Goal: Task Accomplishment & Management: Manage account settings

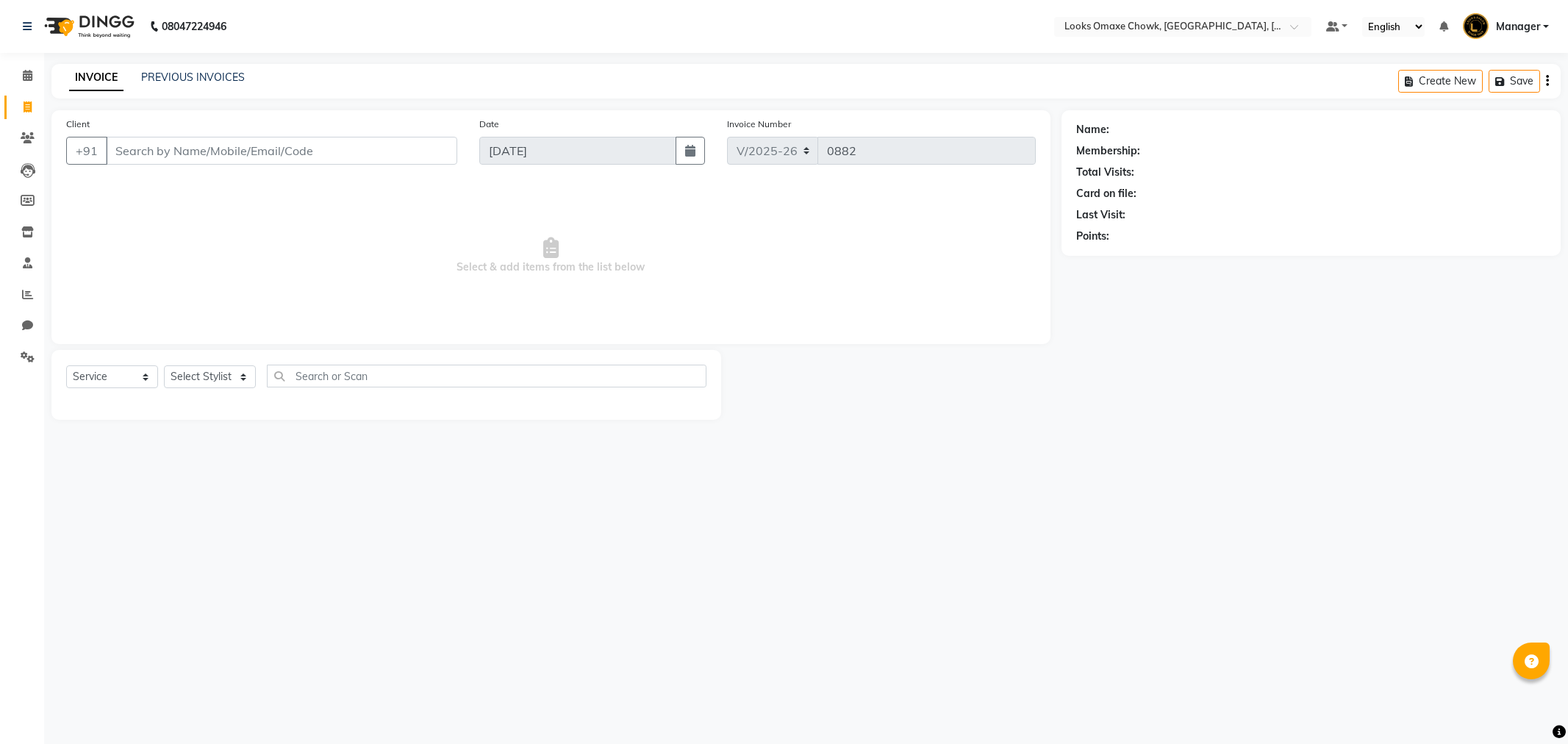
select select "8121"
select select "service"
drag, startPoint x: 0, startPoint y: 0, endPoint x: 150, endPoint y: 154, distance: 215.0
click at [150, 154] on input "Client" at bounding box center [281, 150] width 352 height 28
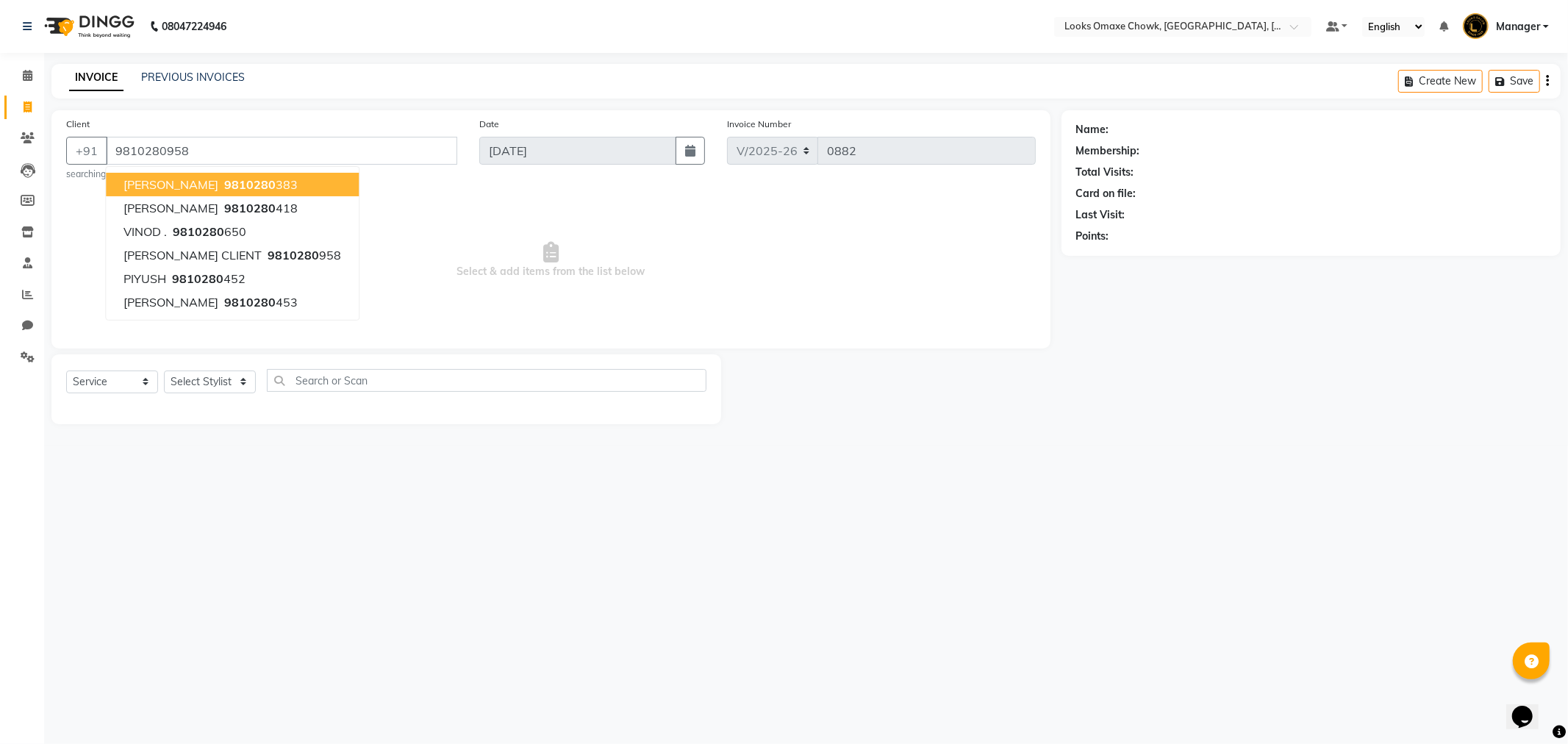
type input "9810280958"
select select "1: Object"
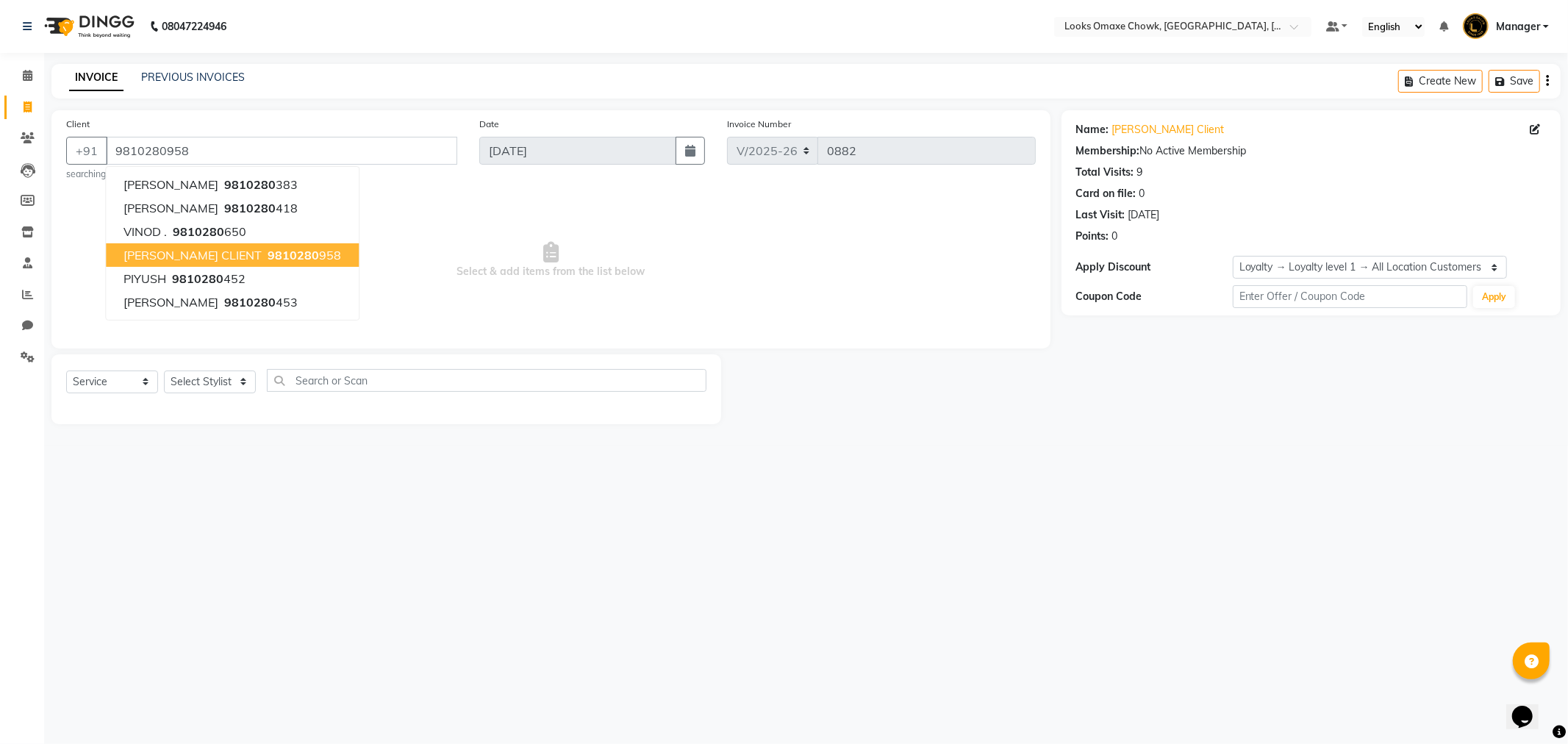
click at [208, 247] on span "RAGHAV CLIENT" at bounding box center [193, 254] width 138 height 14
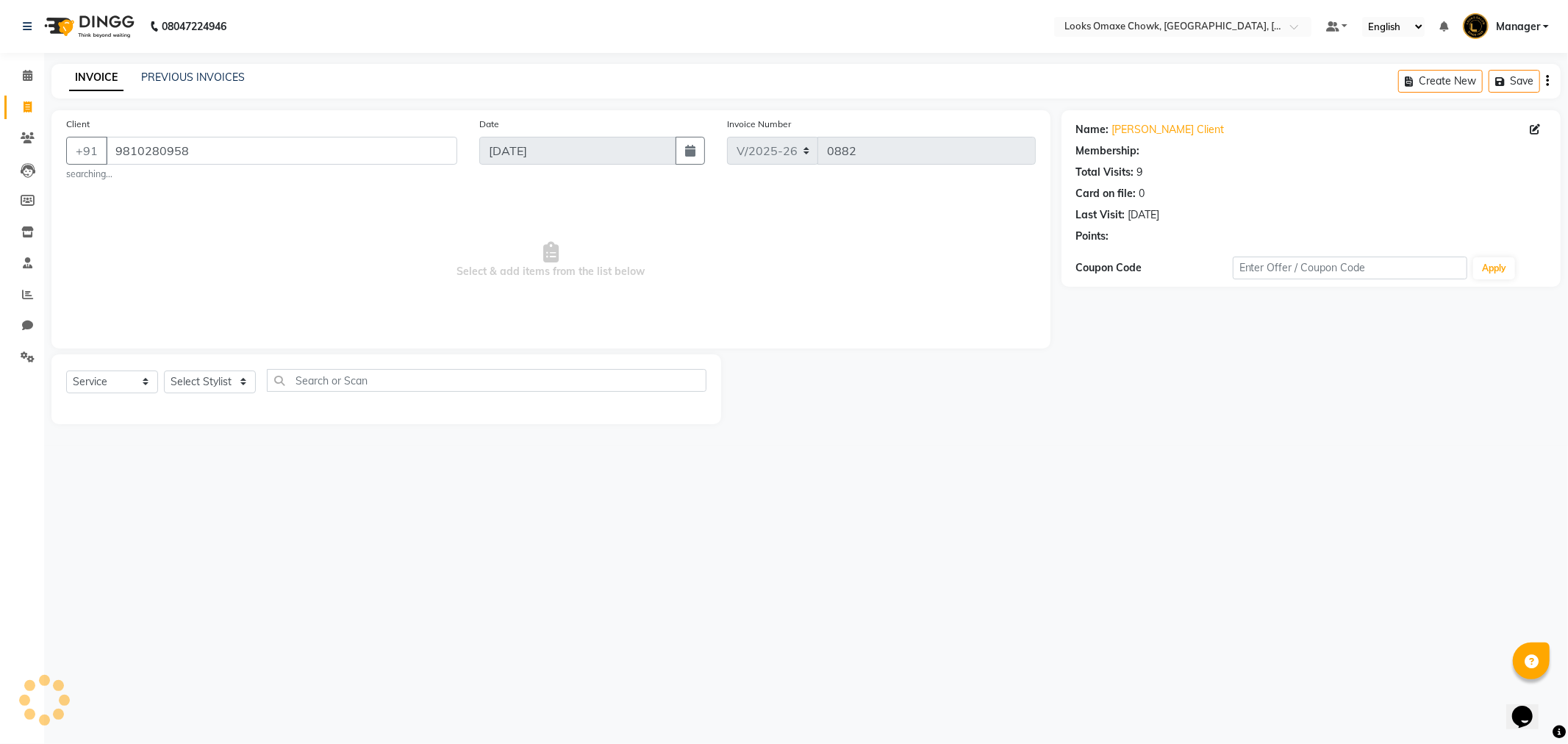
select select "1: Object"
click at [200, 373] on select "Select Stylist Aditya_mrg Adnan Arif Asra_Mgr Bushra Counter_Sales Manager Mass…" at bounding box center [210, 382] width 92 height 23
select select "75644"
click at [164, 370] on select "Select Stylist Aditya_mrg Adnan Arif Asra_Mgr Bushra Counter_Sales Manager Mass…" at bounding box center [210, 382] width 92 height 23
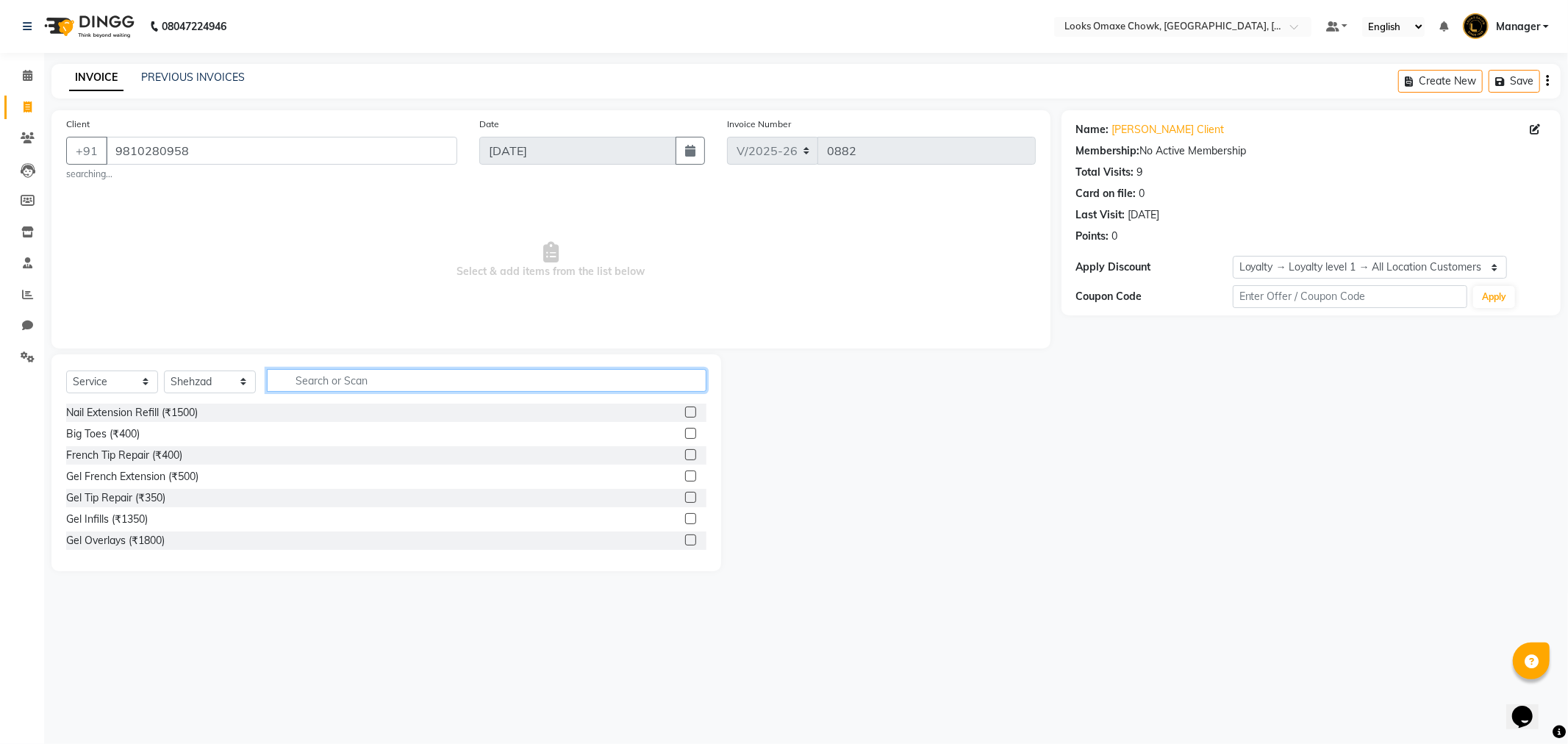
click at [322, 392] on input "text" at bounding box center [486, 380] width 440 height 23
type input "BEARD"
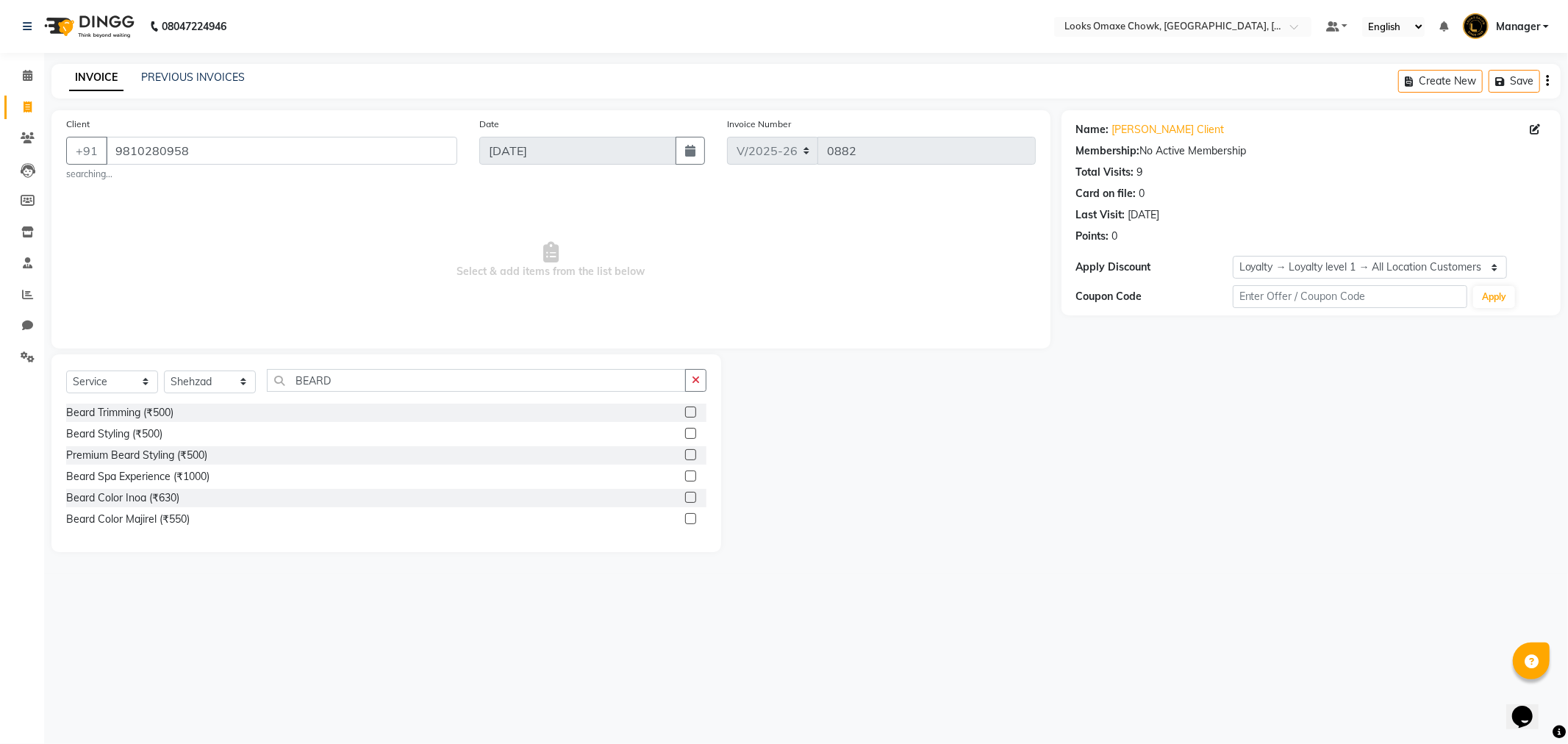
click at [689, 416] on label at bounding box center [690, 411] width 11 height 11
click at [689, 416] on input "checkbox" at bounding box center [689, 412] width 10 height 10
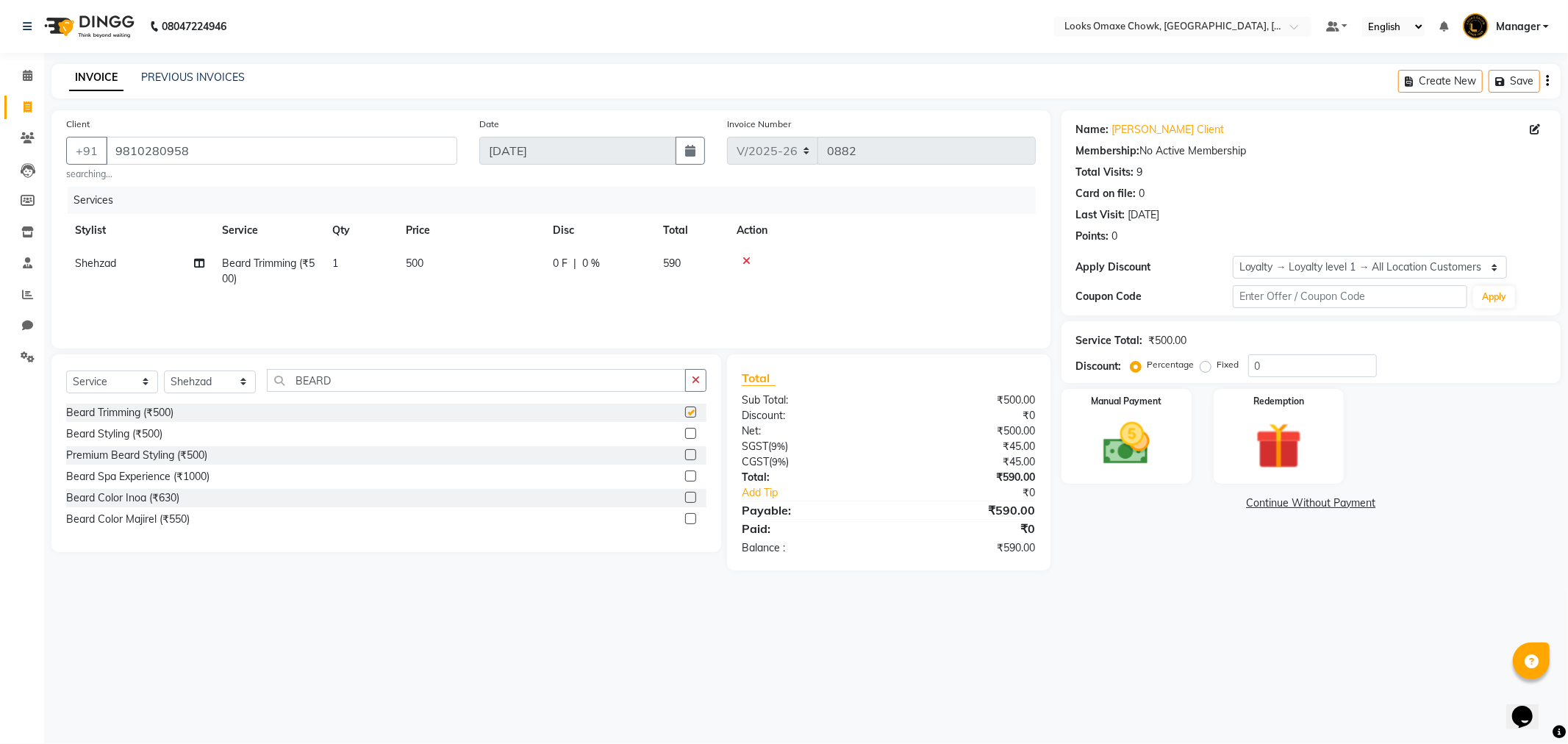
checkbox input "false"
click at [458, 260] on td "500" at bounding box center [471, 271] width 147 height 49
select select "75644"
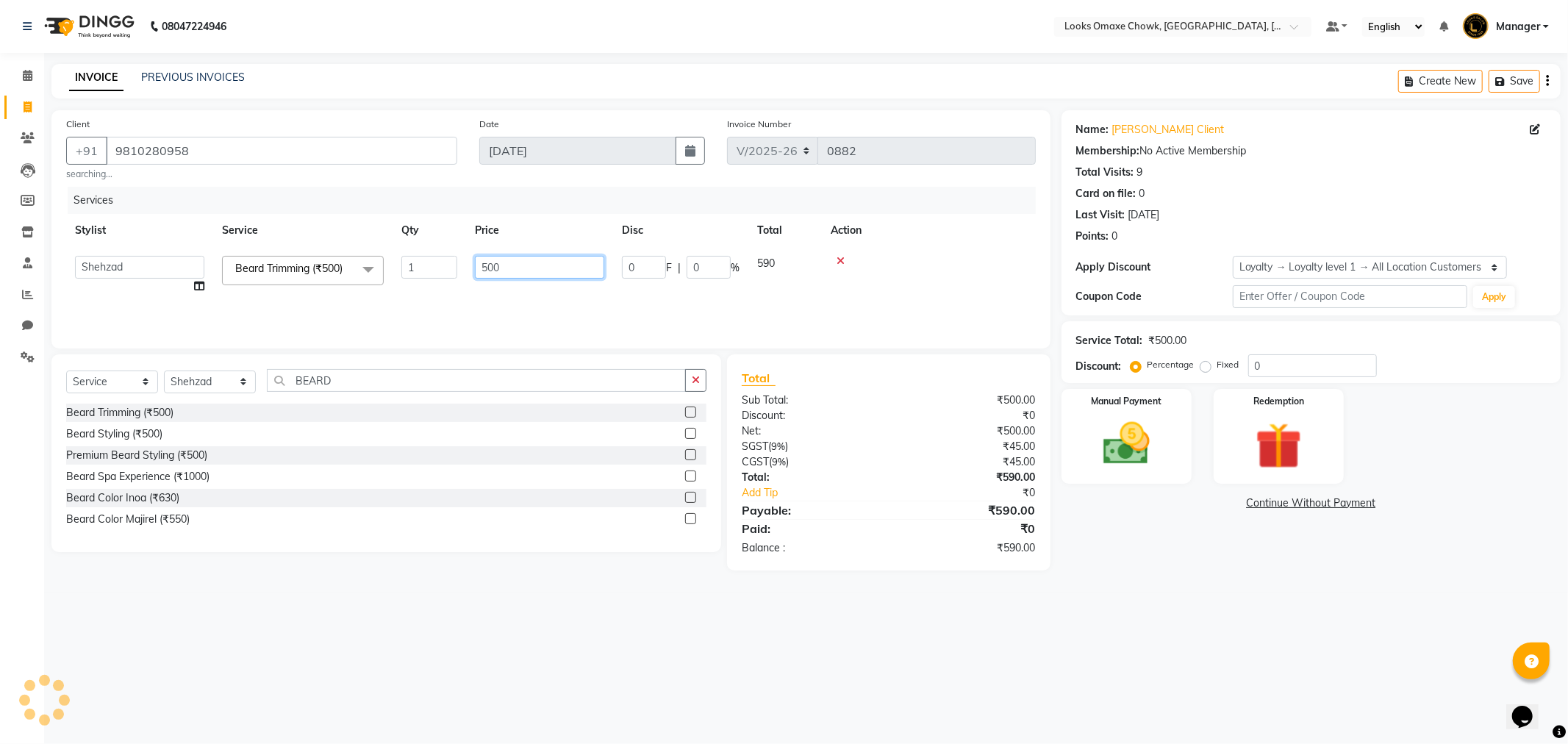
drag, startPoint x: 533, startPoint y: 269, endPoint x: 409, endPoint y: 296, distance: 126.9
click at [409, 295] on tr "Aditya_mrg Adnan Arif Asra_Mgr Bushra Counter_Sales Manager Massey Rohan_pdct S…" at bounding box center [551, 275] width 970 height 56
type input "300"
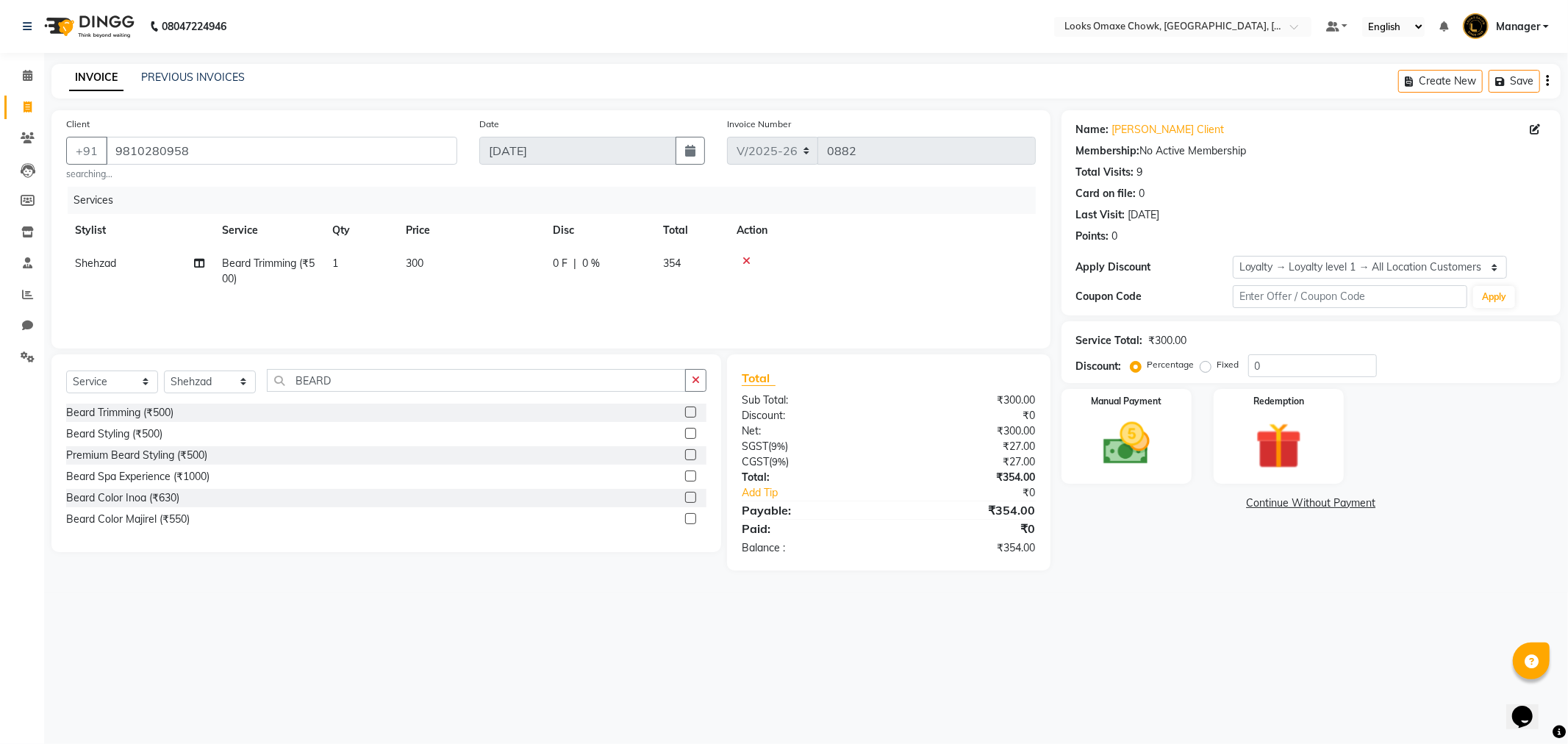
click at [1238, 620] on div "08047224946 Select Location × Looks Omaxe Chowk, Old Delhi, Delhi Default Panel…" at bounding box center [784, 372] width 1568 height 744
drag, startPoint x: 1286, startPoint y: 371, endPoint x: 730, endPoint y: 390, distance: 556.3
click at [779, 385] on div "Client +91 9810280958 searching... Date 03-09-2025 Invoice Number V/2025 V/2025…" at bounding box center [806, 340] width 1532 height 460
type input "50"
click at [1151, 433] on img at bounding box center [1127, 444] width 79 height 56
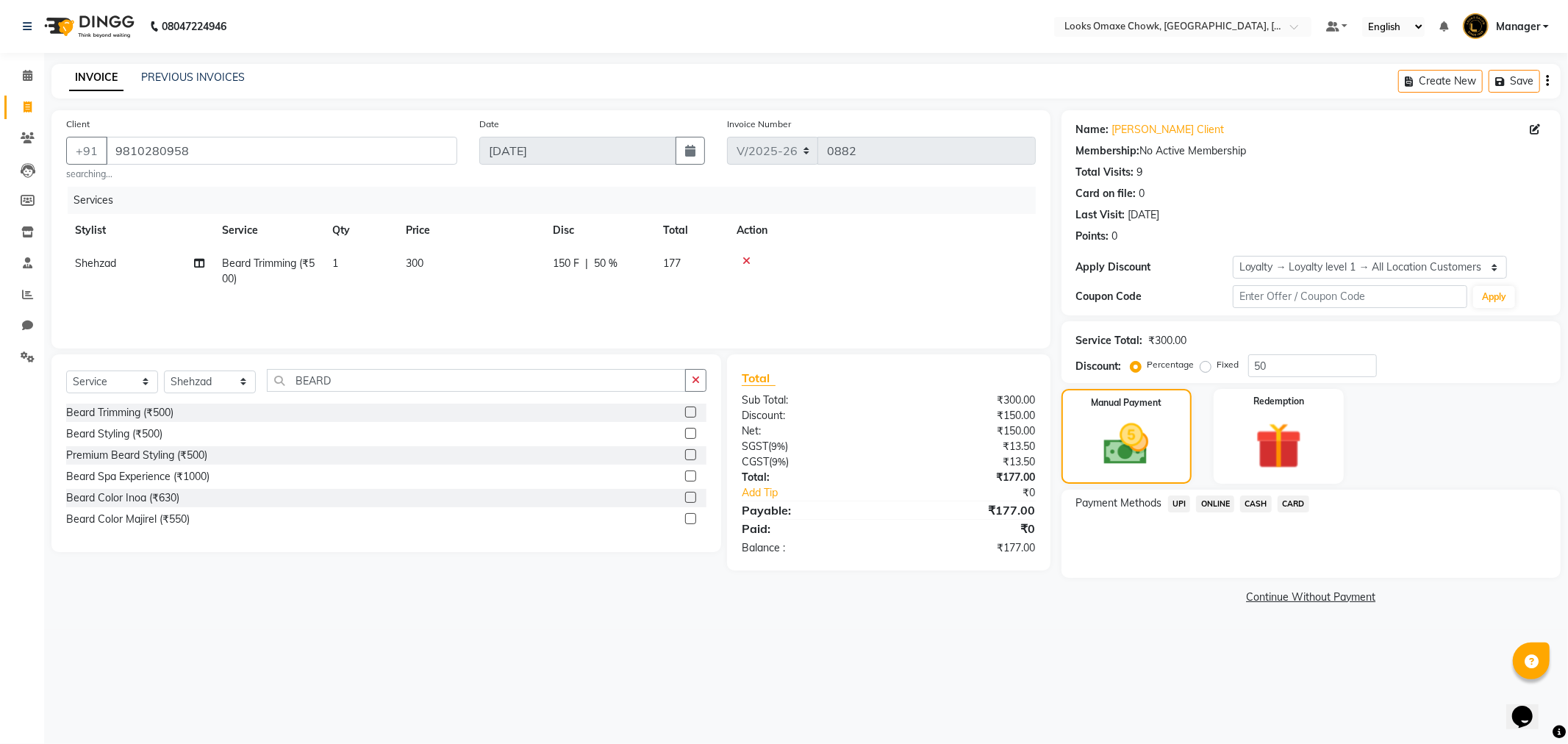
click at [1182, 506] on span "UPI" at bounding box center [1179, 504] width 23 height 17
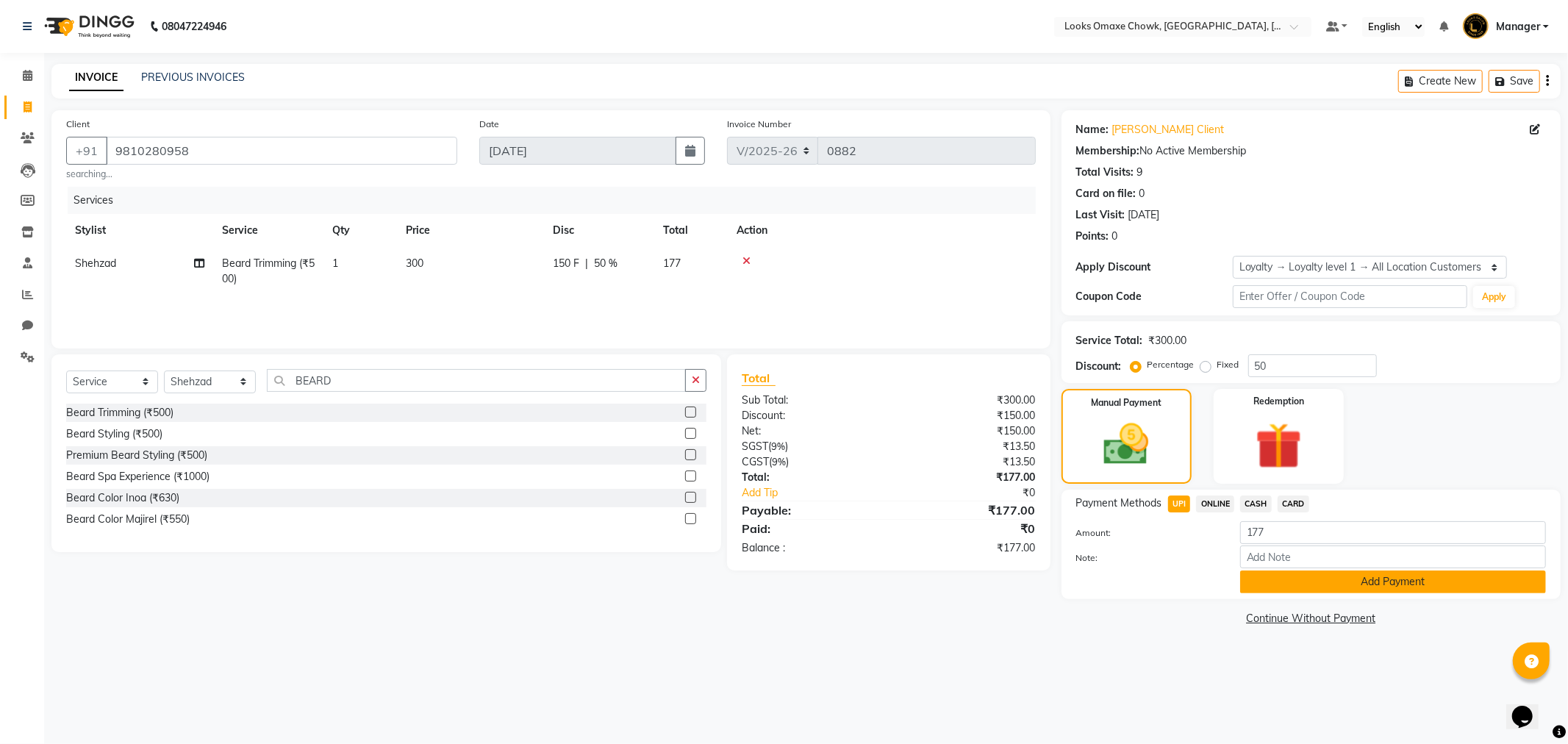
click at [1313, 591] on button "Add Payment" at bounding box center [1393, 582] width 306 height 23
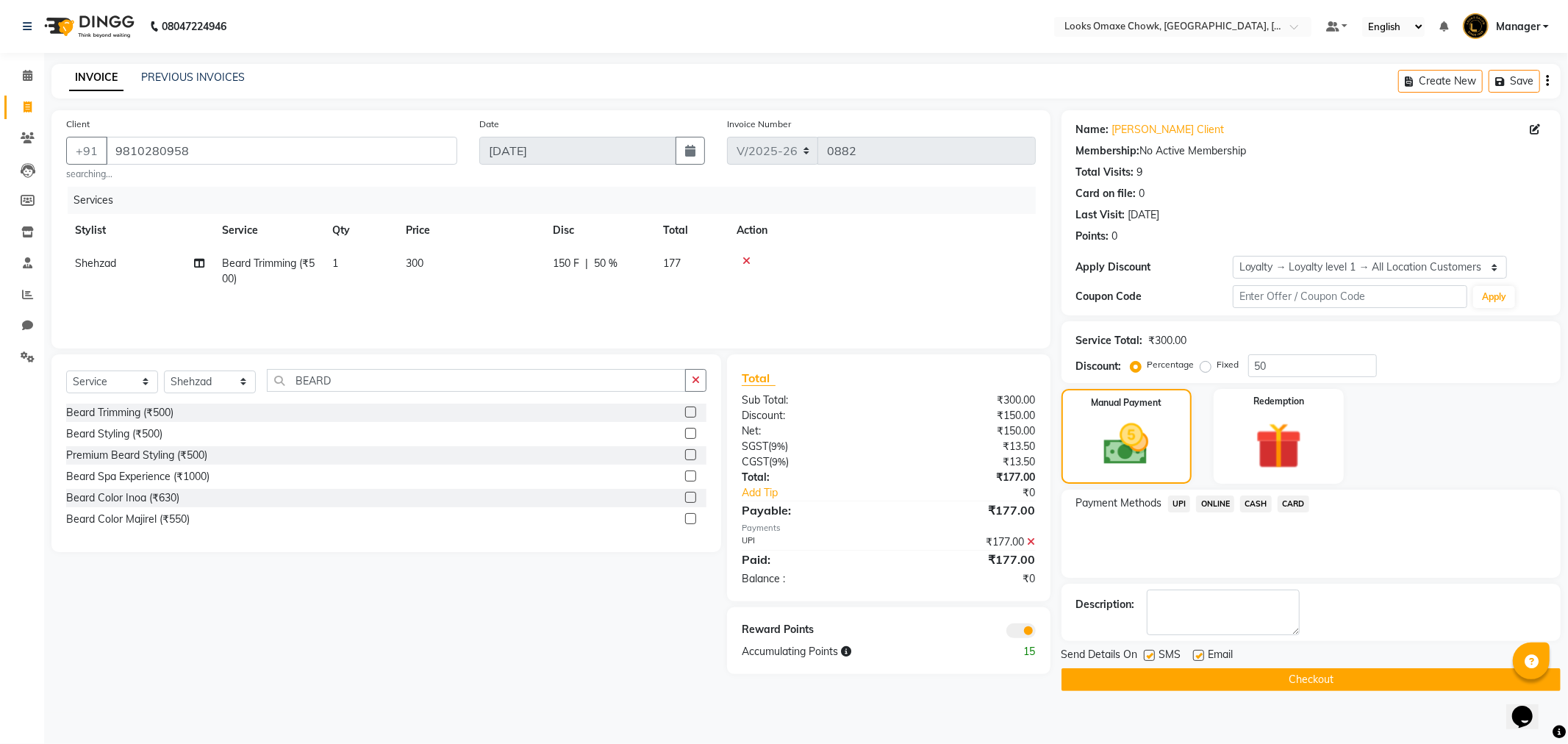
click at [1016, 628] on span at bounding box center [1021, 630] width 30 height 14
click at [1036, 633] on input "checkbox" at bounding box center [1036, 633] width 0 height 0
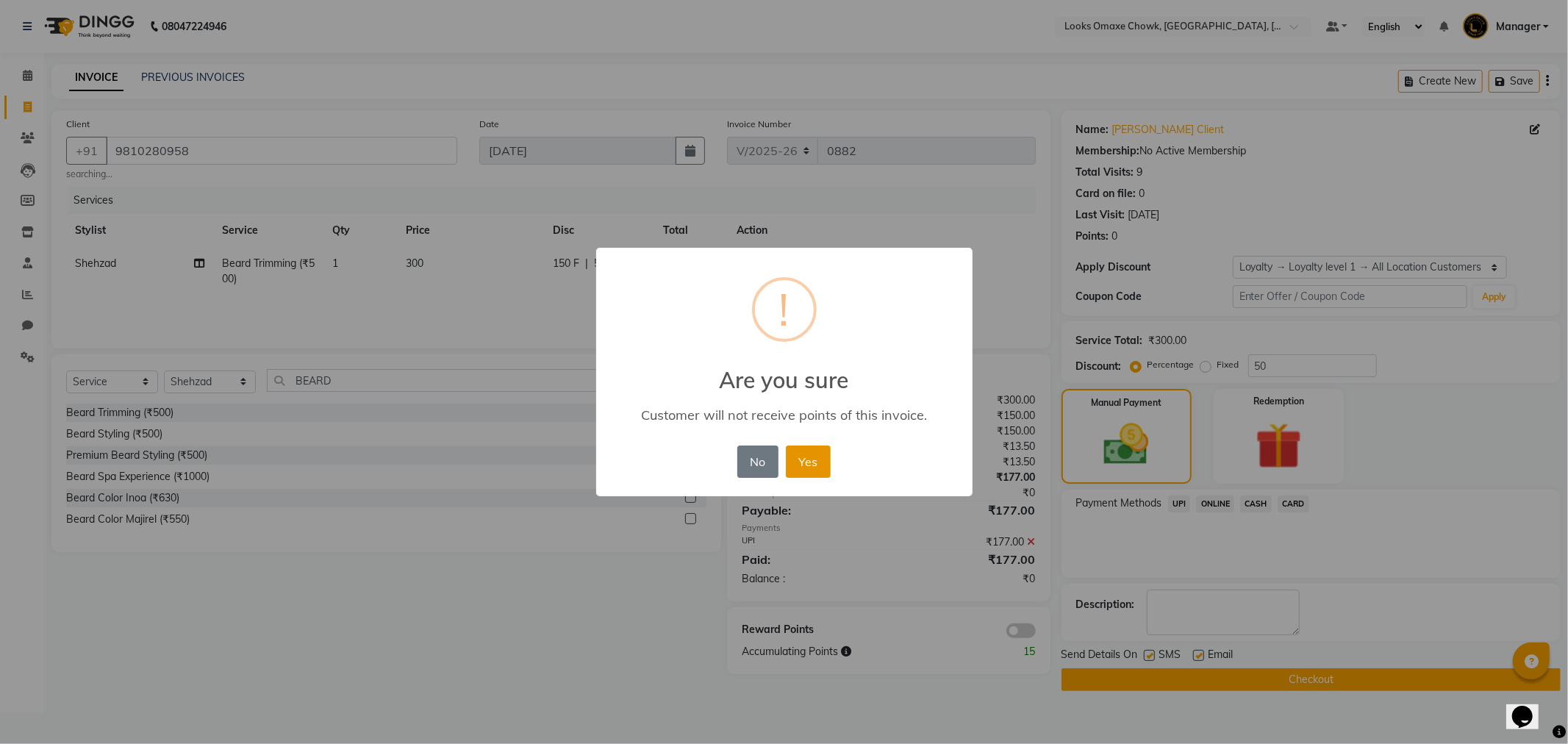
drag, startPoint x: 818, startPoint y: 459, endPoint x: 1114, endPoint y: 557, distance: 311.8
click at [820, 460] on button "Yes" at bounding box center [808, 462] width 45 height 33
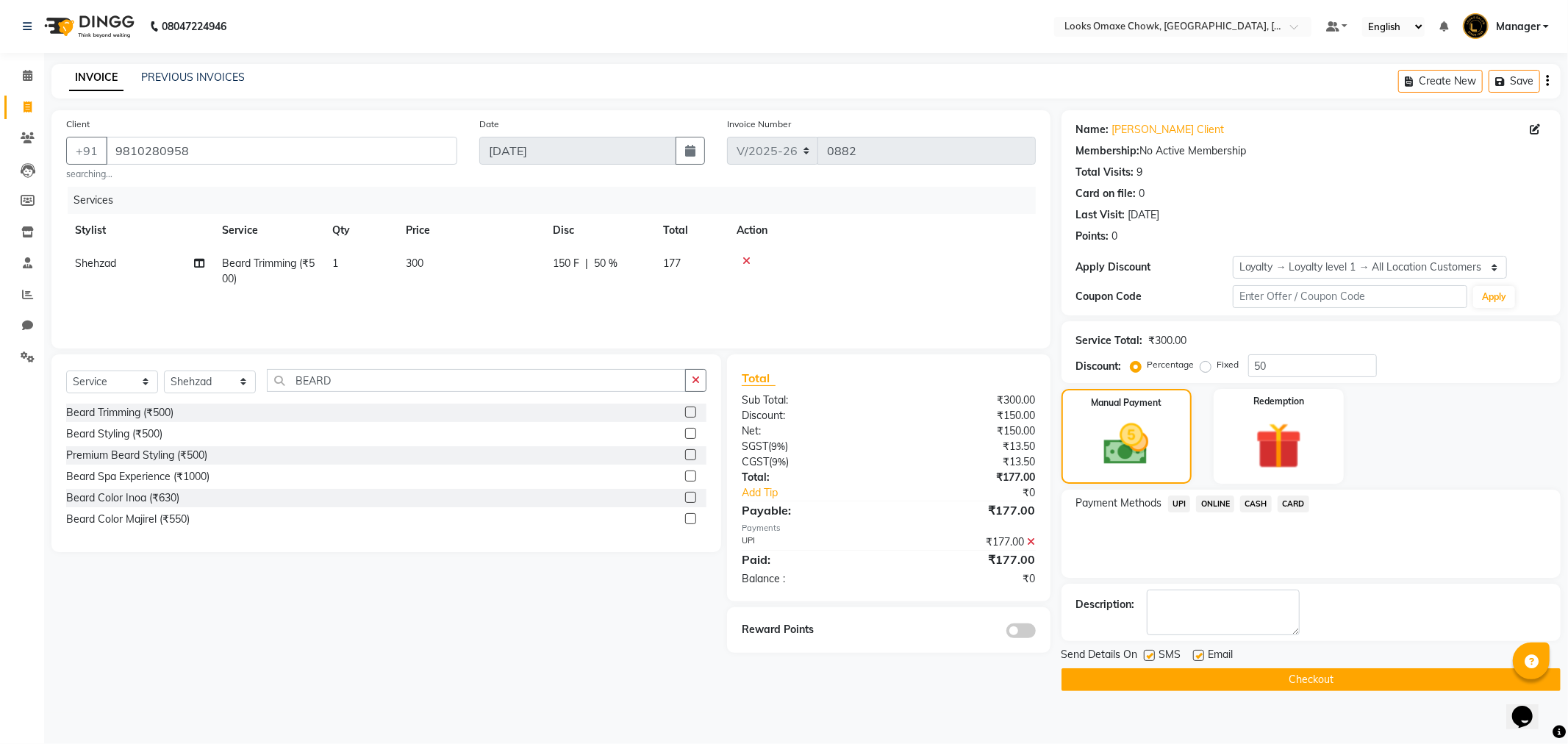
click at [1251, 674] on button "Checkout" at bounding box center [1311, 679] width 499 height 23
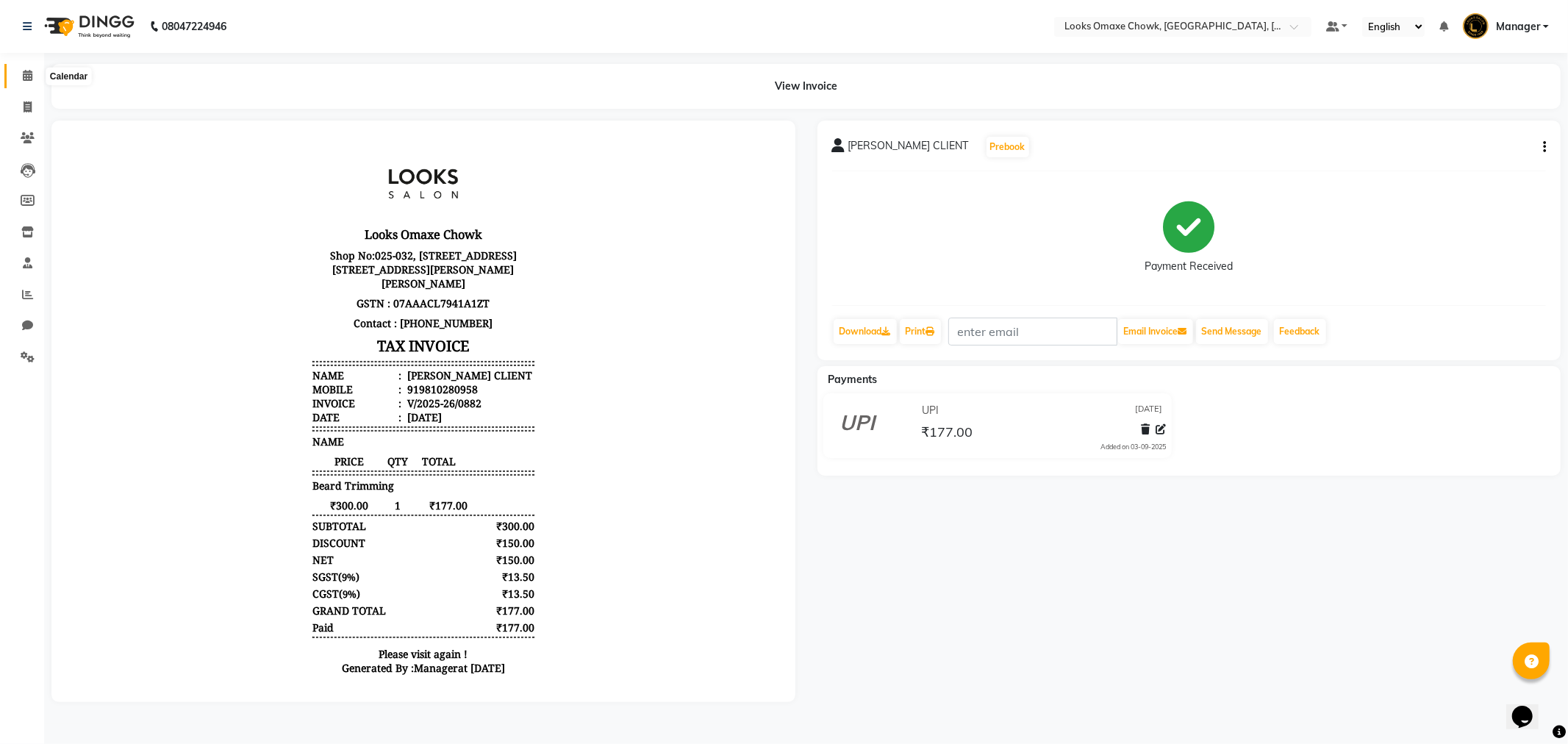
click at [20, 71] on span at bounding box center [27, 76] width 26 height 17
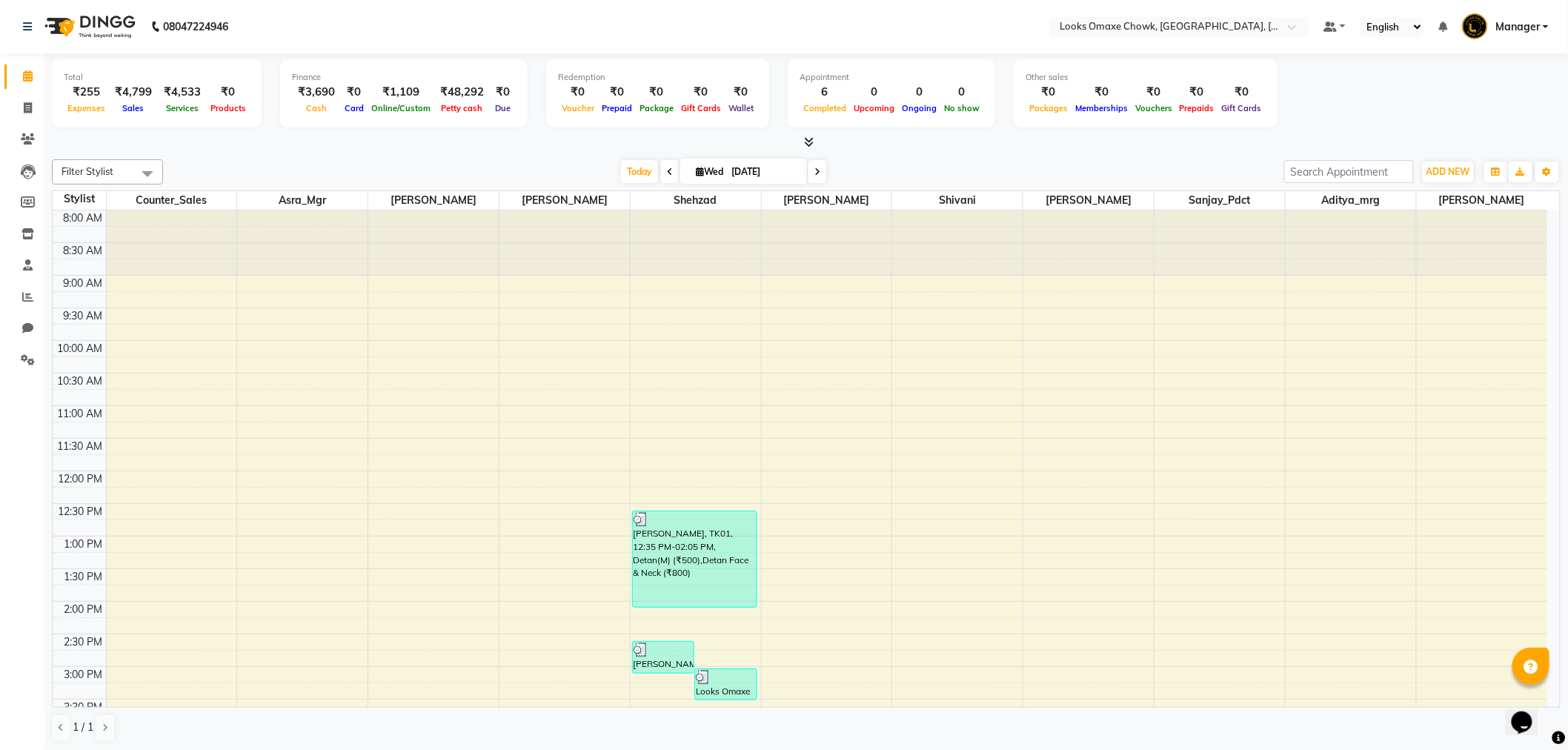
click at [810, 143] on icon at bounding box center [809, 142] width 10 height 11
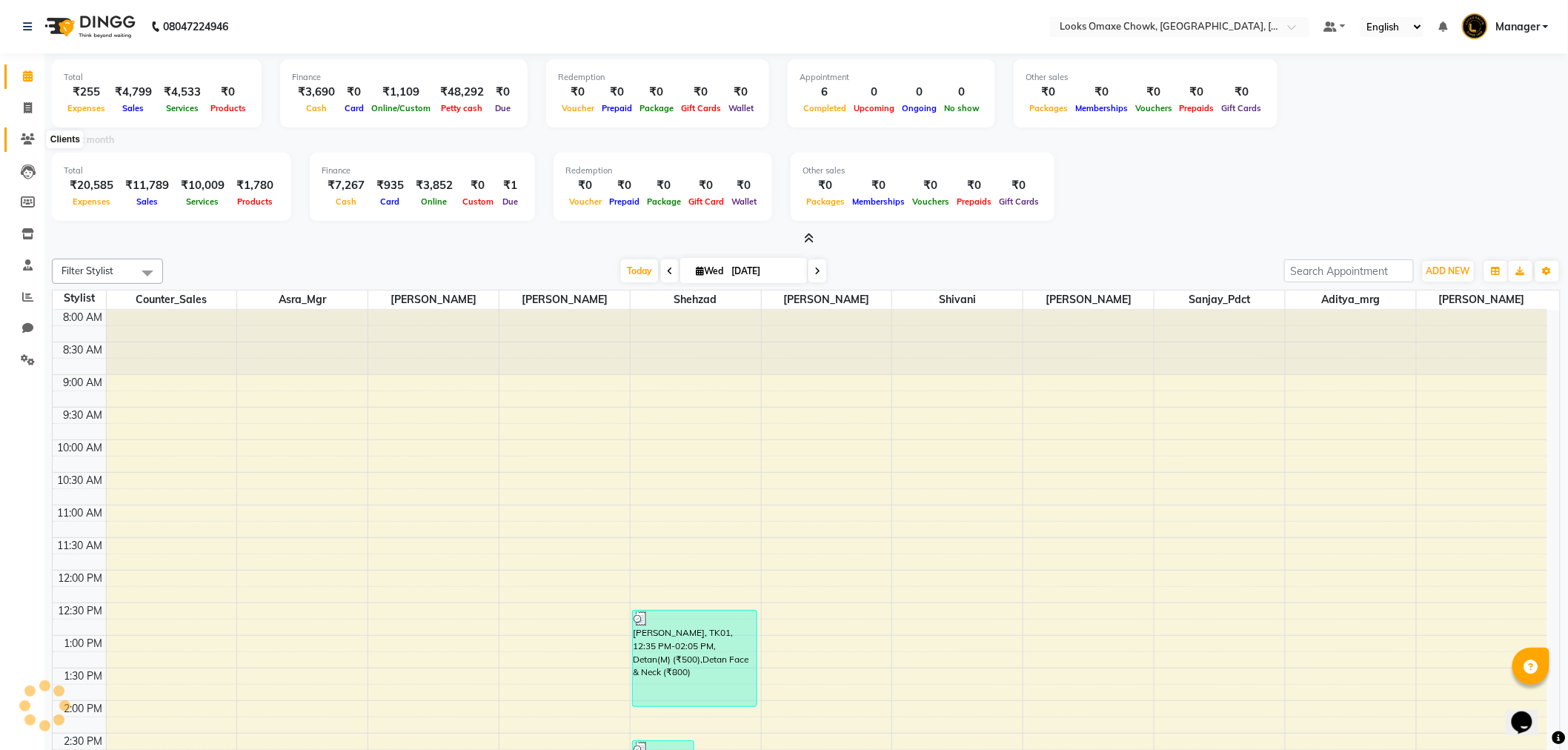
click at [28, 142] on icon at bounding box center [28, 139] width 14 height 11
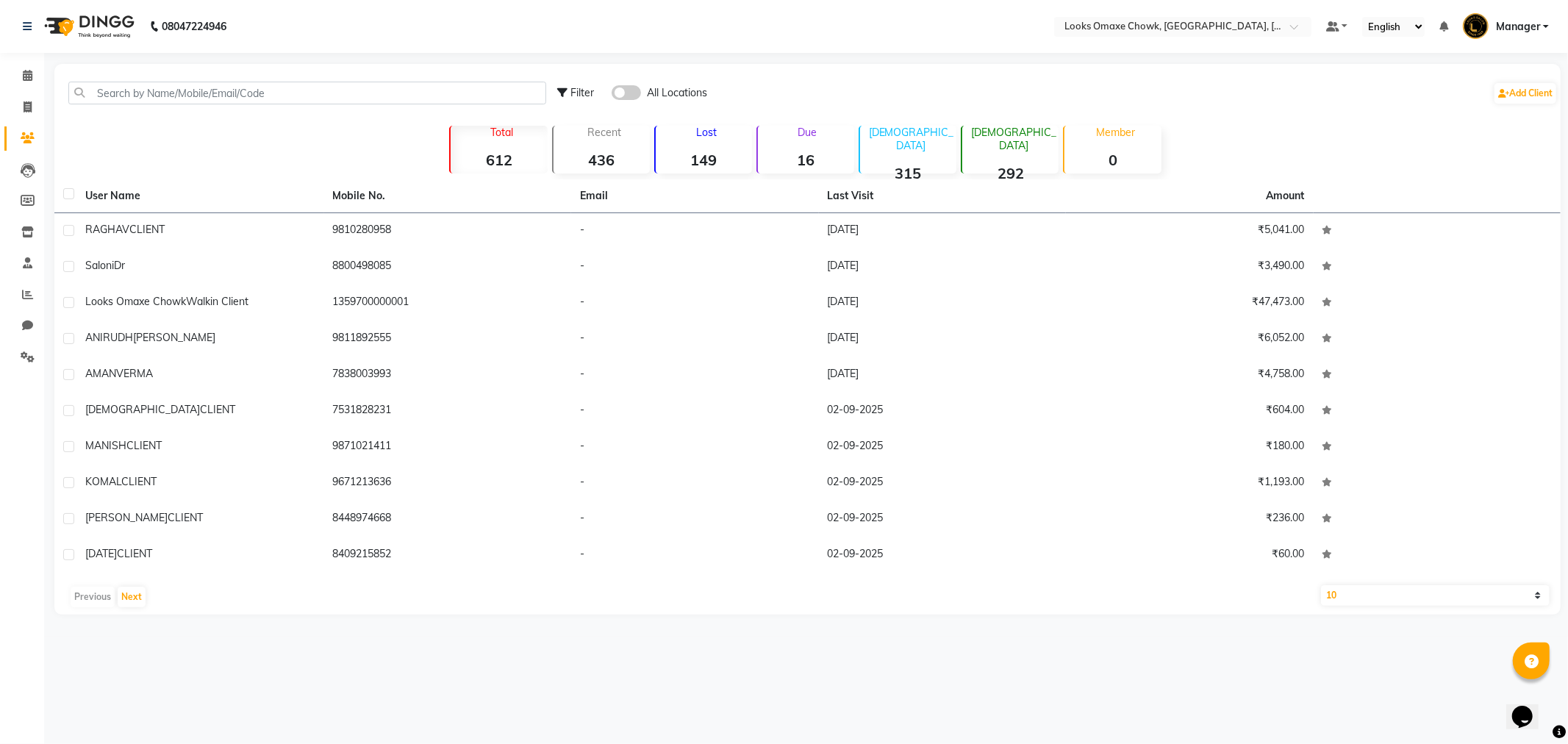
click at [589, 92] on span "Filter" at bounding box center [582, 92] width 24 height 13
select select "1000000"
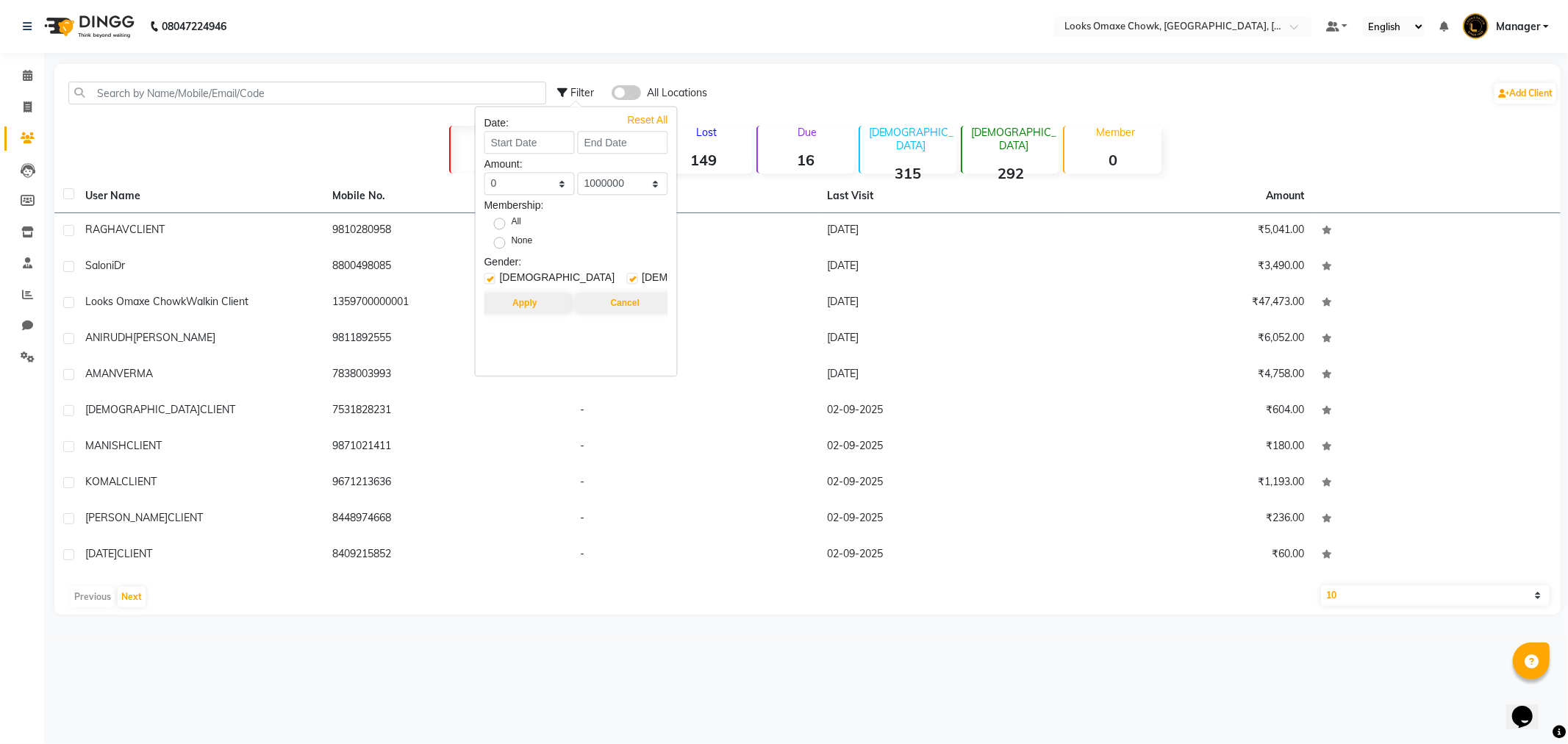
click at [1363, 110] on div "Filter All Locations Add Client" at bounding box center [1058, 93] width 1001 height 46
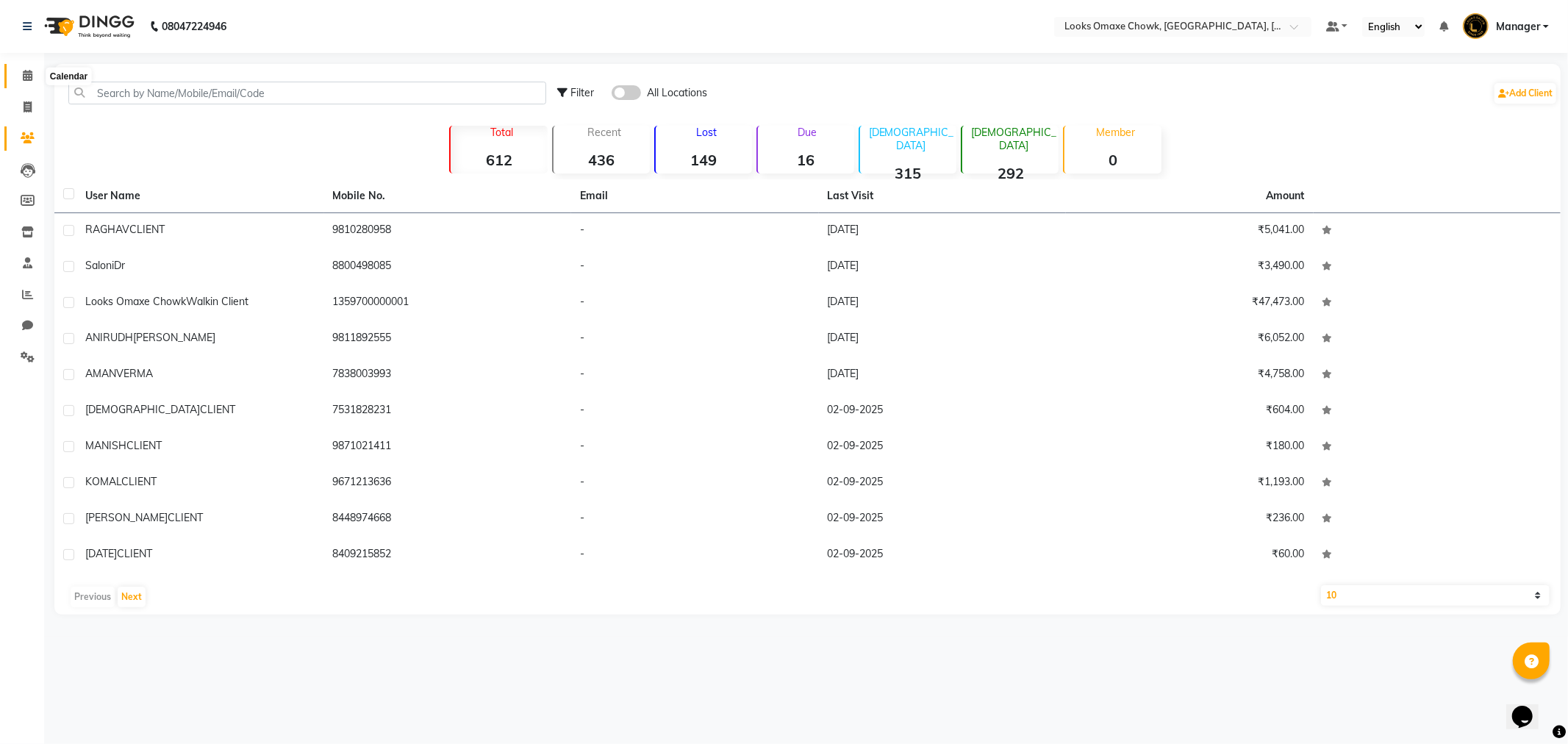
click at [17, 74] on span at bounding box center [27, 76] width 26 height 17
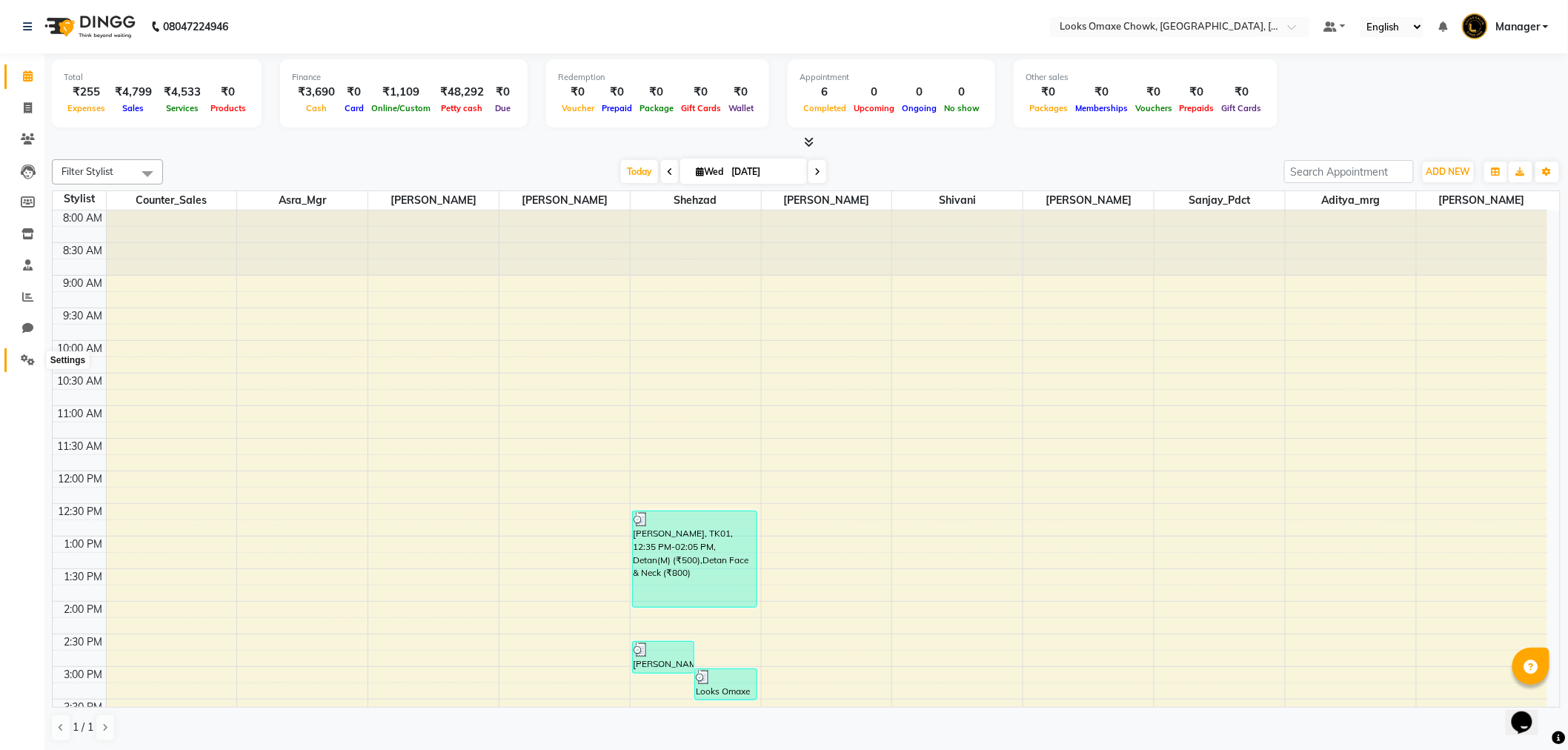
click at [18, 363] on span at bounding box center [28, 360] width 26 height 17
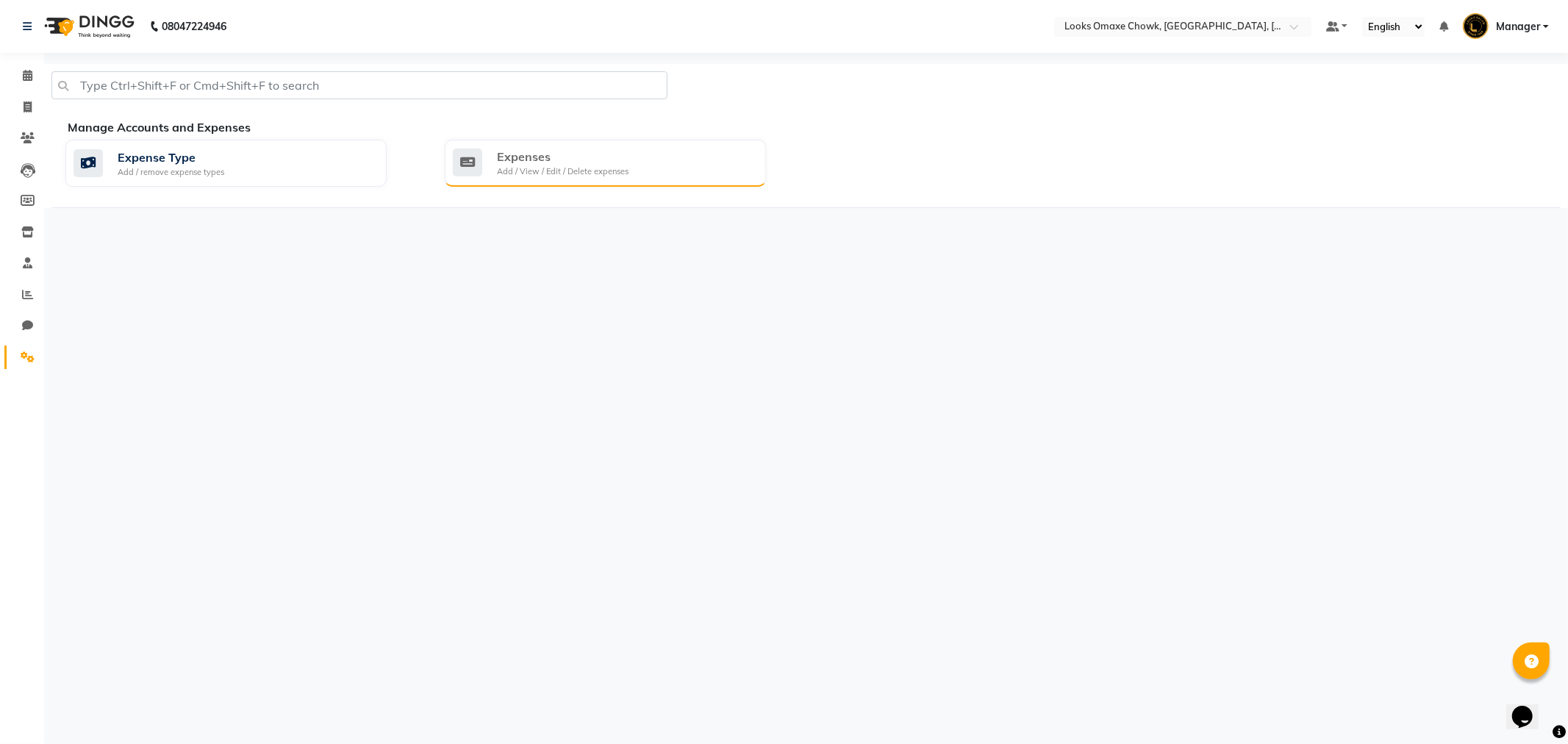
click at [519, 172] on div "Add / View / Edit / Delete expenses" at bounding box center [562, 172] width 131 height 12
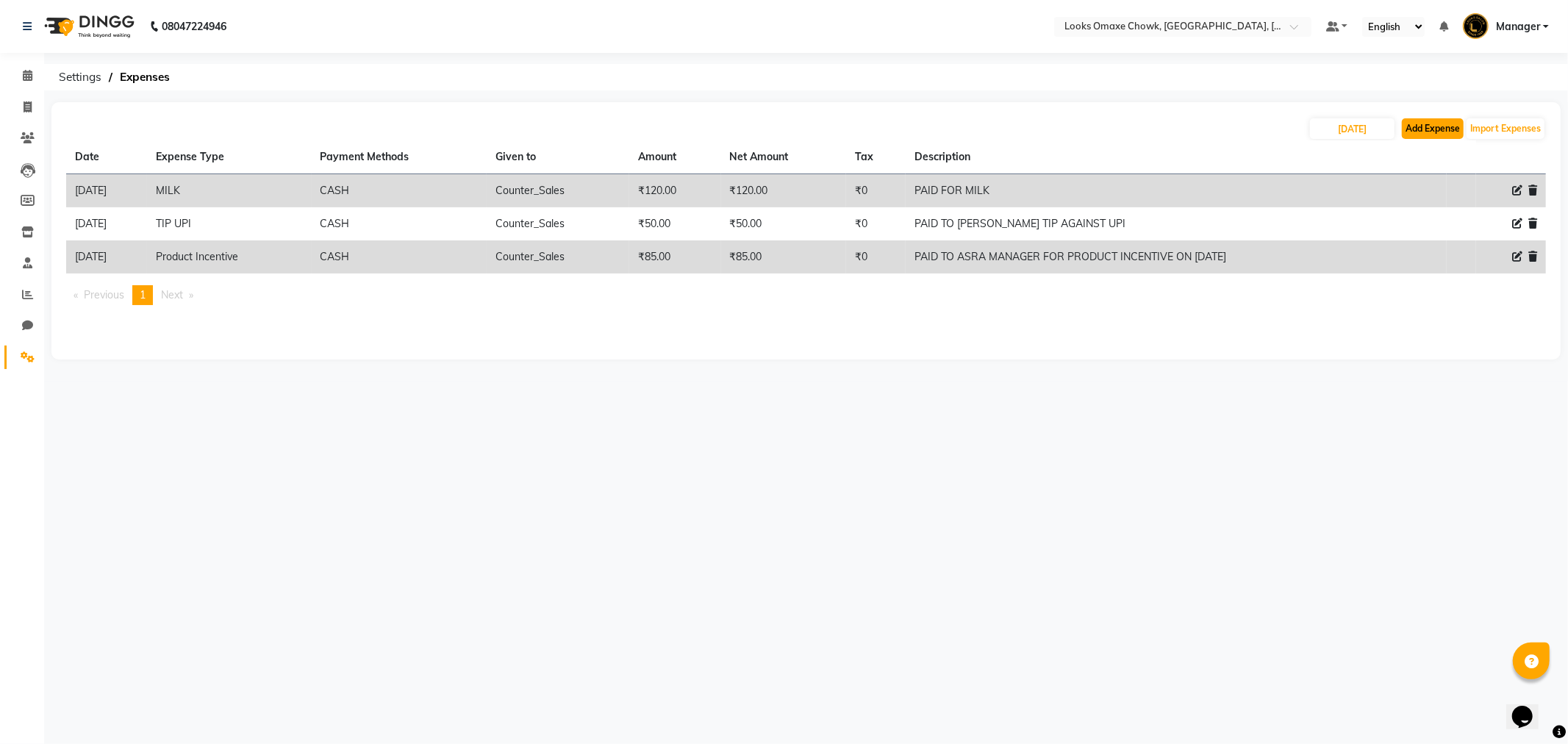
click at [1432, 132] on button "Add Expense" at bounding box center [1432, 128] width 62 height 20
select select "1"
select select "7249"
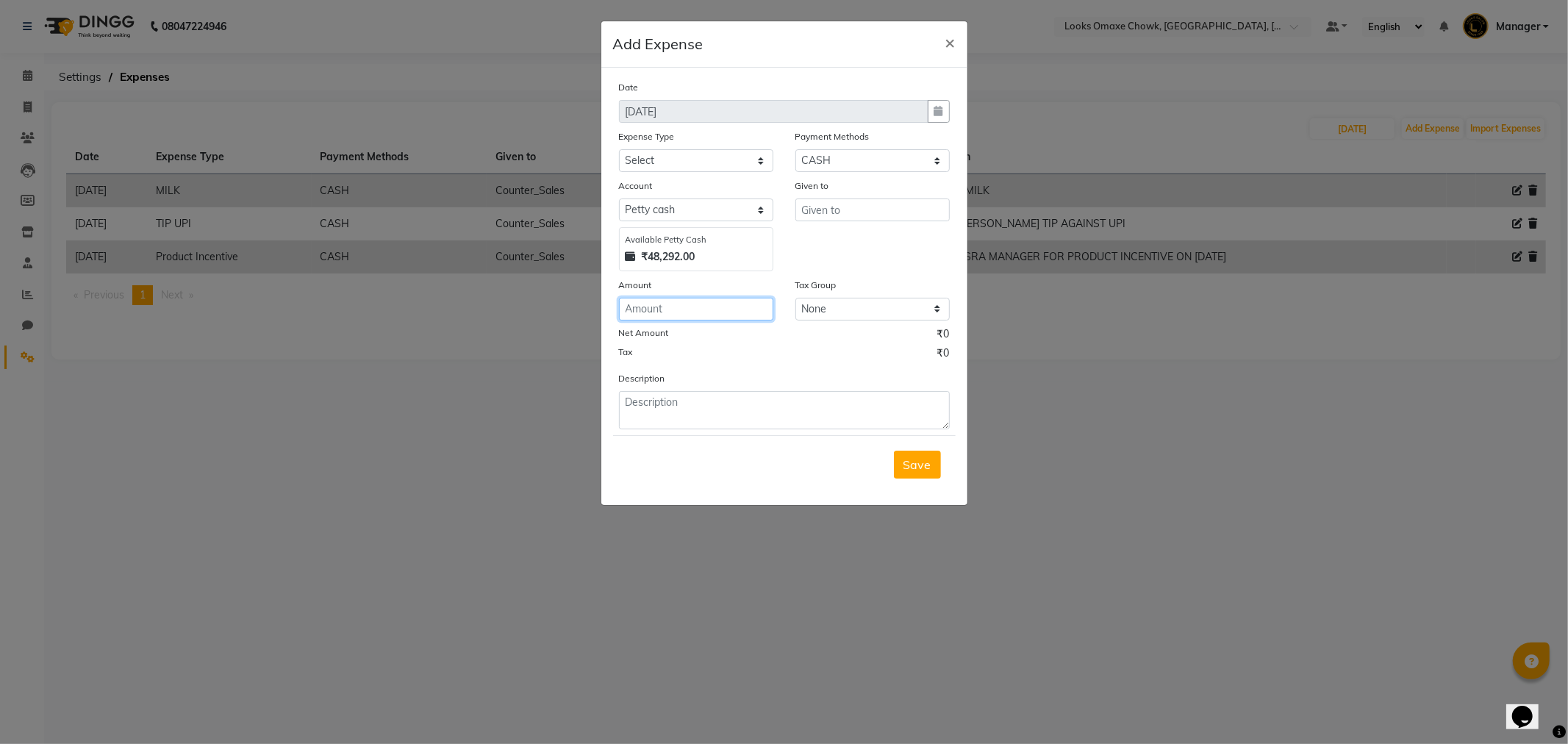
click at [709, 311] on input "number" at bounding box center [696, 309] width 154 height 23
type input "4700"
click at [836, 421] on textarea at bounding box center [784, 410] width 331 height 38
type textarea "PAID TO BUNTY ( ASHOK VIHAR) FOR STOCK"
click at [755, 158] on select "Select Bank Deposit Blinkit Cash Handover CLIENT Client ordered food Client Ref…" at bounding box center [696, 161] width 154 height 23
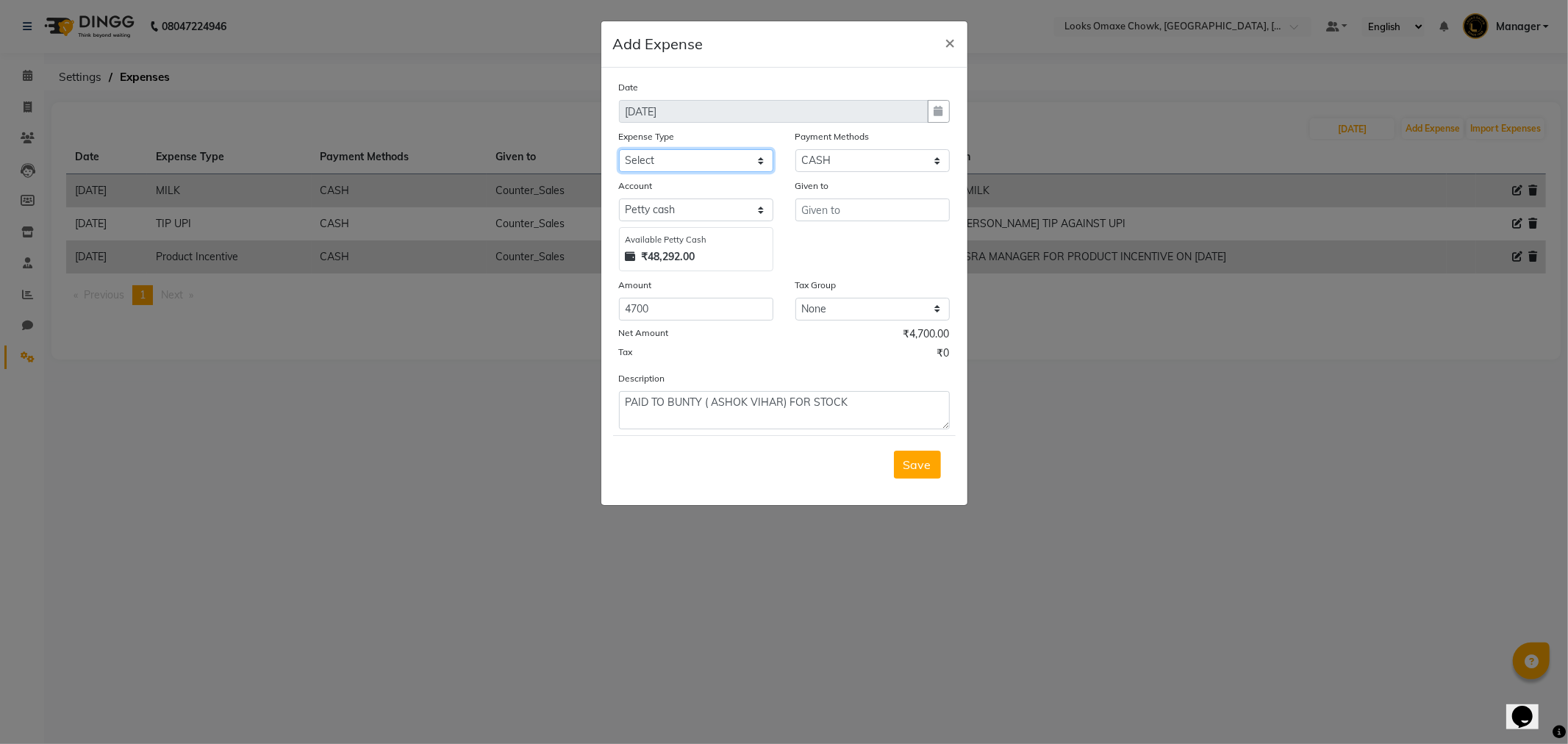
select select "24083"
click at [619, 150] on select "Select Bank Deposit Blinkit Cash Handover CLIENT Client ordered food Client Ref…" at bounding box center [696, 161] width 154 height 23
click at [864, 210] on input "text" at bounding box center [872, 210] width 154 height 23
click at [864, 237] on ngb-highlight "Counter _Sales" at bounding box center [853, 241] width 80 height 14
type input "Counter_Sales"
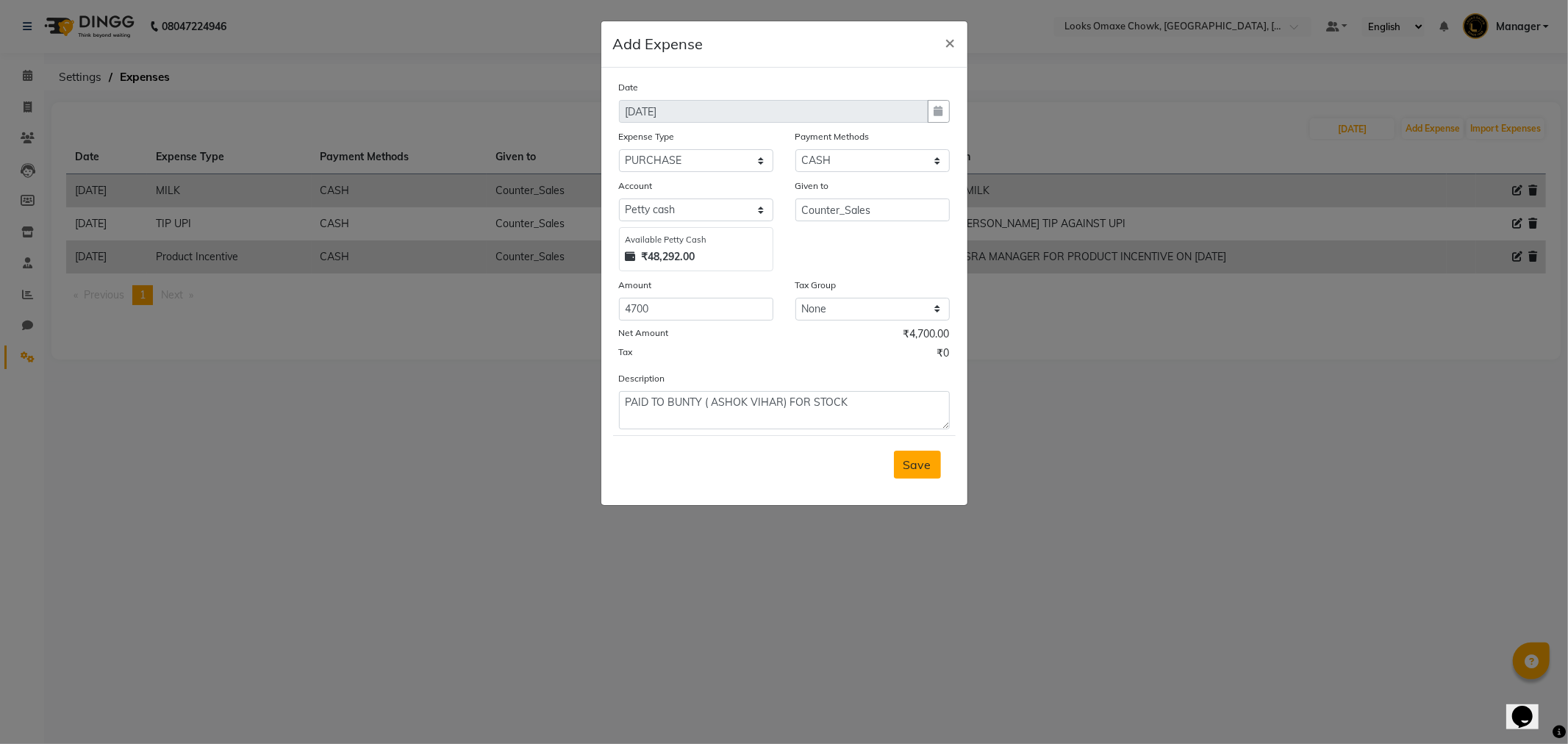
click at [924, 471] on span "Save" at bounding box center [917, 464] width 28 height 14
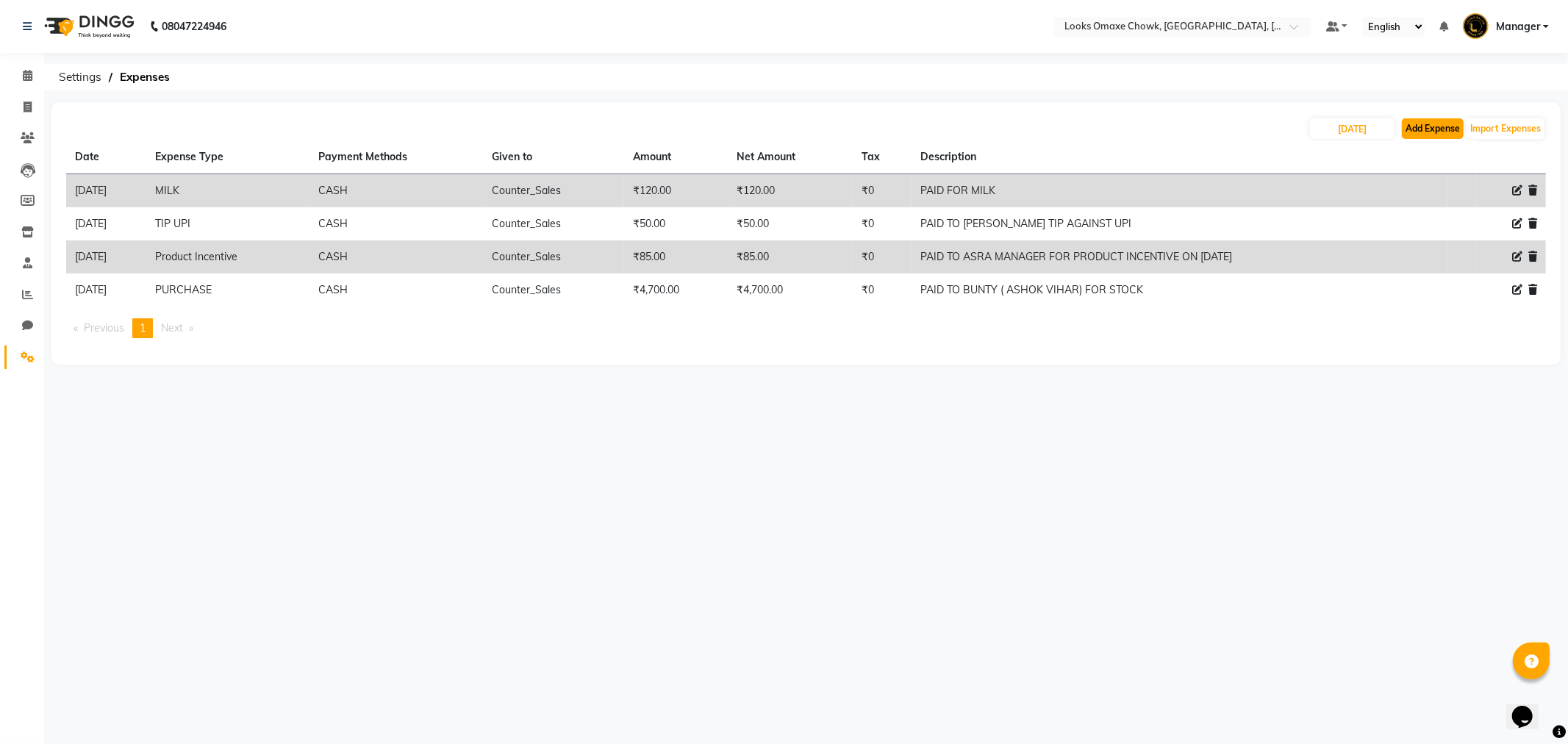
click at [1432, 133] on button "Add Expense" at bounding box center [1432, 128] width 62 height 20
select select "1"
select select "7249"
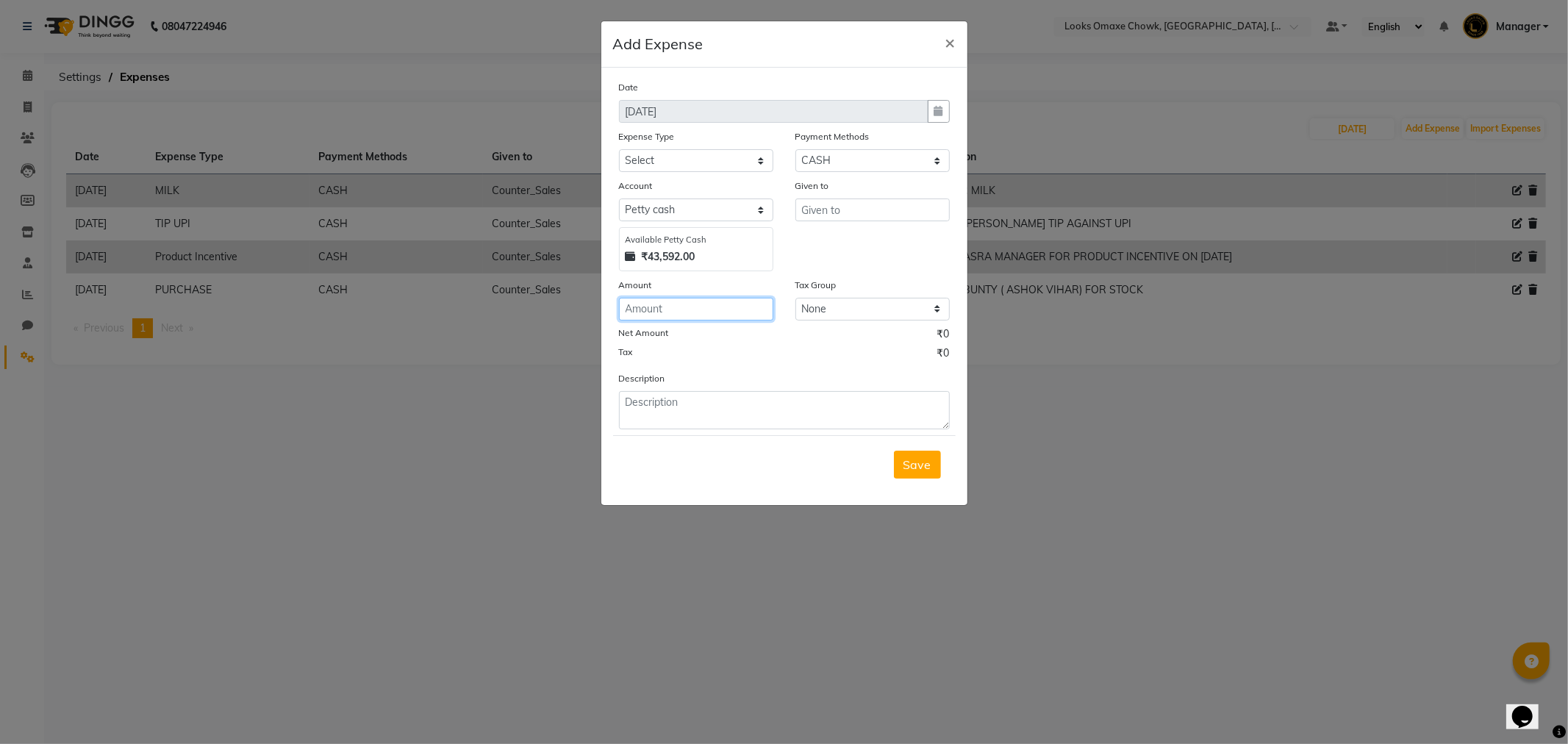
click at [713, 313] on input "number" at bounding box center [696, 309] width 154 height 23
type input "1800"
click at [711, 163] on select "Select Bank Deposit Blinkit Cash Handover CLIENT Client ordered food Client Ref…" at bounding box center [696, 161] width 154 height 23
select select "23704"
click at [619, 150] on select "Select Bank Deposit Blinkit Cash Handover CLIENT Client ordered food Client Ref…" at bounding box center [696, 161] width 154 height 23
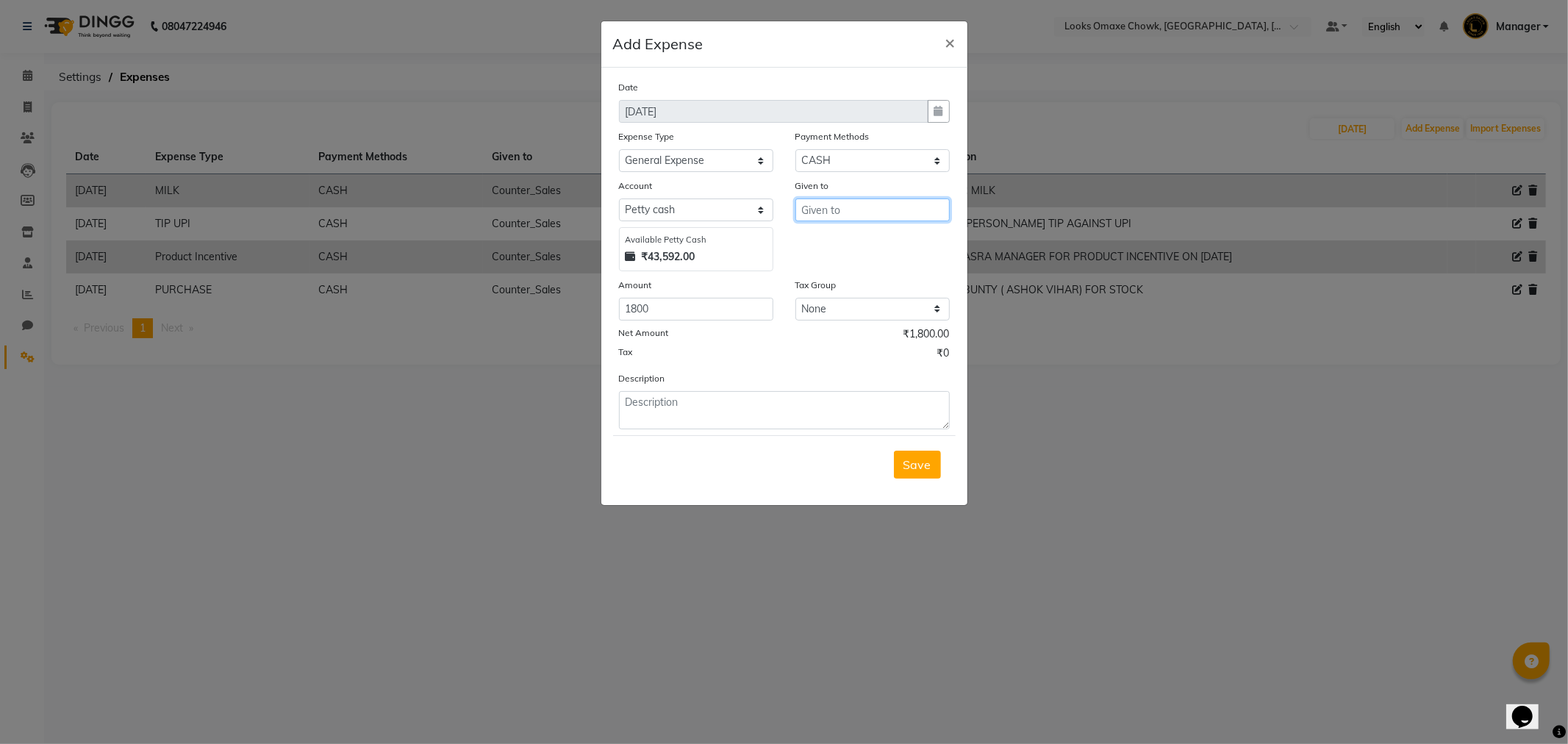
click at [841, 210] on input "text" at bounding box center [872, 210] width 154 height 23
click at [882, 240] on ngb-highlight "Counter _Sales" at bounding box center [853, 241] width 80 height 14
type input "Counter_Sales"
drag, startPoint x: 740, startPoint y: 413, endPoint x: 579, endPoint y: 24, distance: 421.0
click at [734, 410] on textarea at bounding box center [784, 410] width 331 height 38
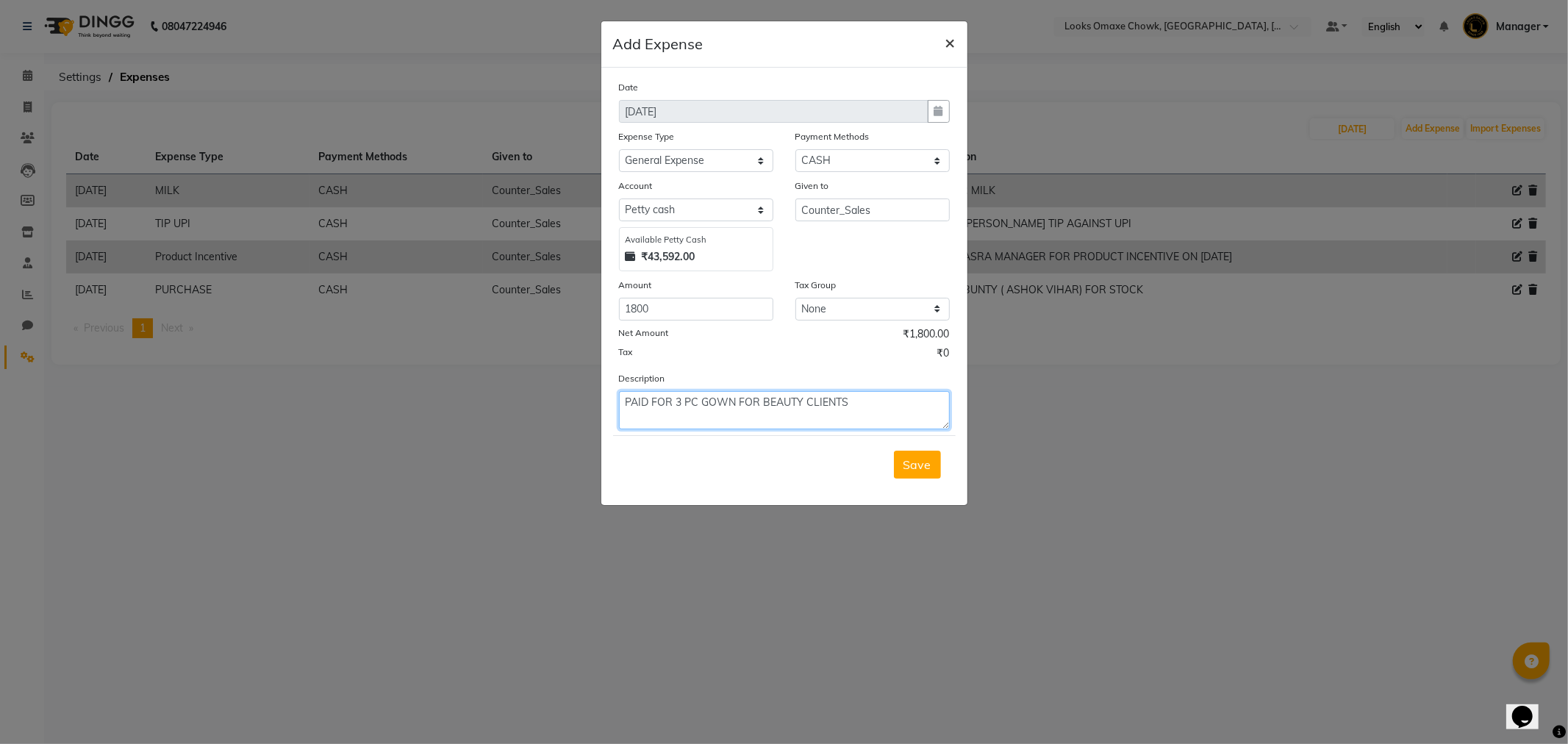
type textarea "PAID FOR 3 PC GOWN FOR BEAUTY CLIENTS"
click at [950, 44] on span "×" at bounding box center [951, 42] width 11 height 22
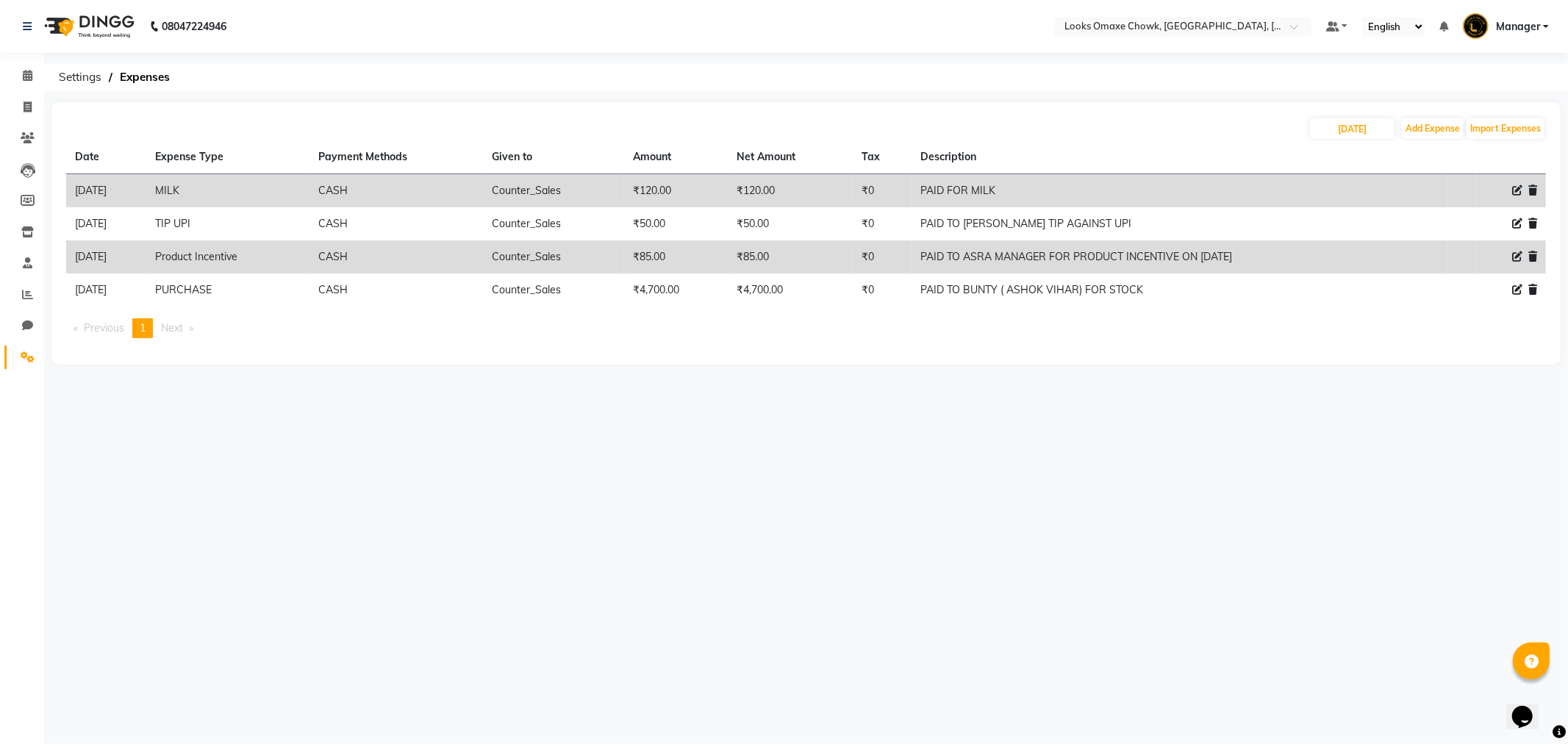
click at [1514, 188] on icon at bounding box center [1517, 191] width 11 height 11
select select "24472"
select select "1"
select select "7249"
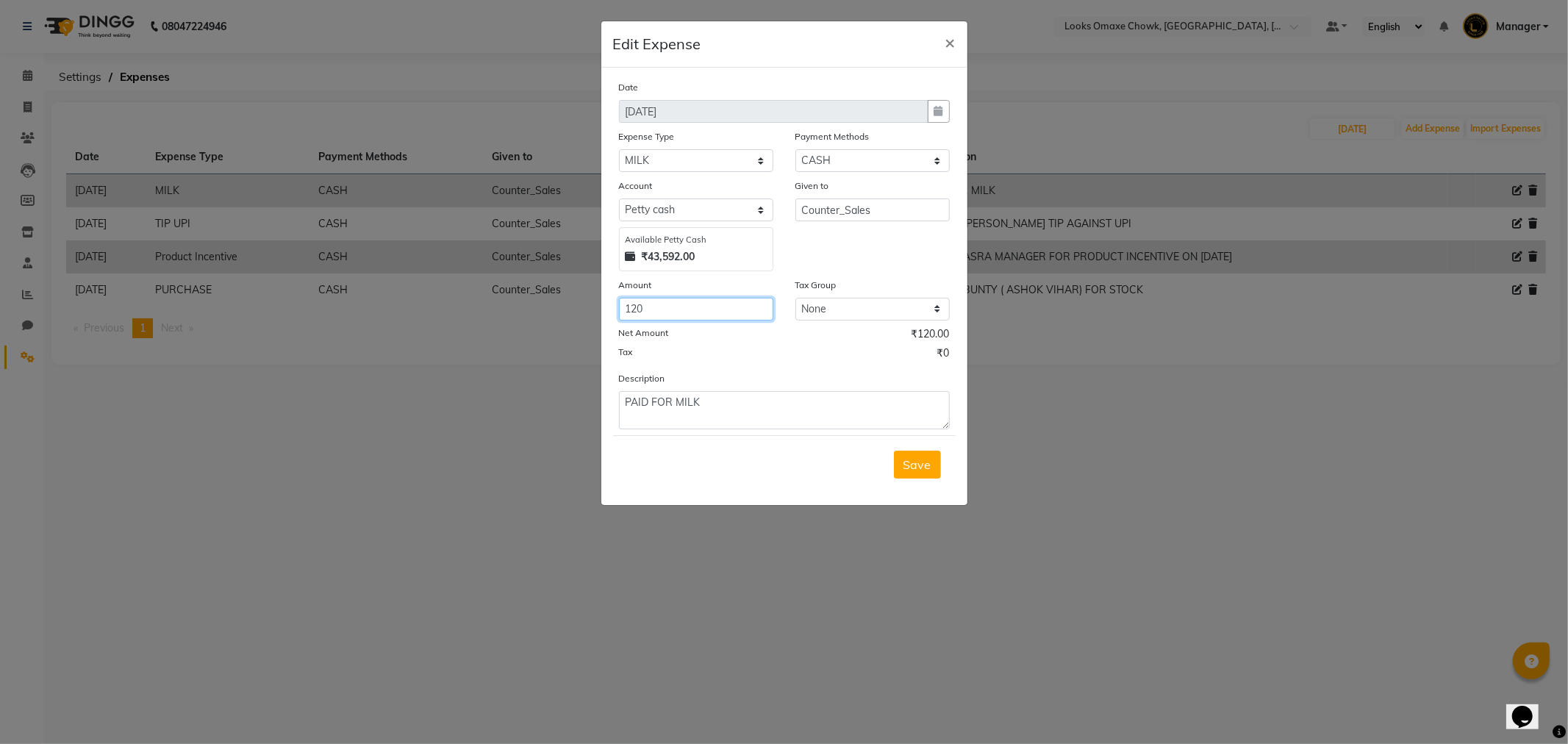
click at [660, 309] on input "120" at bounding box center [696, 309] width 154 height 23
type input "1"
type input "220"
click at [922, 468] on span "Save" at bounding box center [917, 464] width 28 height 14
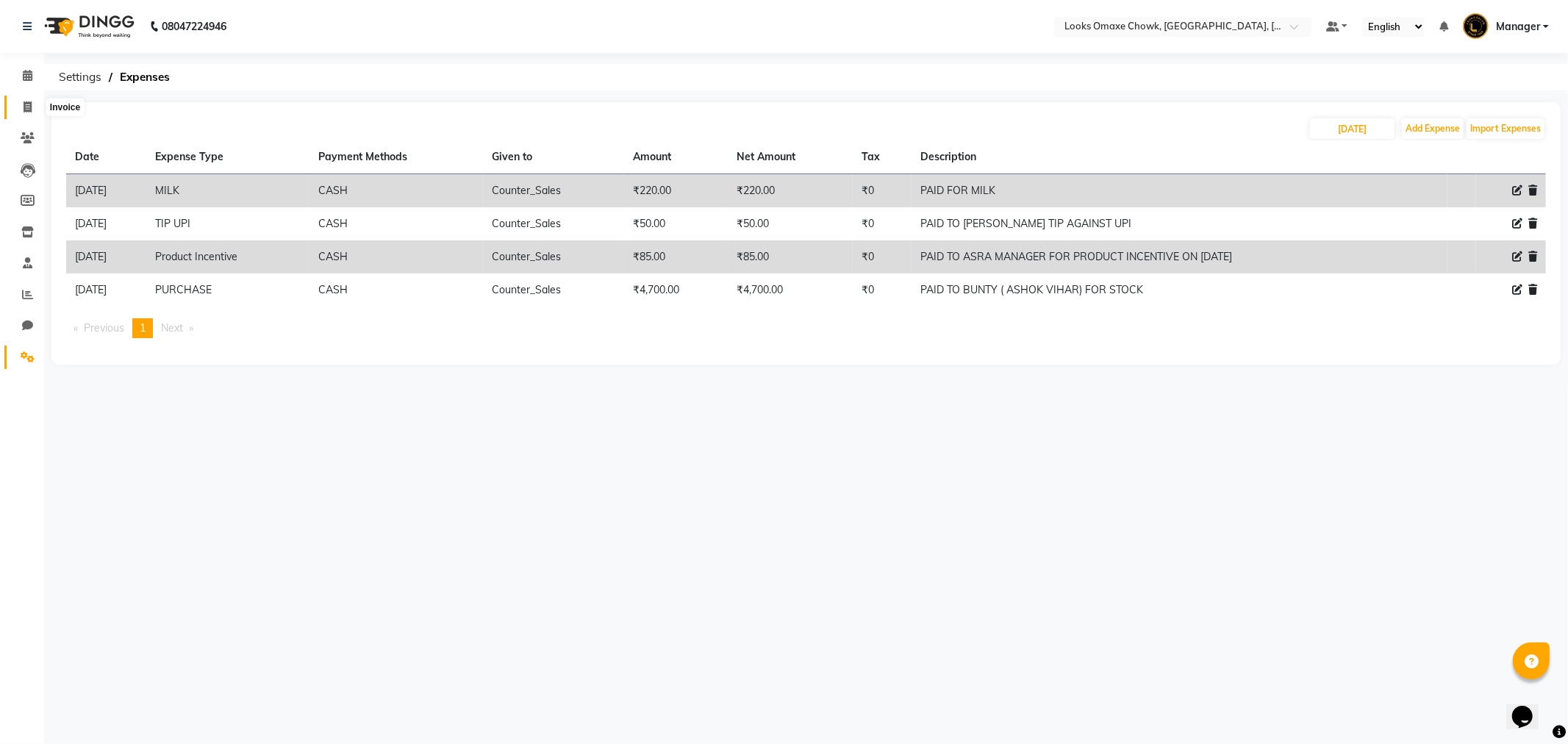
click at [24, 105] on icon at bounding box center [27, 107] width 8 height 11
select select "8121"
select select "service"
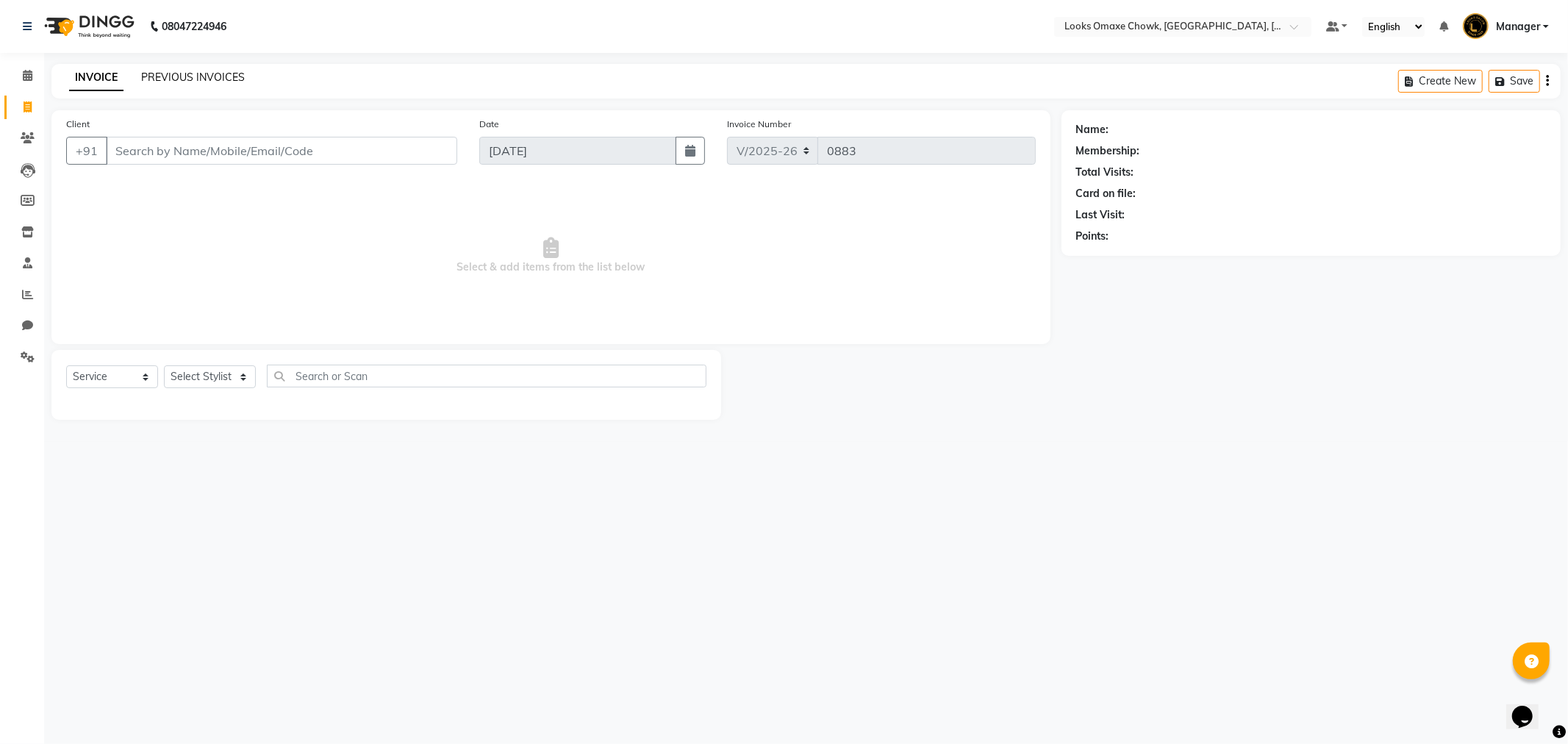
click at [189, 77] on link "PREVIOUS INVOICES" at bounding box center [193, 77] width 104 height 13
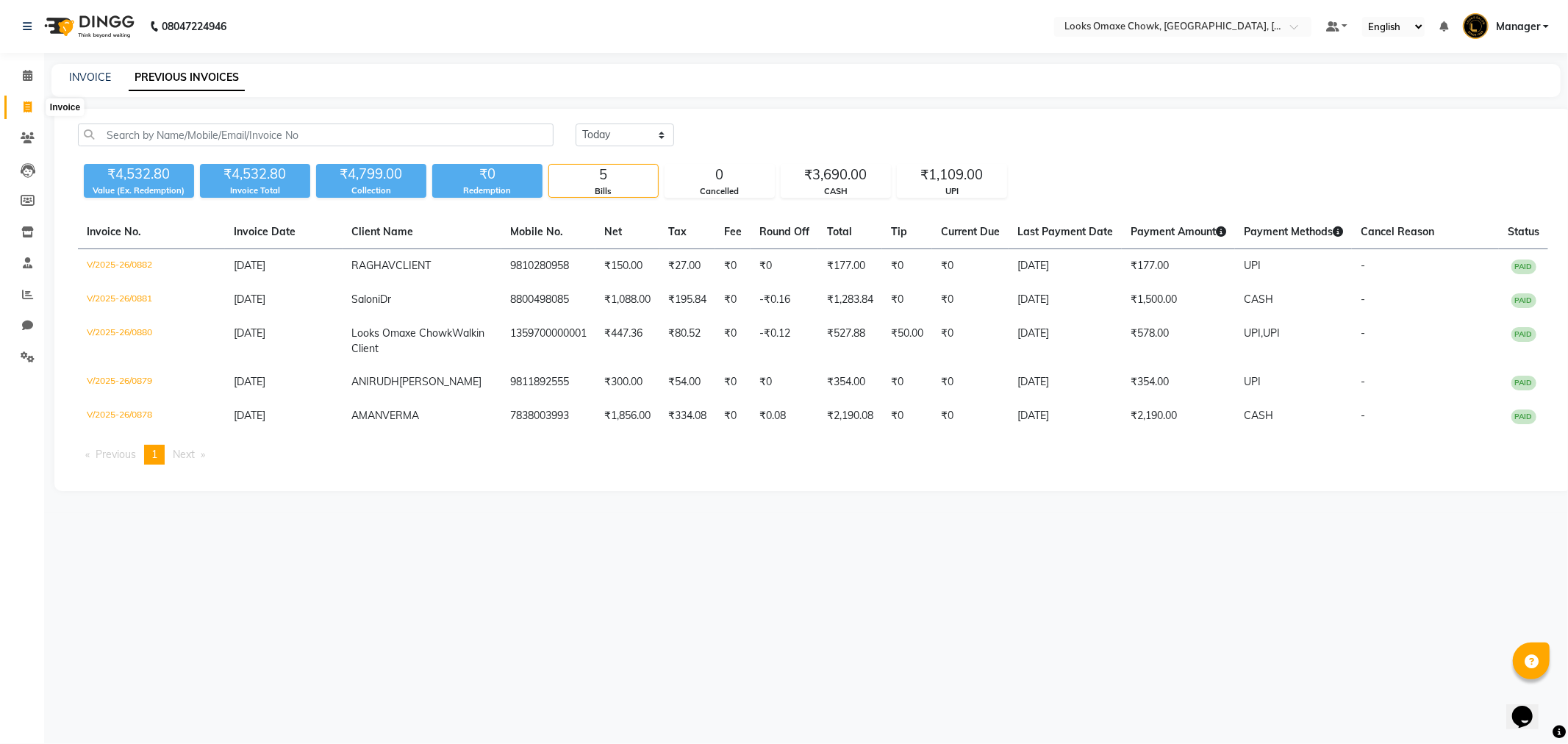
click at [24, 109] on icon at bounding box center [27, 107] width 8 height 11
select select "8121"
select select "service"
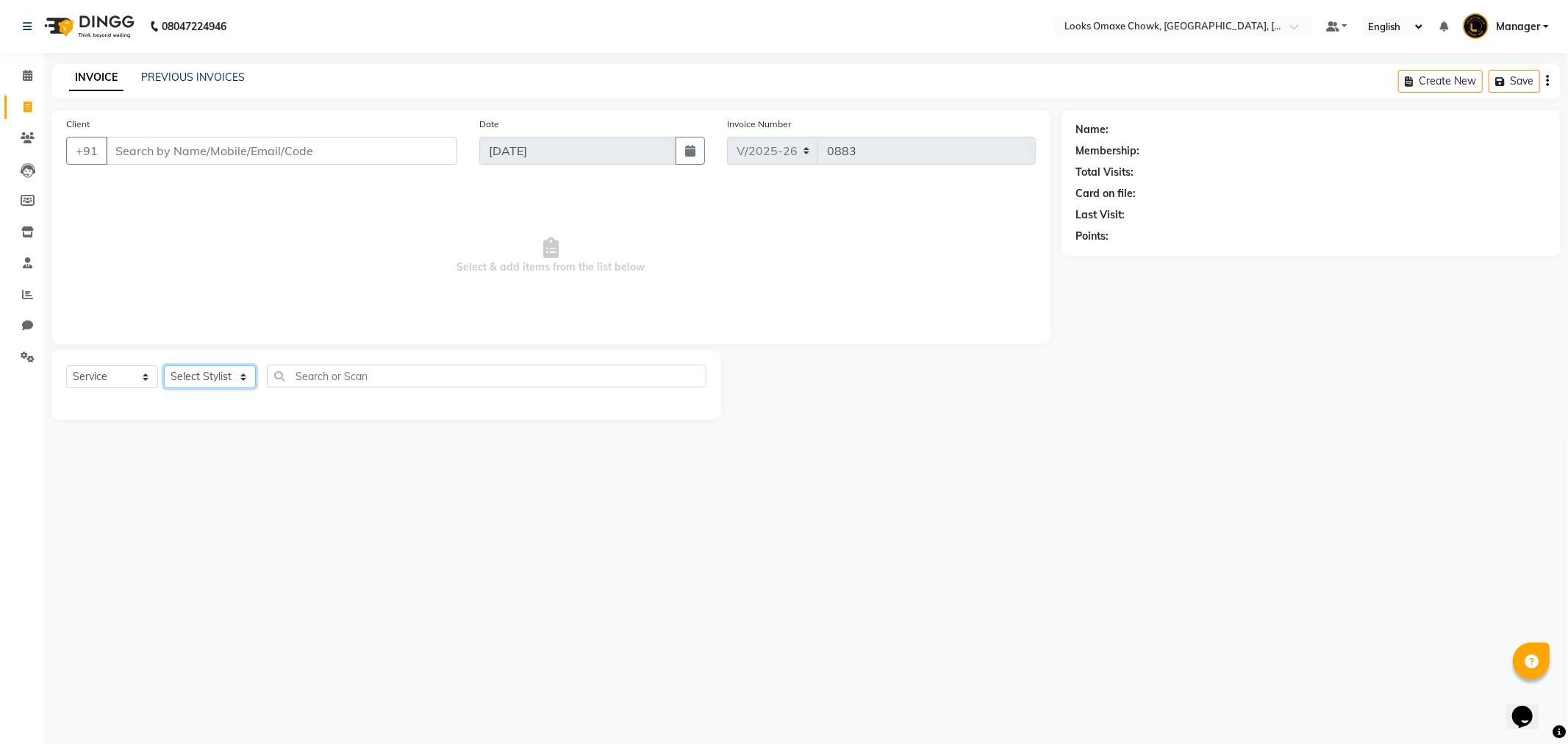
click at [242, 371] on select "Select Stylist Aditya_mrg Adnan Arif Asra_Mgr Bushra Counter_Sales Manager Mass…" at bounding box center [210, 377] width 92 height 23
select select "75650"
click at [164, 366] on select "Select Stylist Aditya_mrg Adnan Arif Asra_Mgr Bushra Counter_Sales Manager Mass…" at bounding box center [210, 377] width 92 height 23
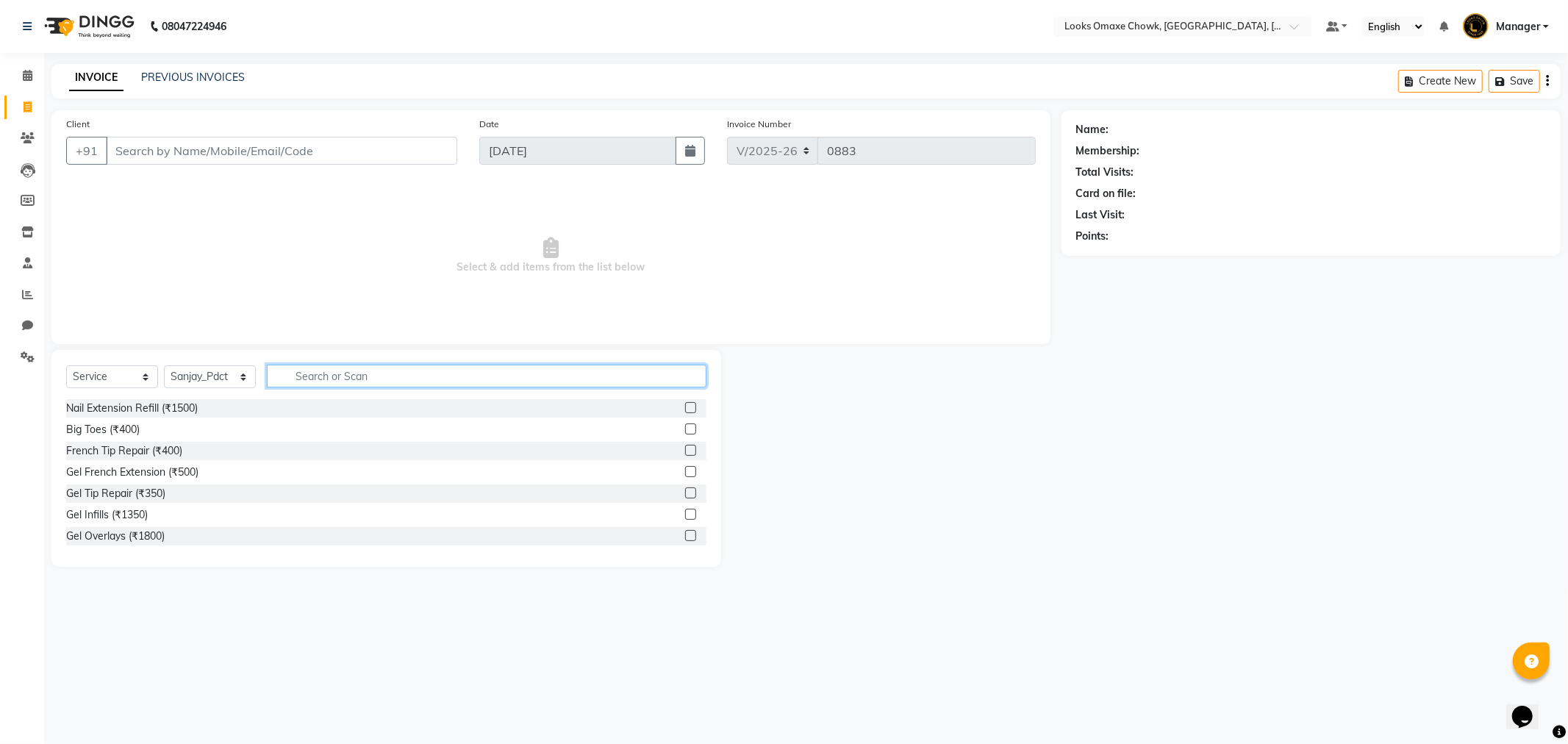
click at [364, 377] on input "text" at bounding box center [486, 376] width 440 height 23
type input "WASH"
click at [695, 431] on label at bounding box center [690, 429] width 11 height 11
click at [695, 431] on input "checkbox" at bounding box center [689, 430] width 10 height 10
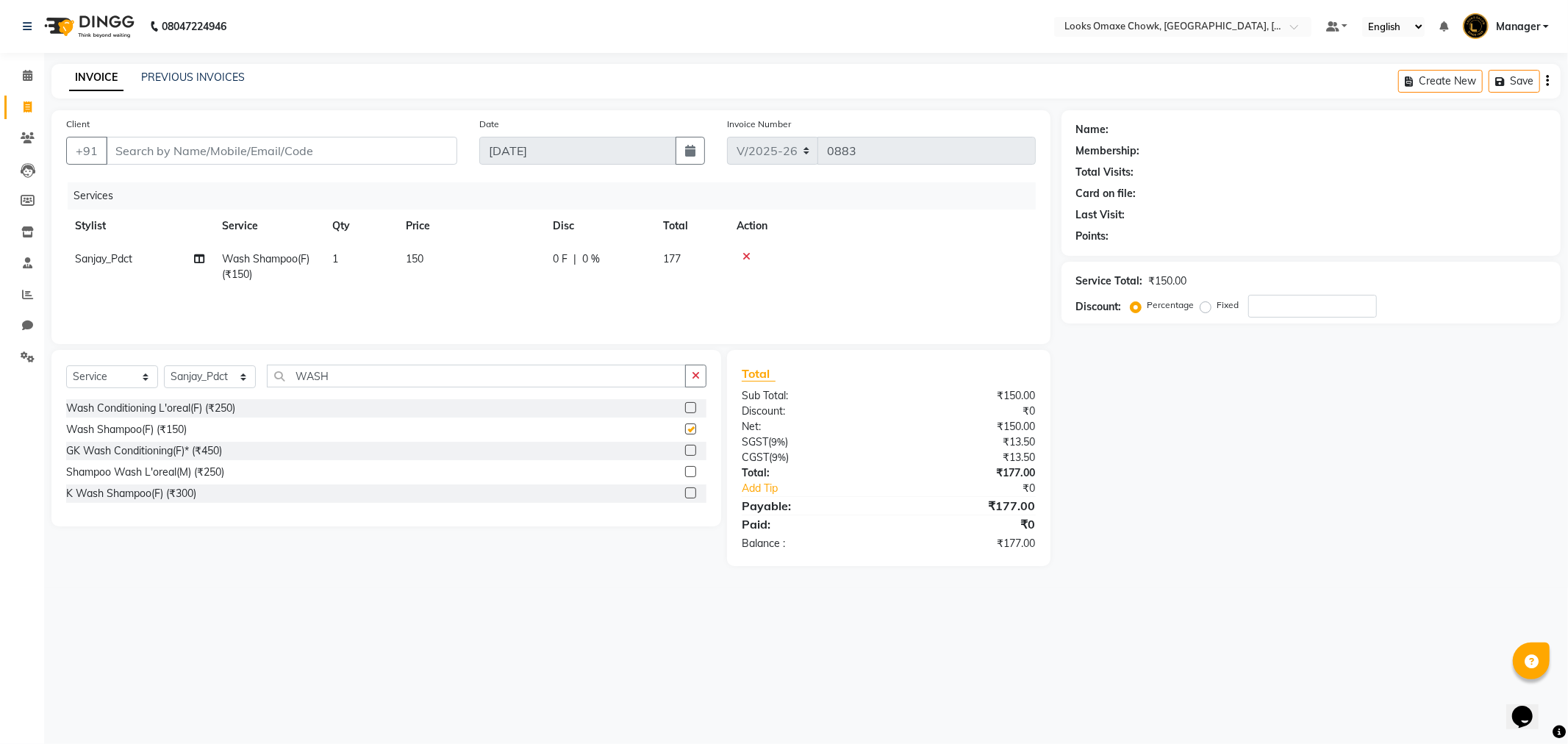
checkbox input "false"
click at [428, 260] on td "150" at bounding box center [471, 266] width 147 height 49
select select "75650"
click at [497, 258] on input "150" at bounding box center [539, 263] width 129 height 23
type input "1"
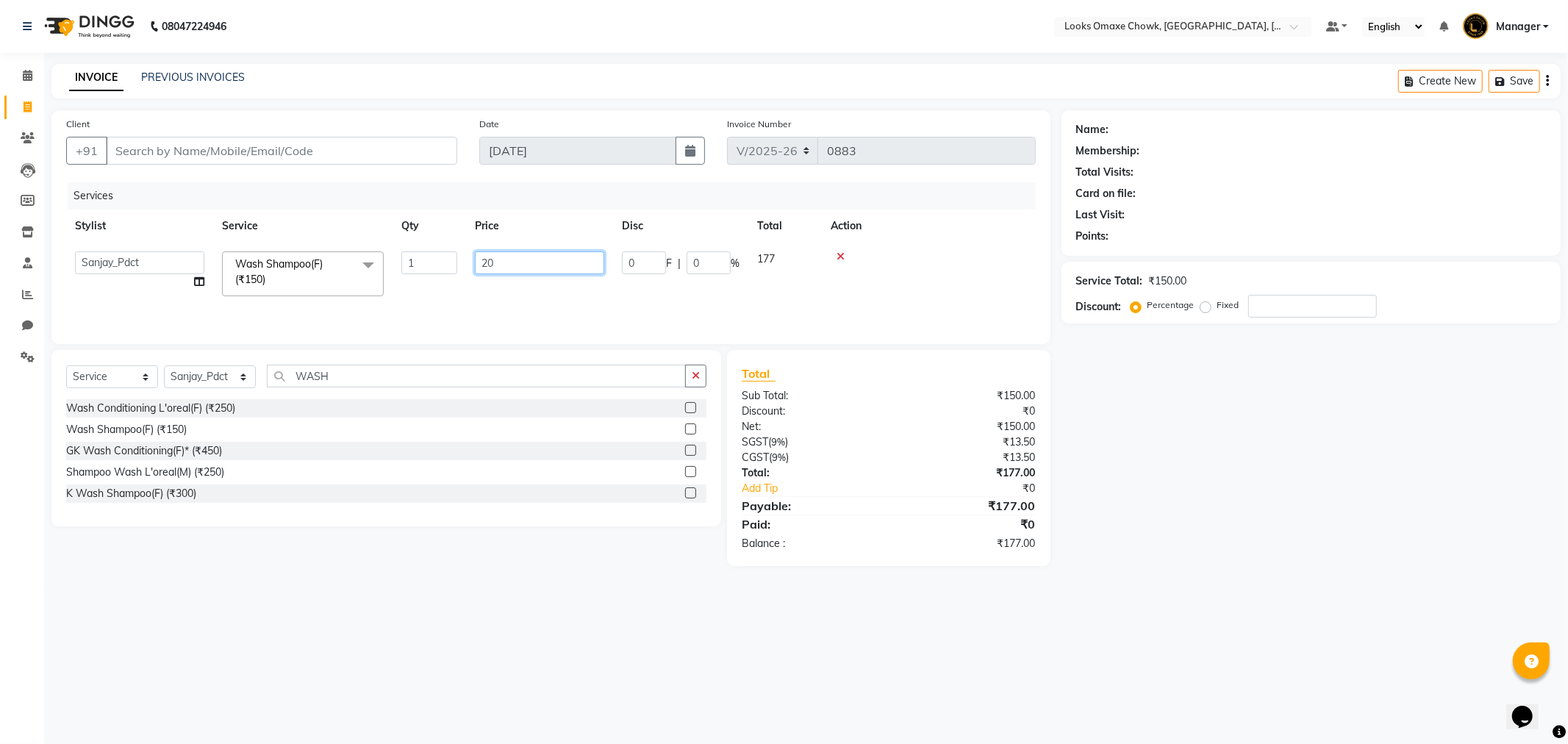
type input "200"
click at [475, 290] on td "200" at bounding box center [540, 273] width 147 height 62
select select "75650"
click at [236, 377] on select "Select Stylist Aditya_mrg Adnan Arif Asra_Mgr Bushra Counter_Sales Manager Mass…" at bounding box center [210, 377] width 92 height 23
select select "75647"
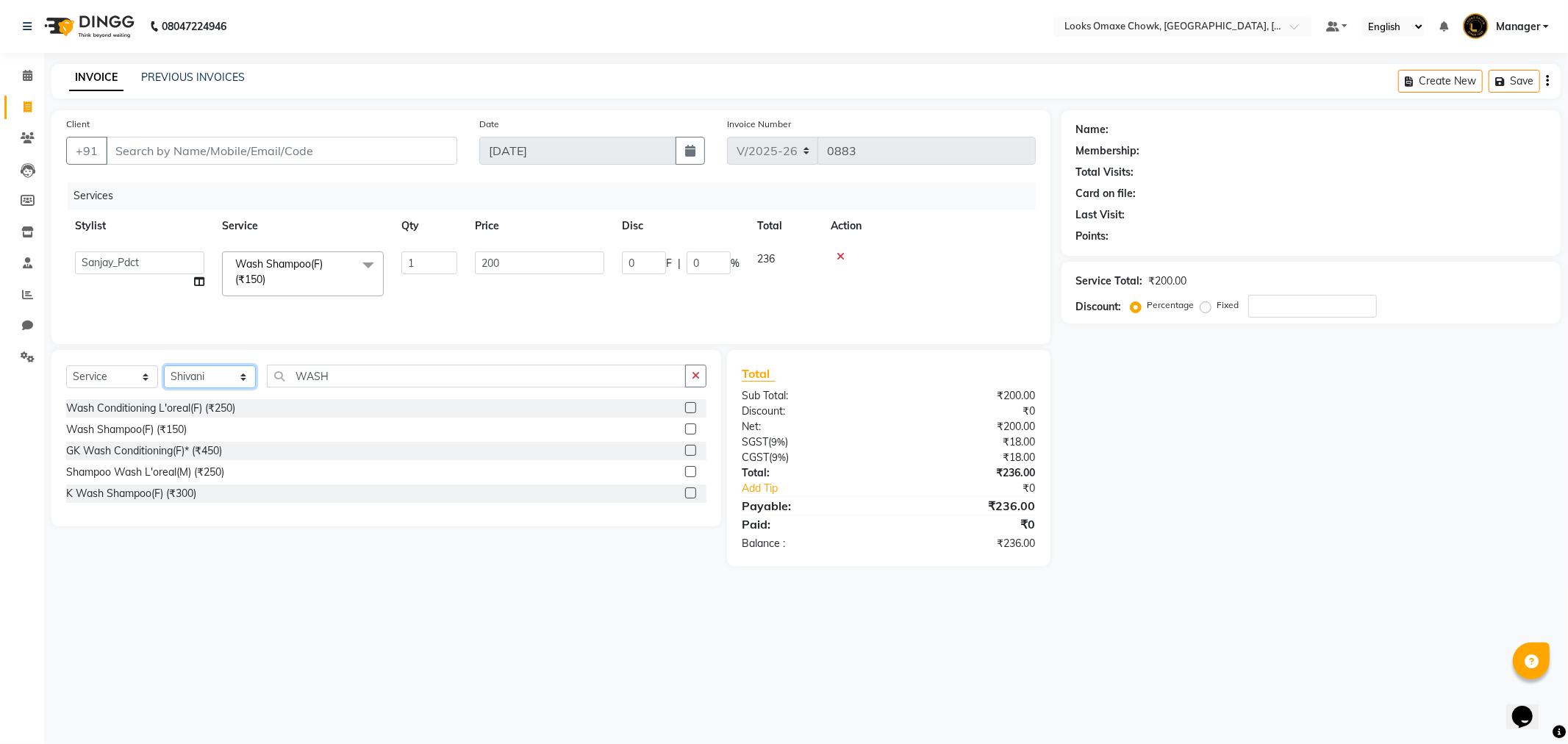
click at [164, 366] on select "Select Stylist Aditya_mrg Adnan Arif Asra_Mgr Bushra Counter_Sales Manager Mass…" at bounding box center [210, 377] width 92 height 23
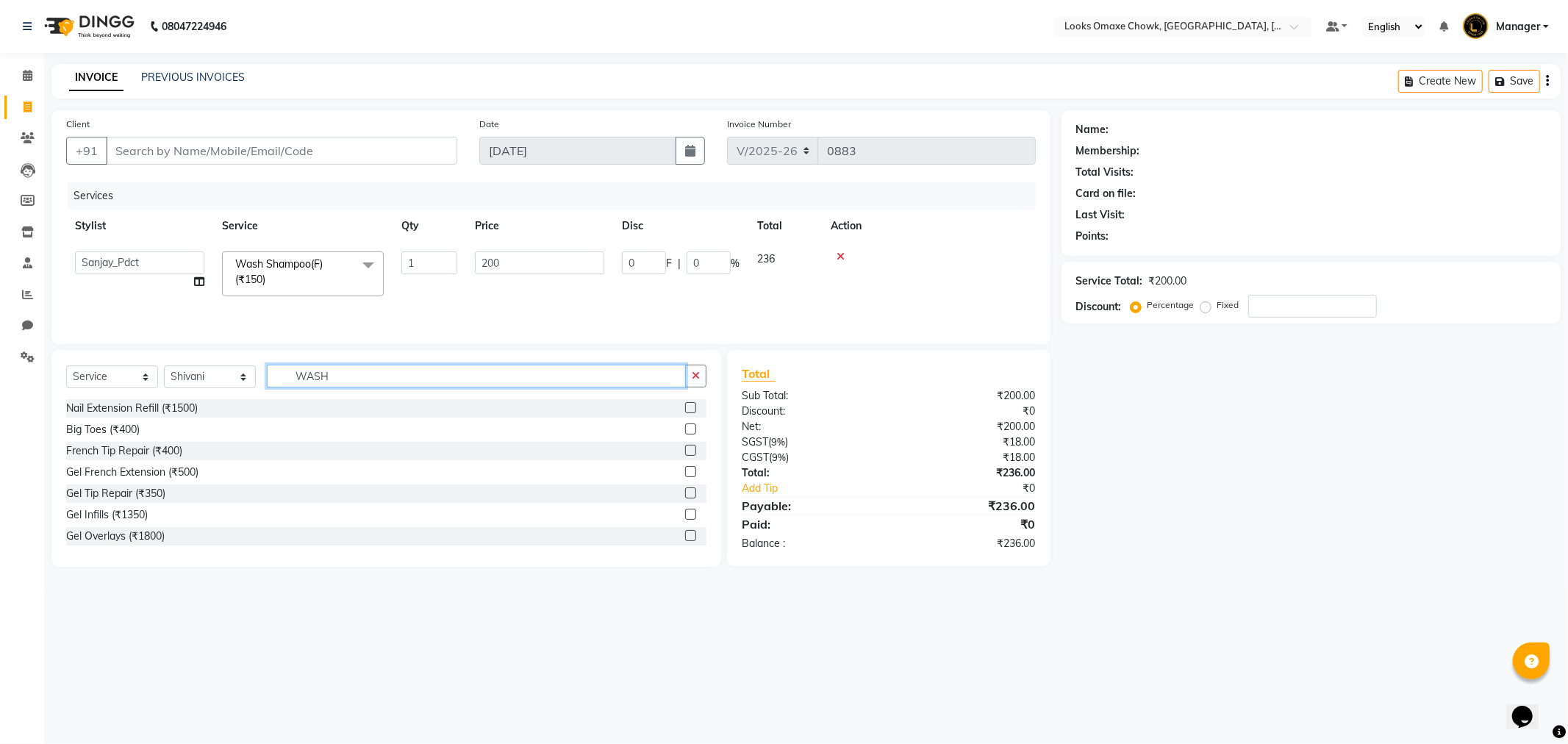
click at [352, 377] on input "WASH" at bounding box center [476, 376] width 419 height 23
type input "W"
type input "EYE"
click at [685, 429] on label at bounding box center [690, 429] width 11 height 11
click at [685, 429] on input "checkbox" at bounding box center [689, 430] width 10 height 10
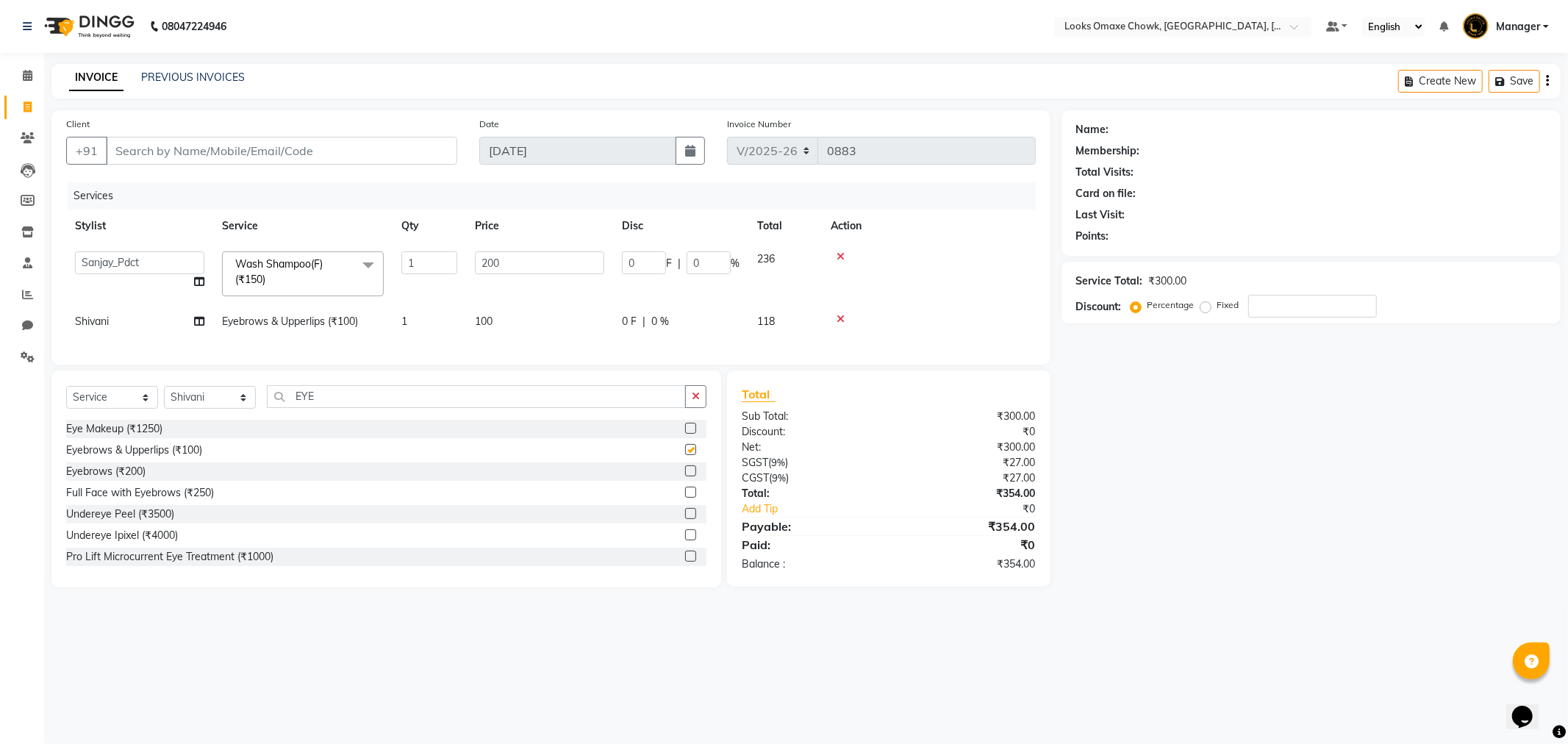
checkbox input "false"
click at [520, 318] on td "100" at bounding box center [540, 322] width 147 height 33
select select "75647"
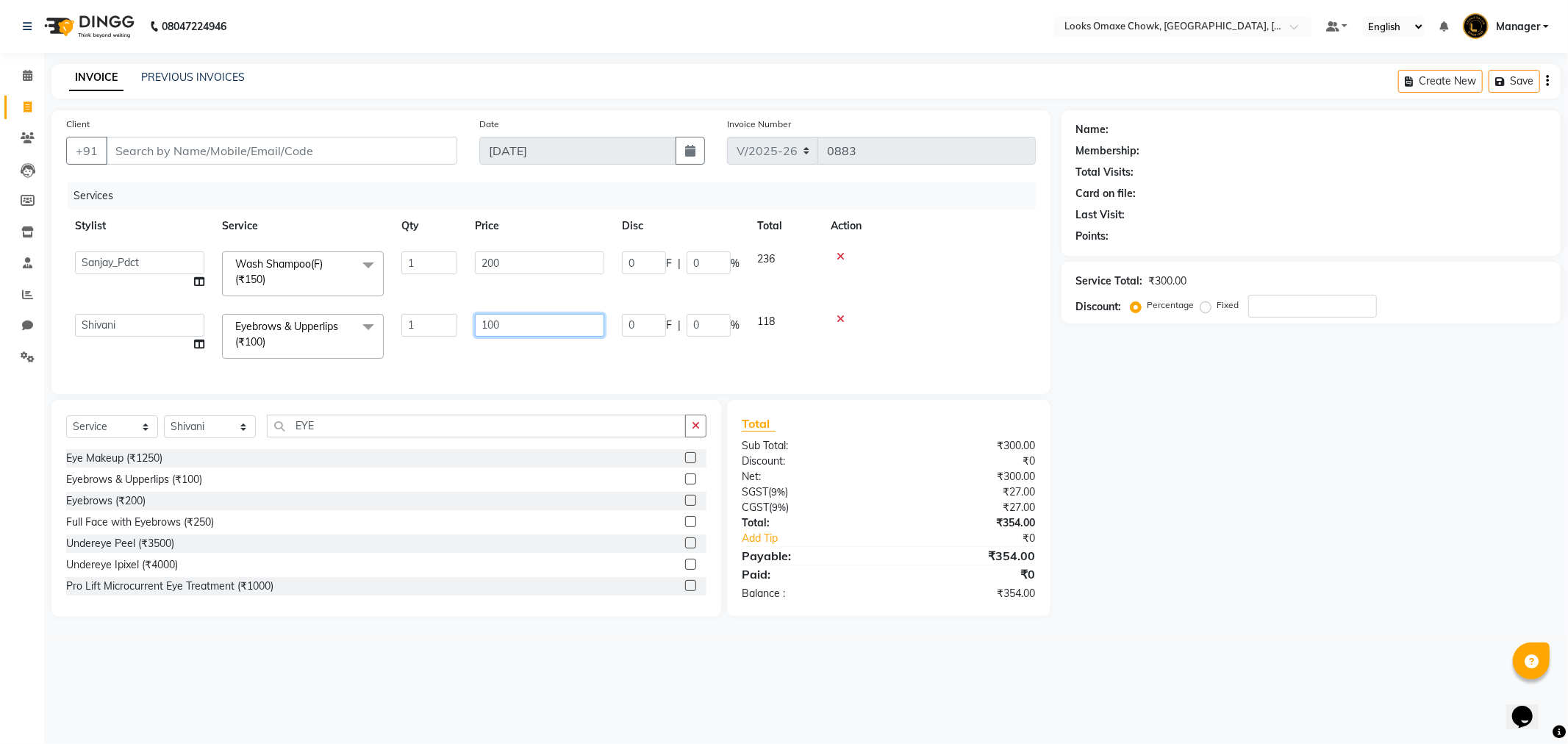
click at [562, 318] on input "100" at bounding box center [539, 325] width 129 height 23
type input "1"
type input "51"
click at [519, 361] on div "Services Stylist Service Qty Price Disc Total Action Aditya_mrg Adnan Arif Asra…" at bounding box center [551, 280] width 970 height 197
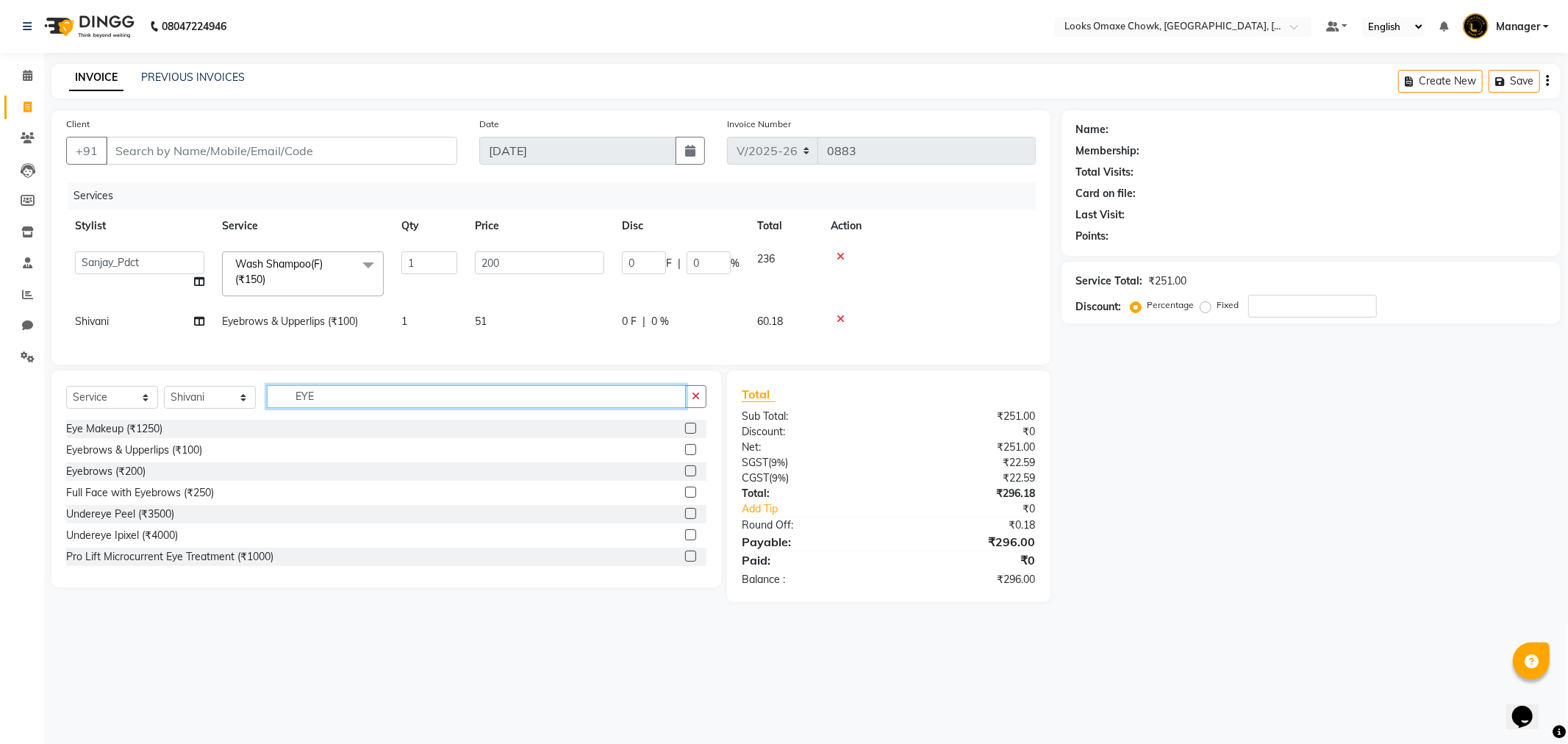
drag, startPoint x: 394, startPoint y: 405, endPoint x: 393, endPoint y: 395, distance: 10.0
click at [394, 406] on input "EYE" at bounding box center [476, 396] width 419 height 23
type input "E"
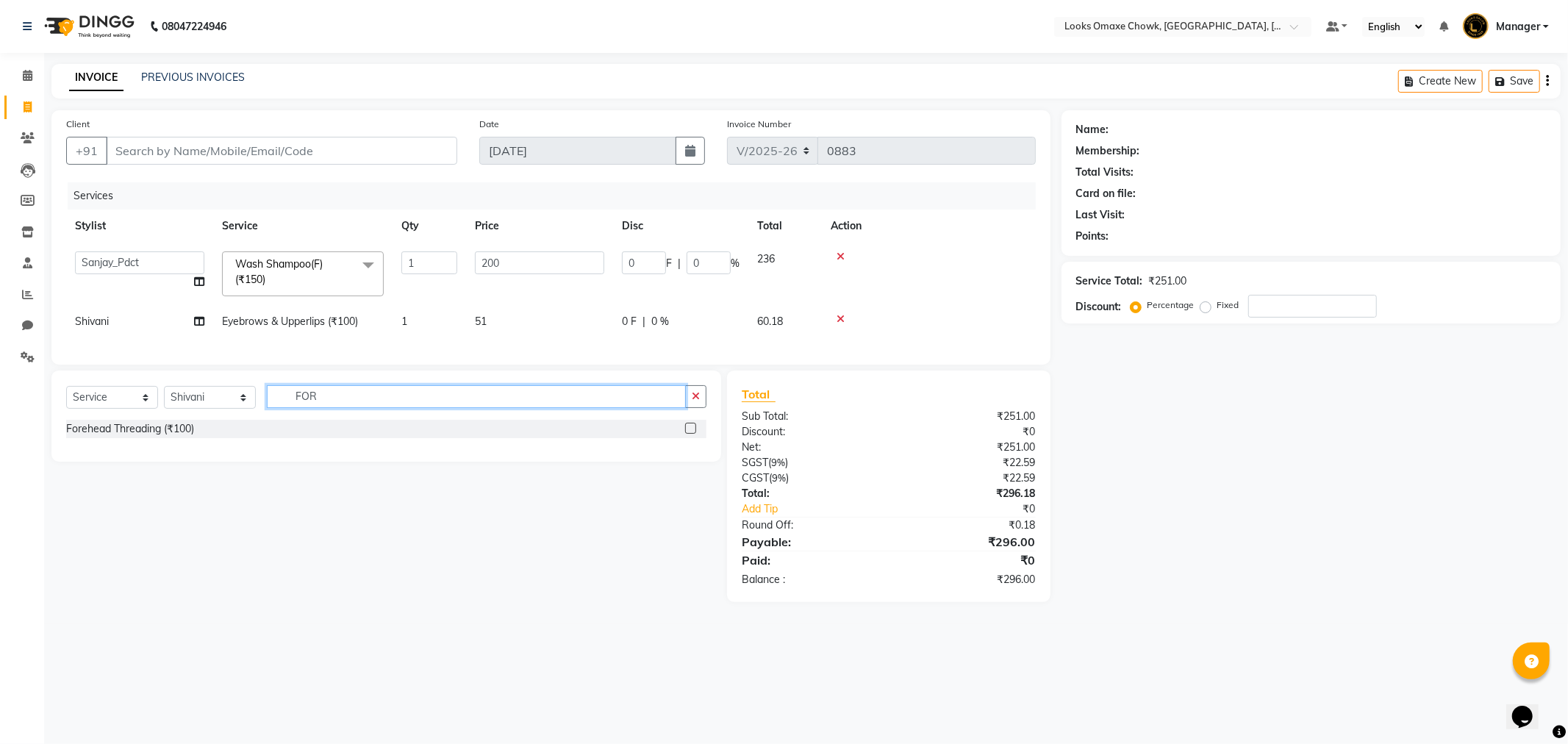
type input "FOR"
click at [685, 433] on label at bounding box center [690, 428] width 11 height 11
click at [685, 433] on input "checkbox" at bounding box center [689, 429] width 10 height 10
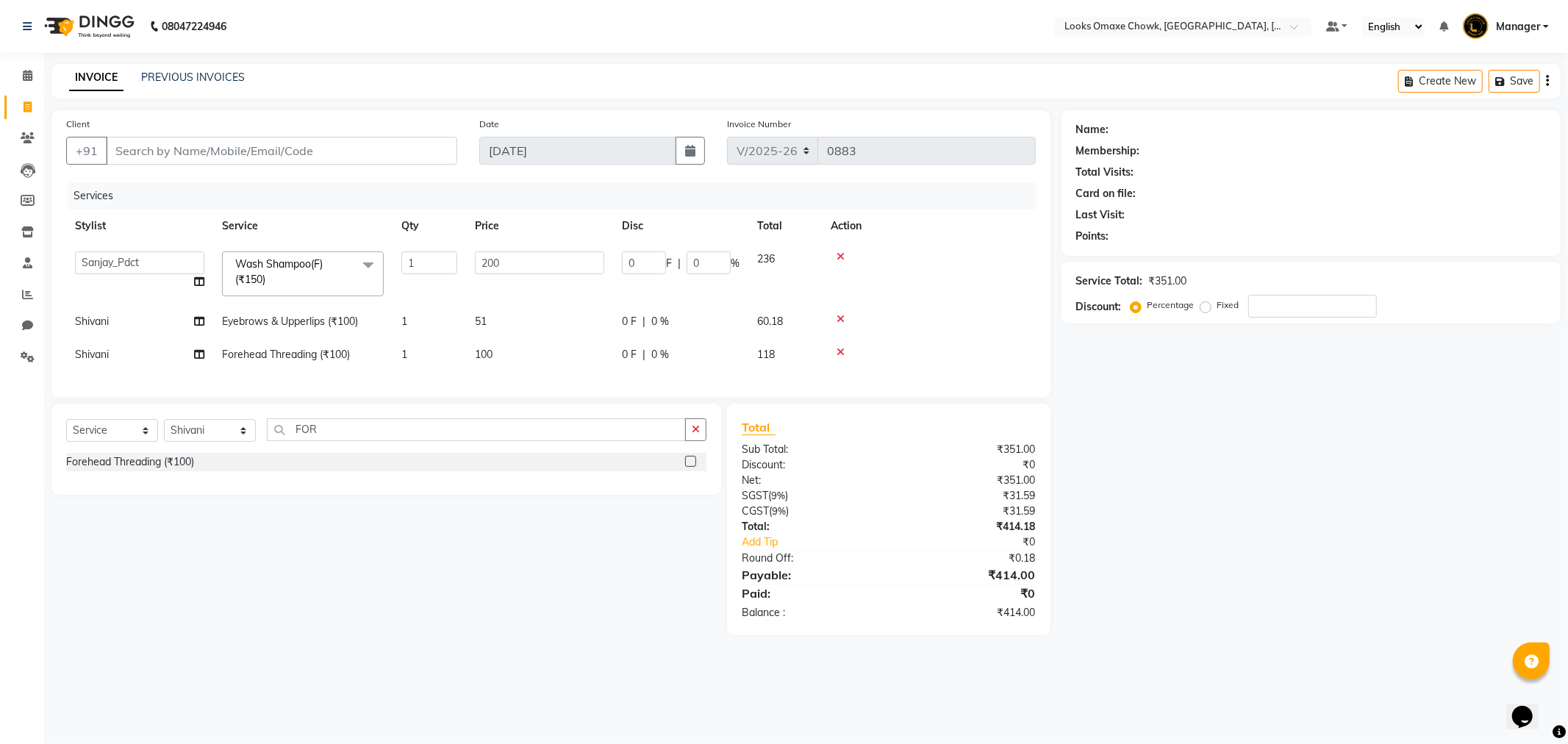
click at [692, 467] on label at bounding box center [690, 461] width 11 height 11
click at [692, 467] on input "checkbox" at bounding box center [689, 462] width 10 height 10
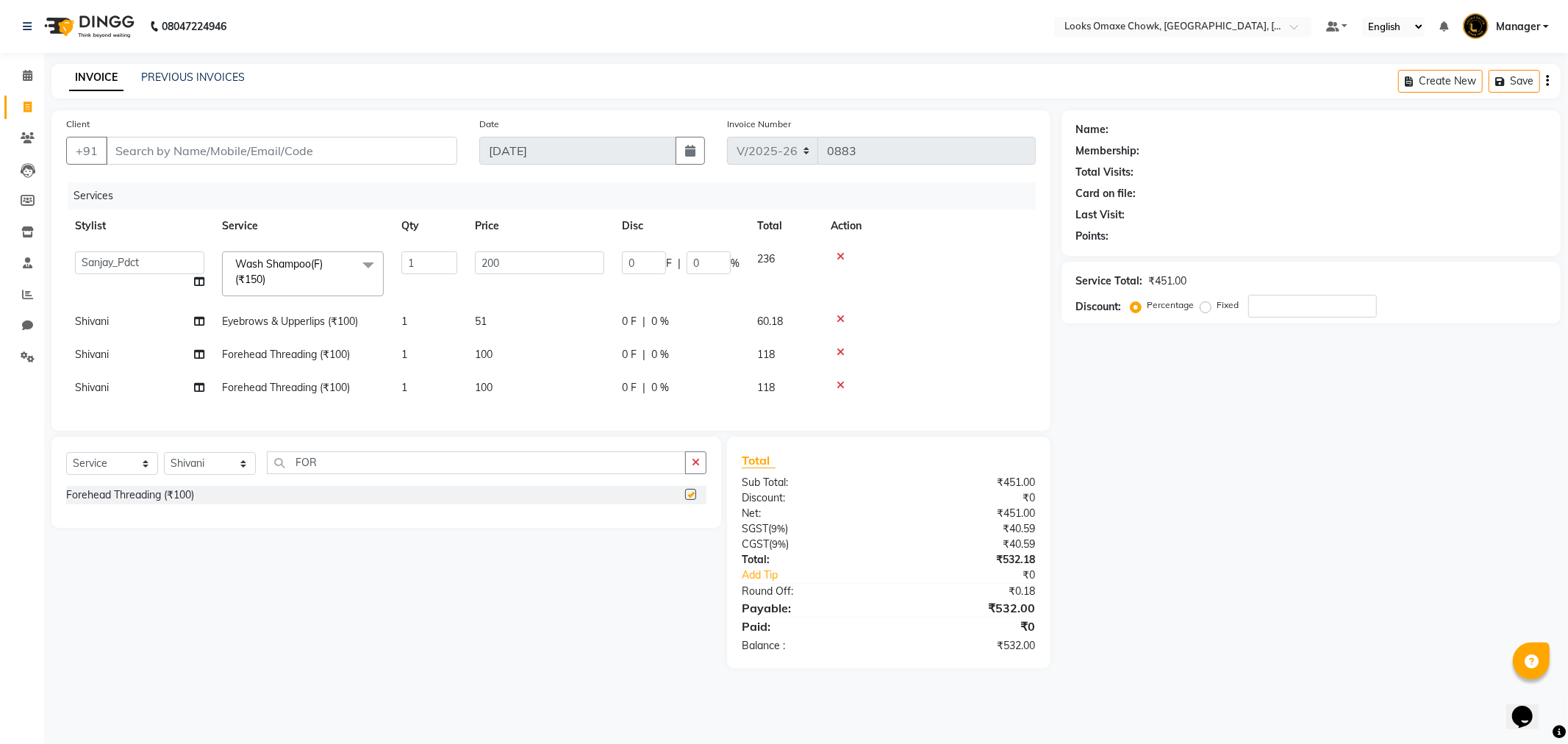
checkbox input "false"
click at [503, 391] on td "100" at bounding box center [540, 388] width 147 height 33
select select "75647"
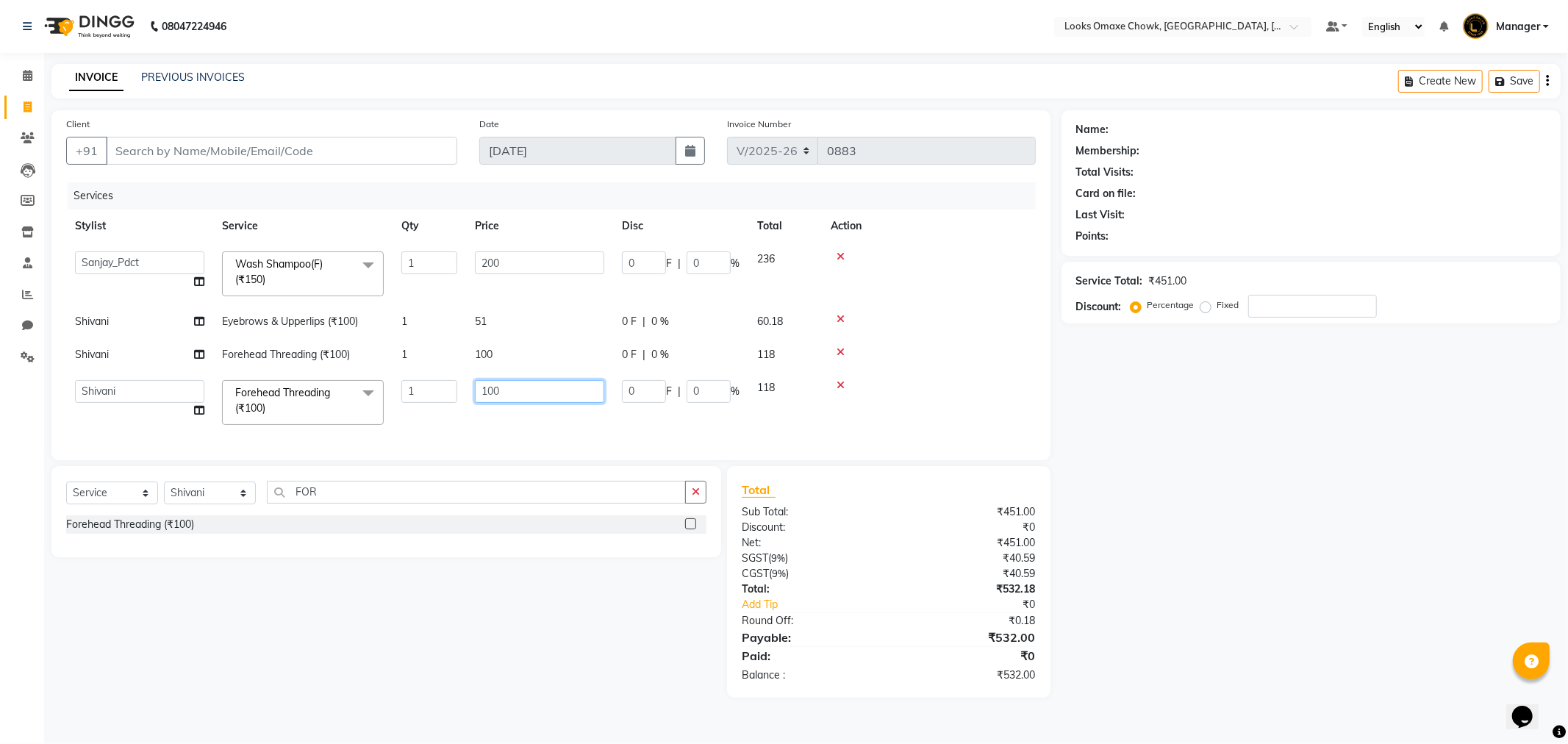
click at [527, 393] on input "100" at bounding box center [539, 392] width 129 height 23
type input "1"
click at [838, 380] on icon at bounding box center [841, 386] width 8 height 11
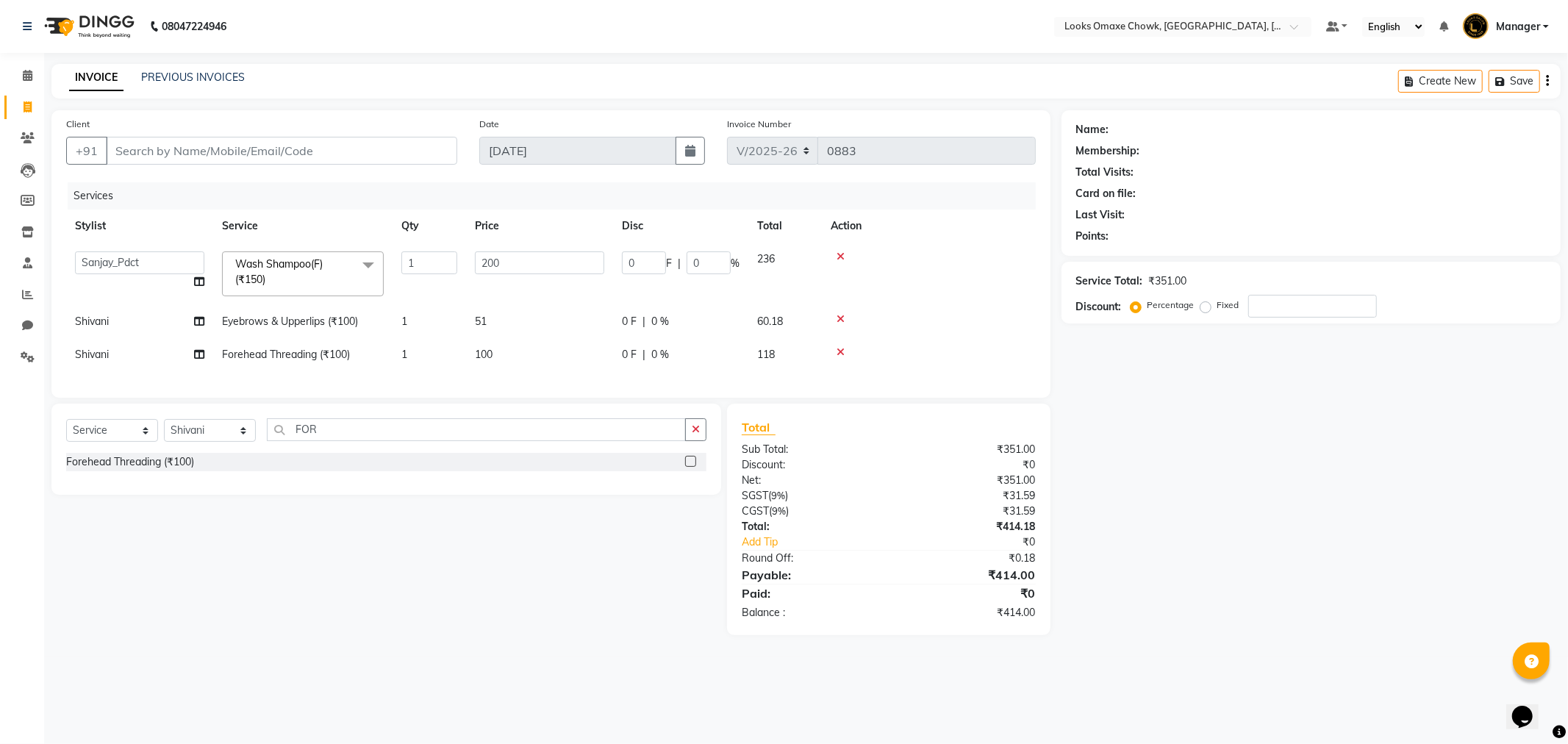
click at [510, 348] on td "100" at bounding box center [540, 355] width 147 height 33
select select "75647"
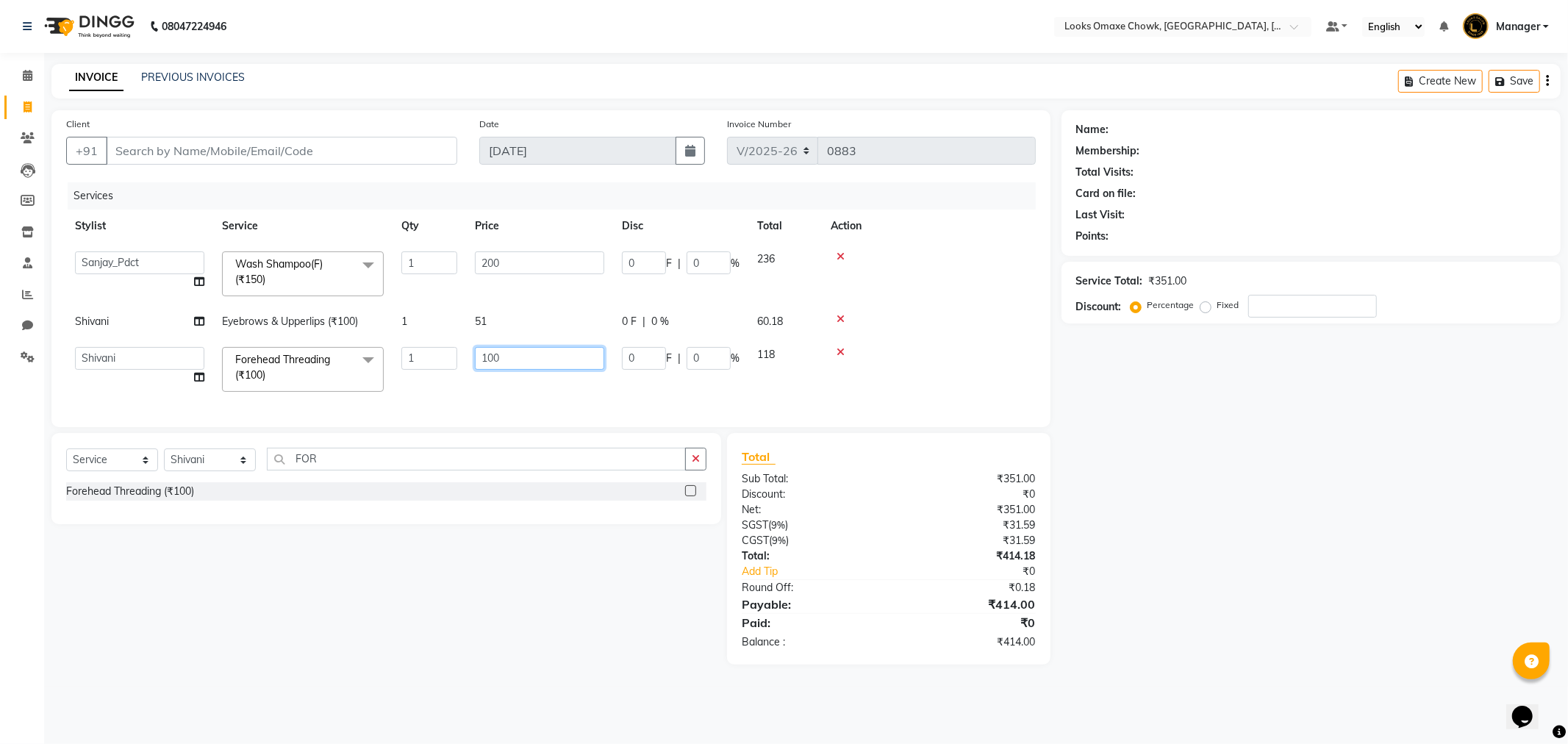
click at [528, 357] on input "100" at bounding box center [539, 358] width 129 height 23
type input "1"
type input "51"
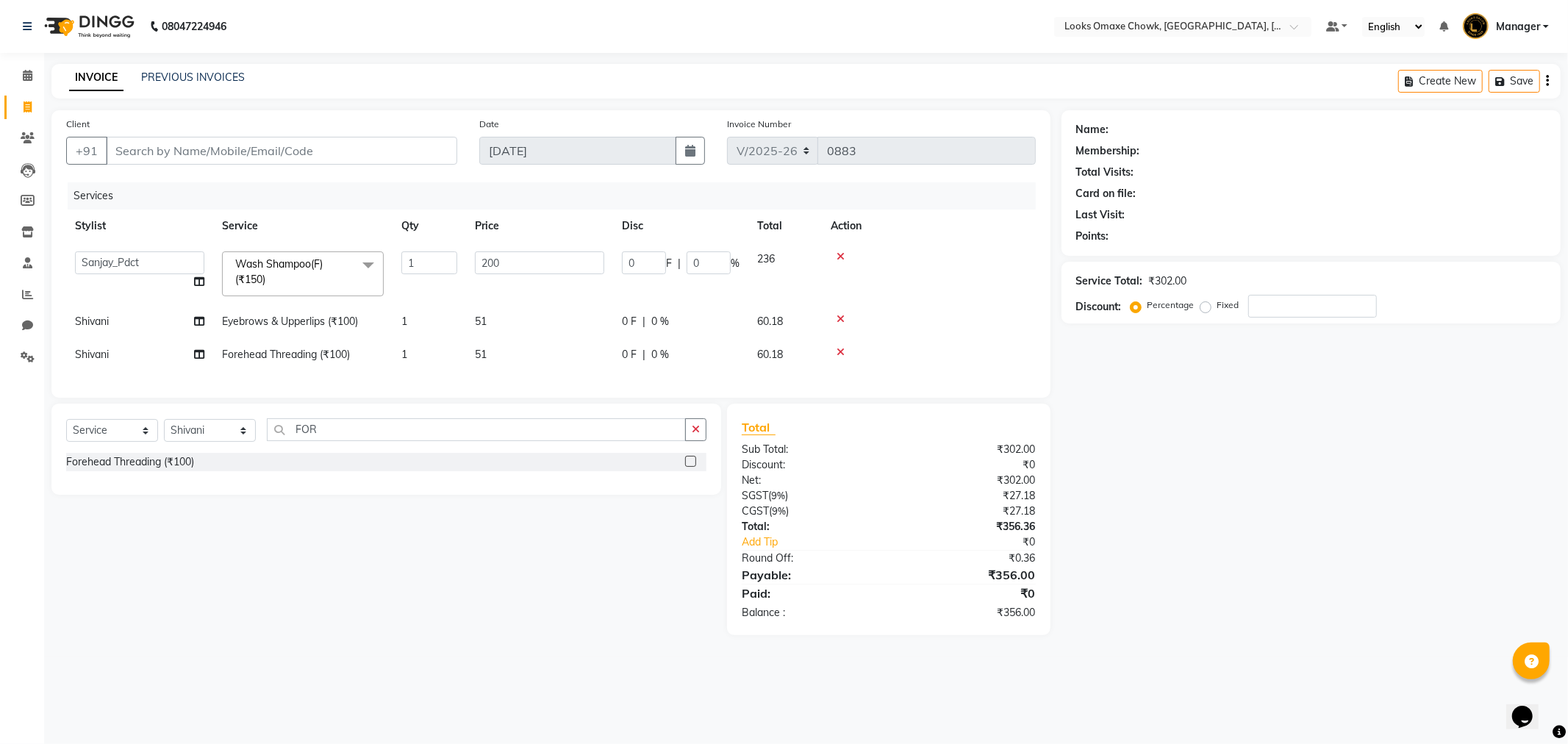
click at [1238, 493] on div "Name: Membership: Total Visits: Card on file: Last Visit: Points: Service Total…" at bounding box center [1317, 372] width 510 height 525
click at [588, 610] on div "Select Service Product Membership Package Voucher Prepaid Gift Card Select Styl…" at bounding box center [380, 519] width 680 height 232
click at [510, 266] on input "200" at bounding box center [539, 263] width 129 height 23
type input "2"
type input "300"
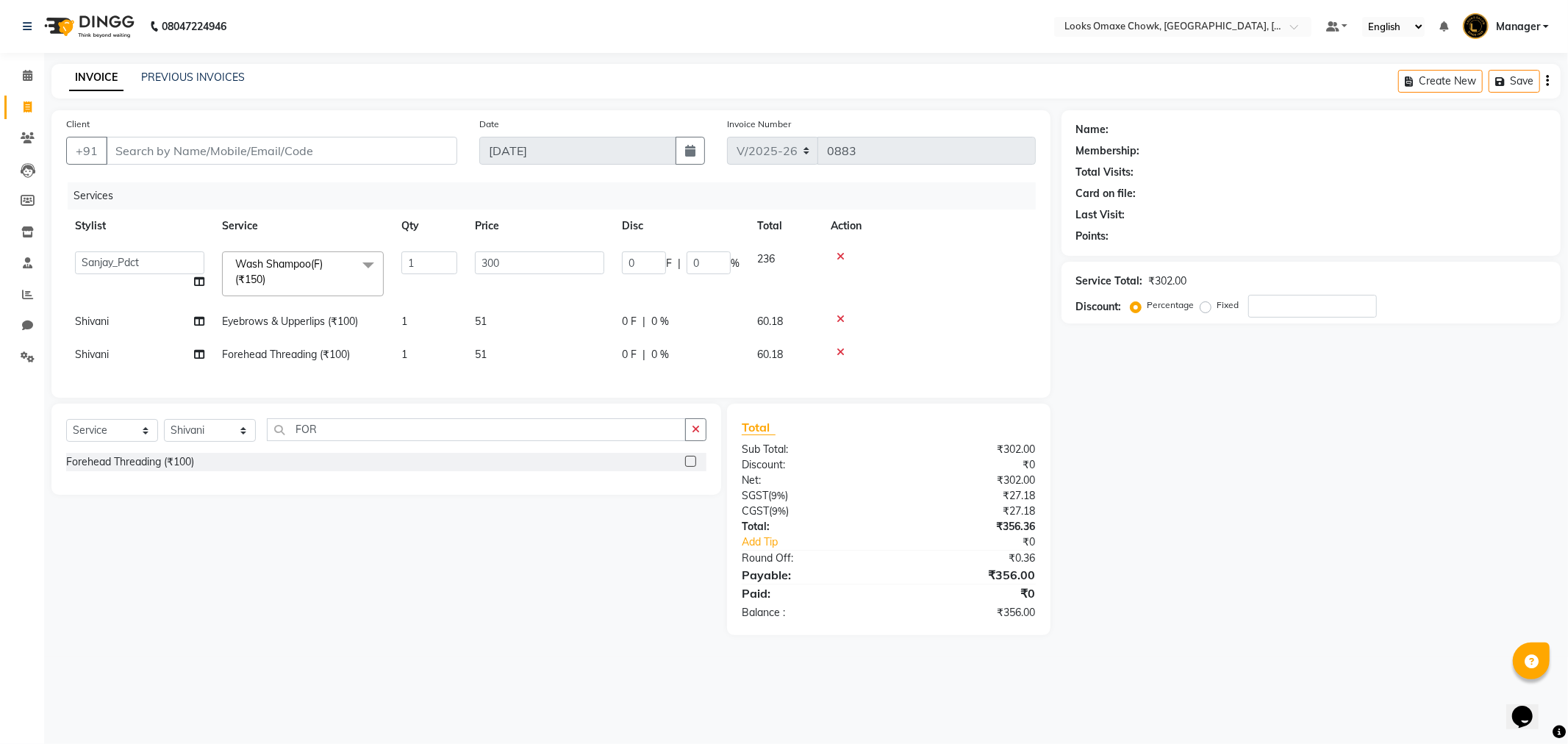
click at [1349, 567] on div "Name: Membership: Total Visits: Card on file: Last Visit: Points: Service Total…" at bounding box center [1317, 372] width 510 height 525
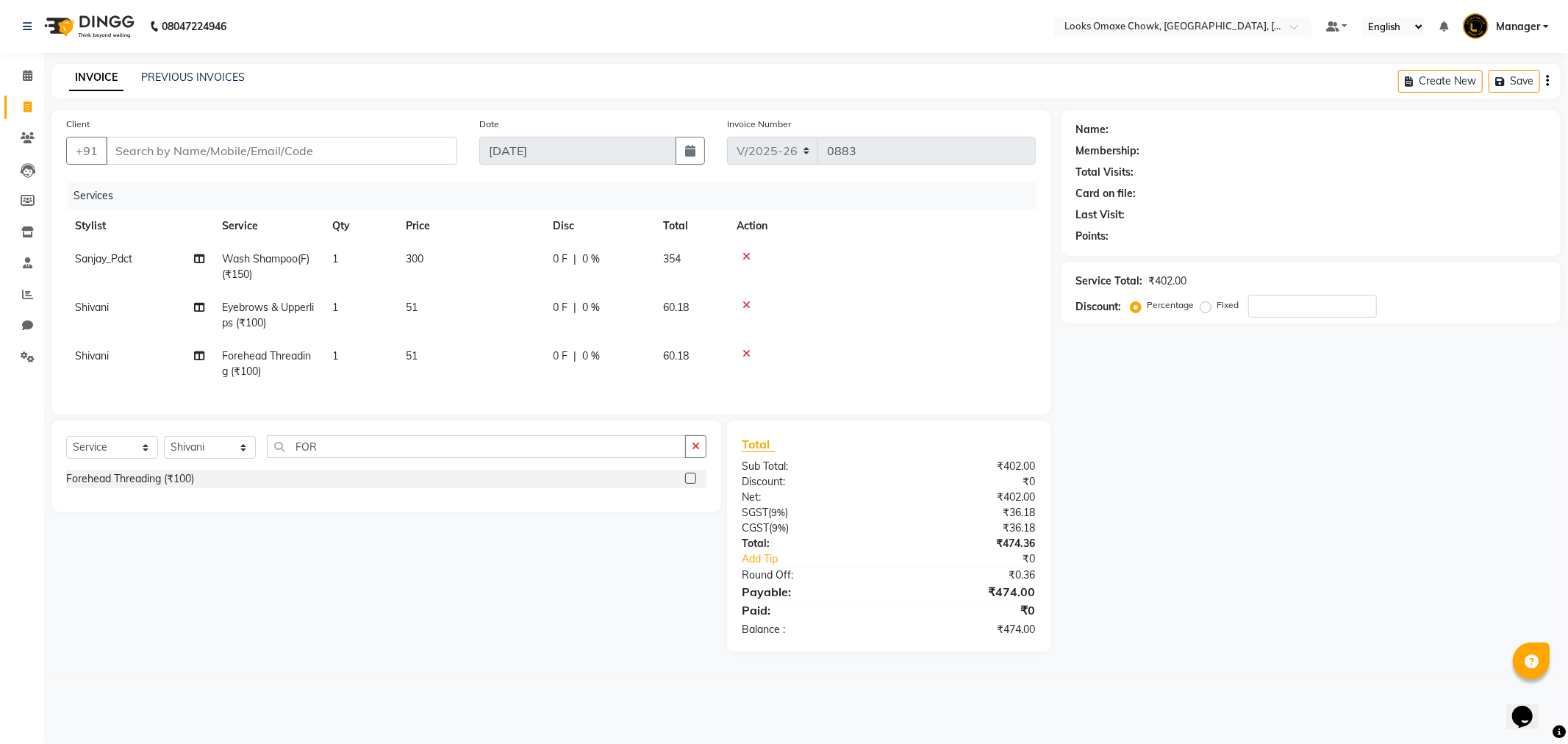
click at [347, 301] on td "1" at bounding box center [360, 315] width 74 height 49
select select "75647"
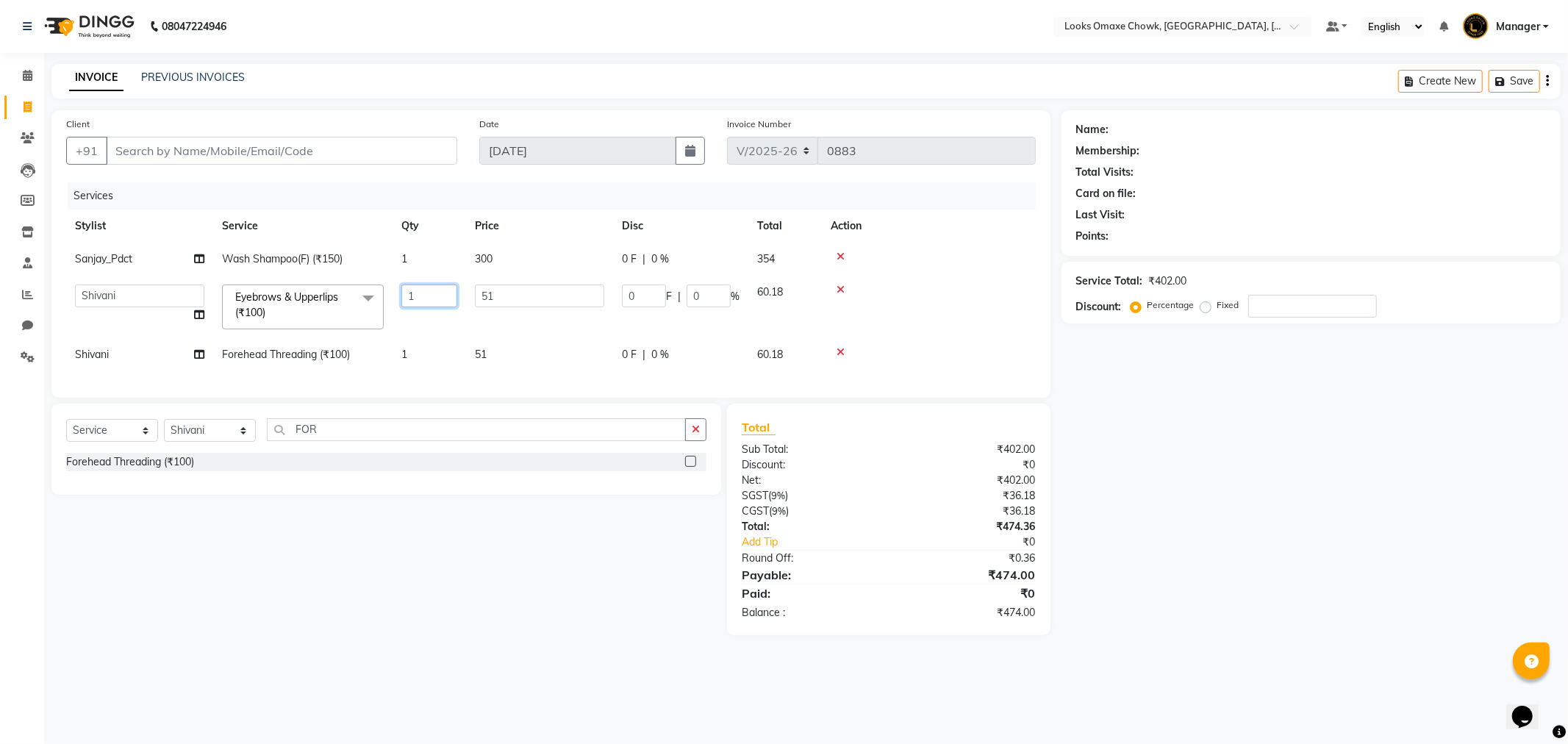
click at [425, 295] on input "1" at bounding box center [430, 296] width 56 height 23
type input "2"
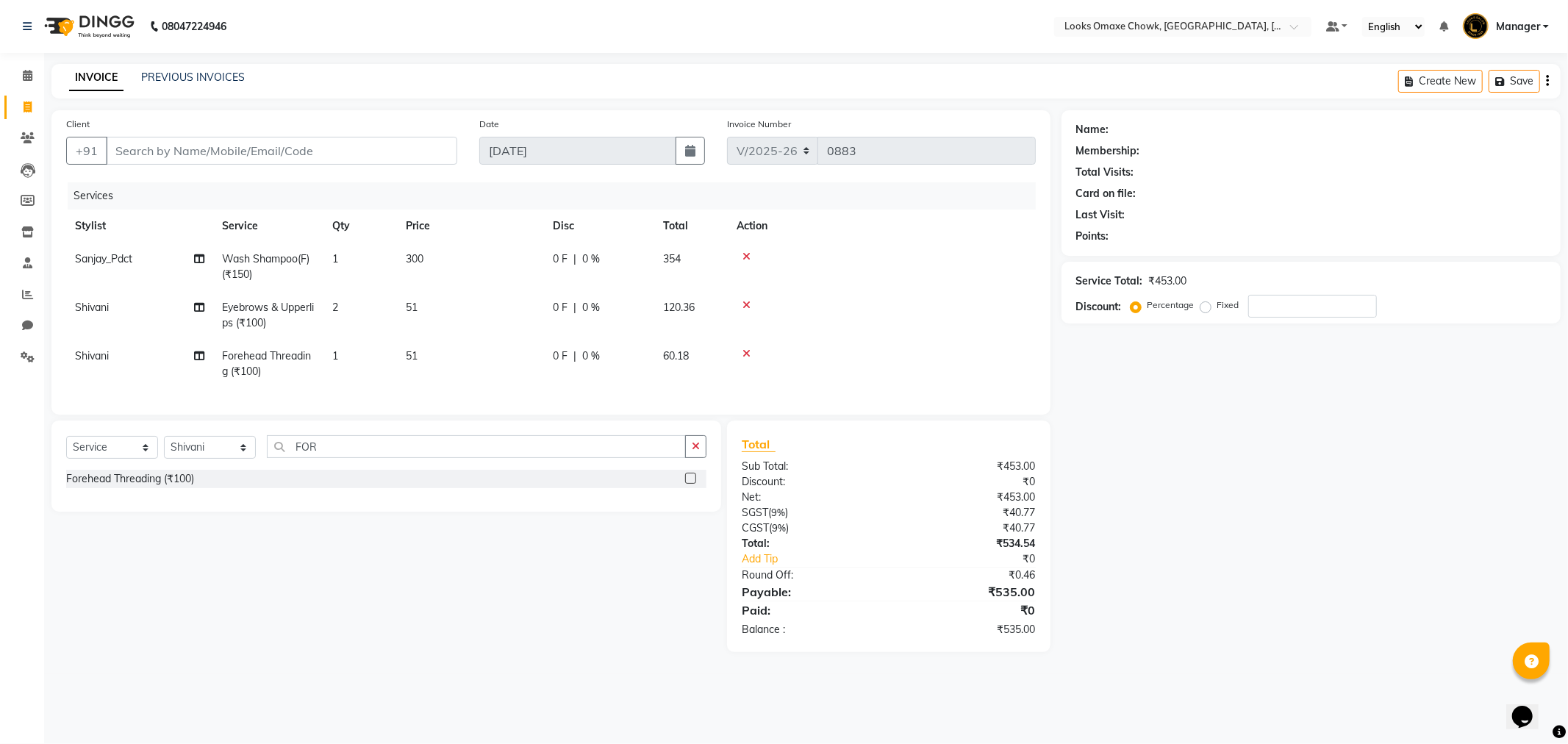
click at [1415, 576] on div "Name: Membership: Total Visits: Card on file: Last Visit: Points: Service Total…" at bounding box center [1317, 380] width 510 height 541
click at [185, 140] on input "Client" at bounding box center [281, 150] width 352 height 28
type input "9"
type input "0"
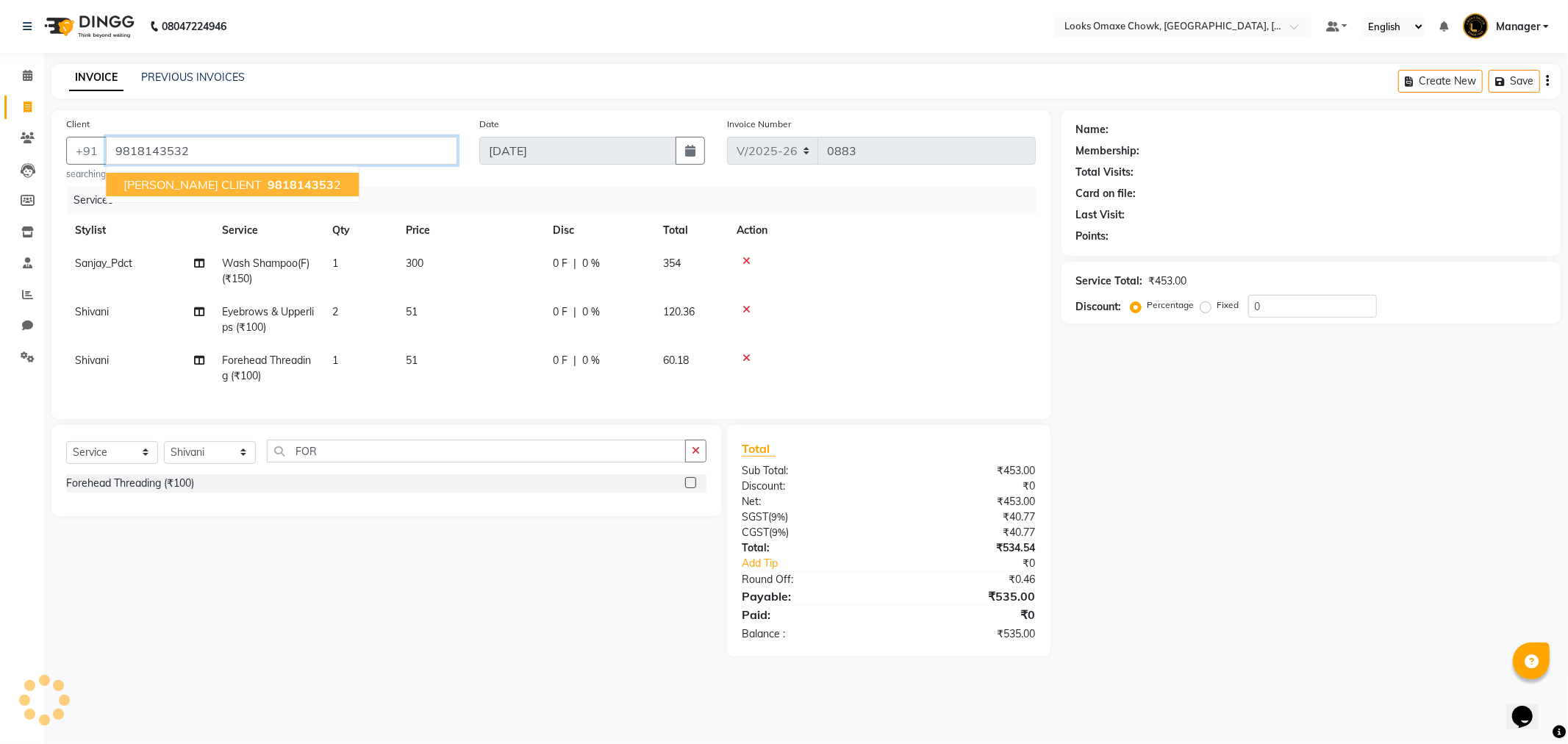
type input "9818143532"
select select "1: Object"
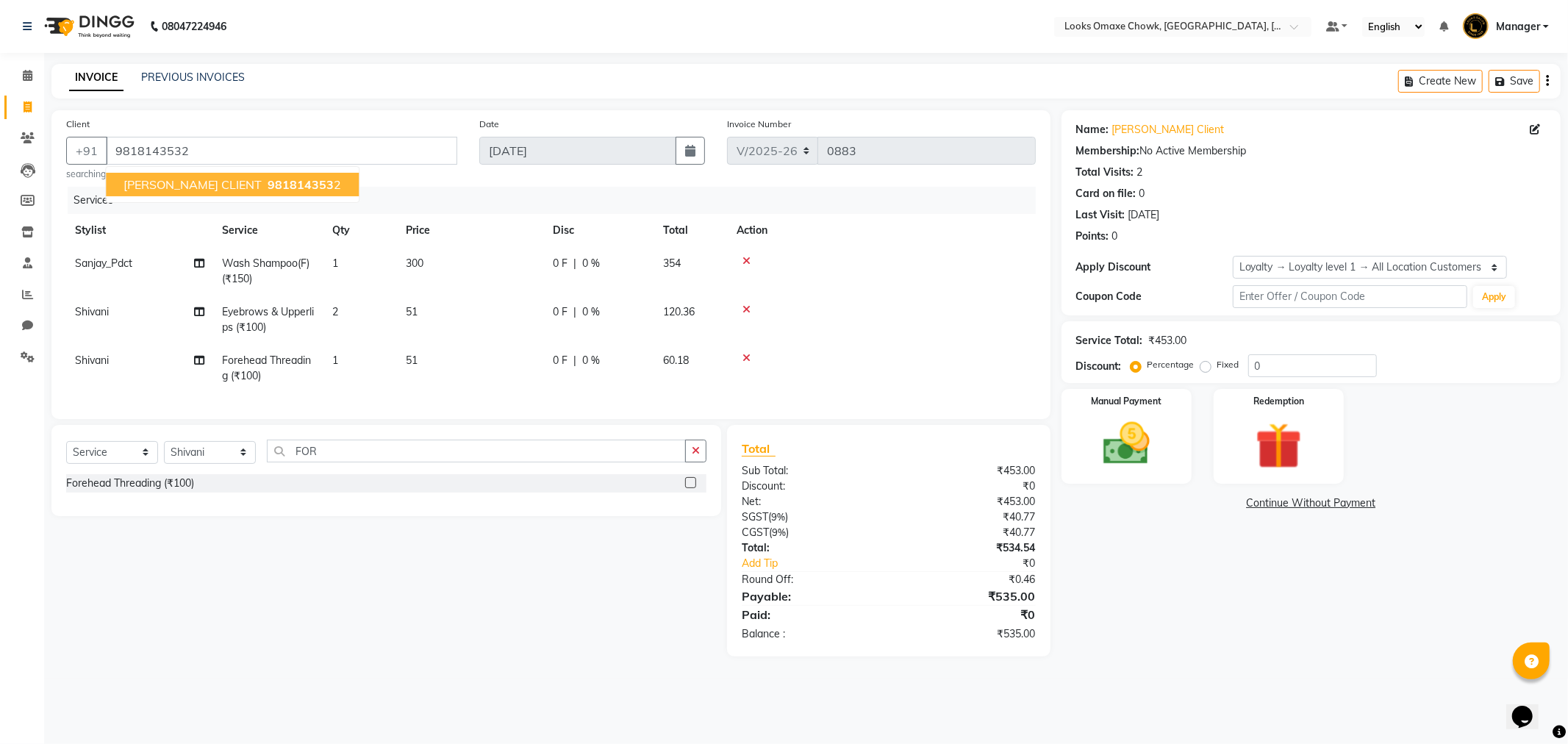
click at [202, 186] on span "PERSHA CLIENT" at bounding box center [193, 184] width 138 height 14
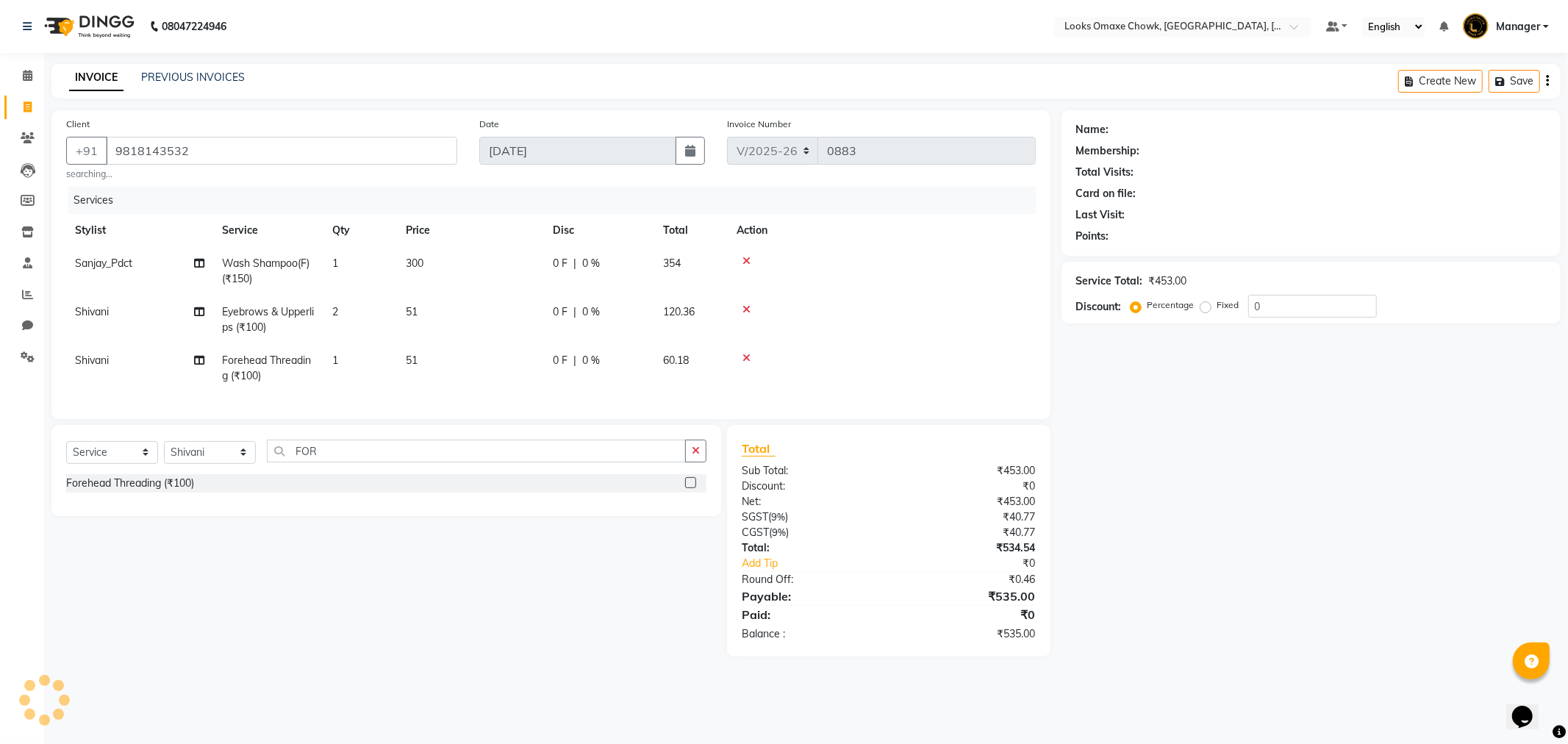
select select "1: Object"
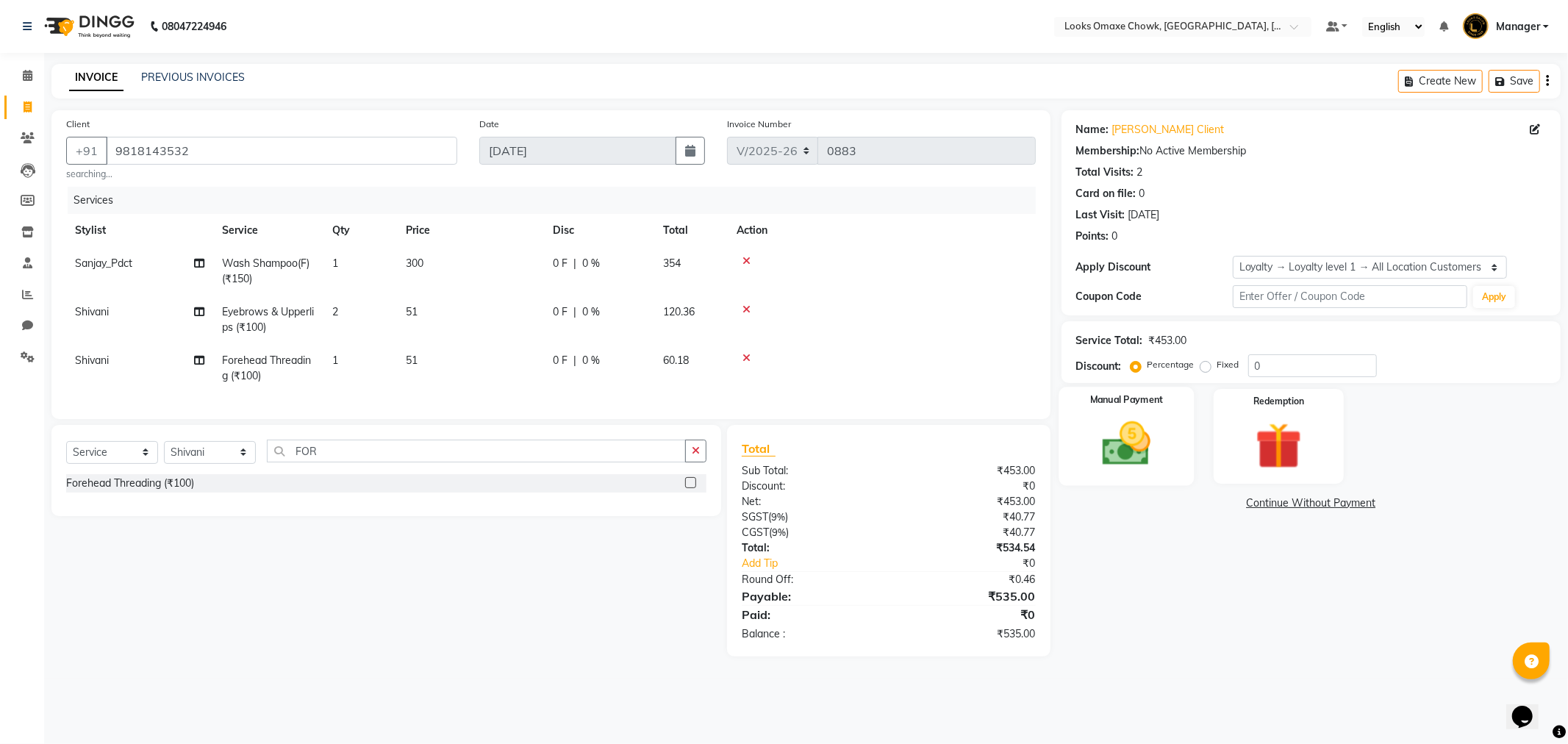
click at [1140, 456] on img at bounding box center [1127, 444] width 79 height 56
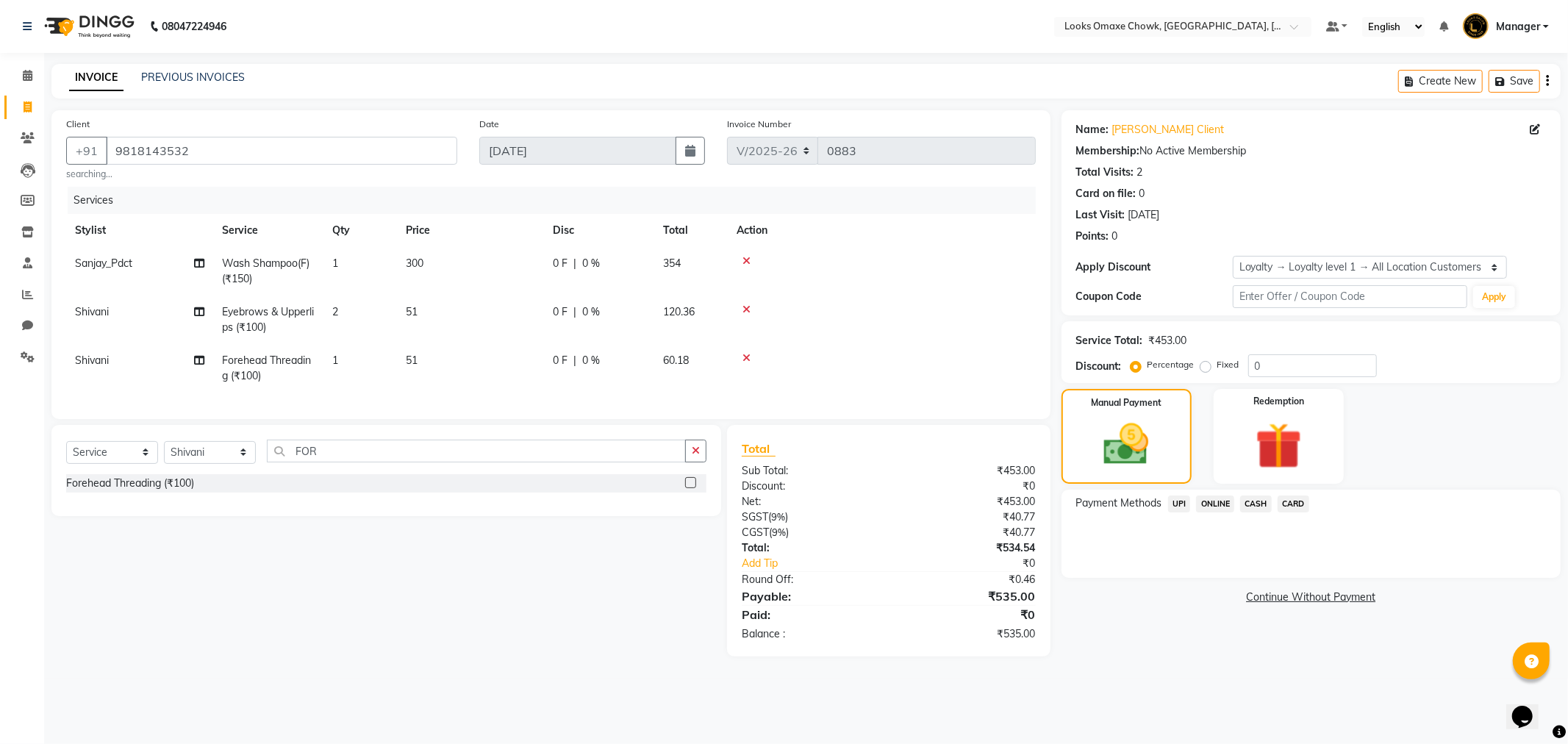
click at [1169, 504] on span "UPI" at bounding box center [1179, 504] width 23 height 17
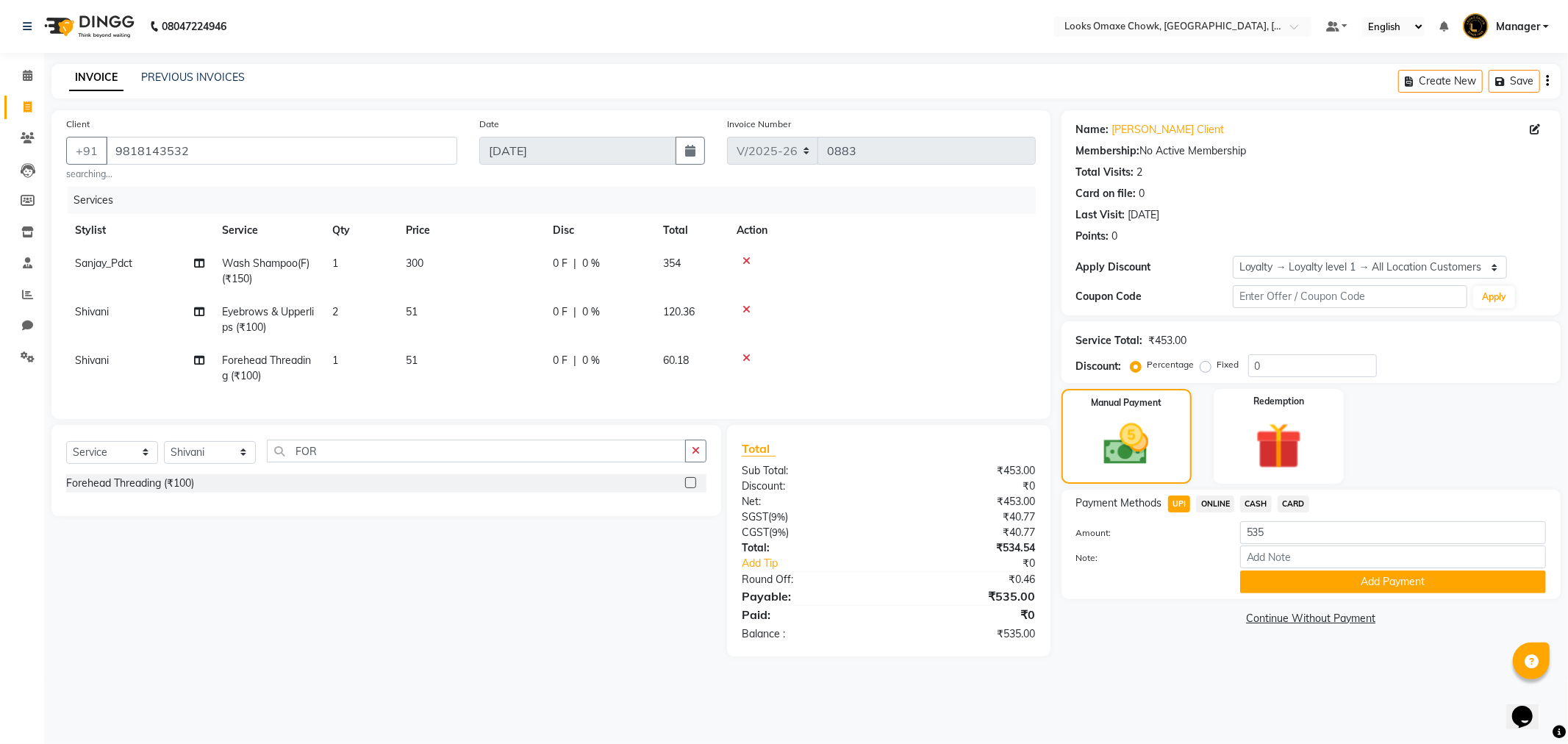
click at [1175, 505] on span "UPI" at bounding box center [1179, 504] width 23 height 17
click at [1373, 587] on button "Add Payment" at bounding box center [1393, 582] width 306 height 23
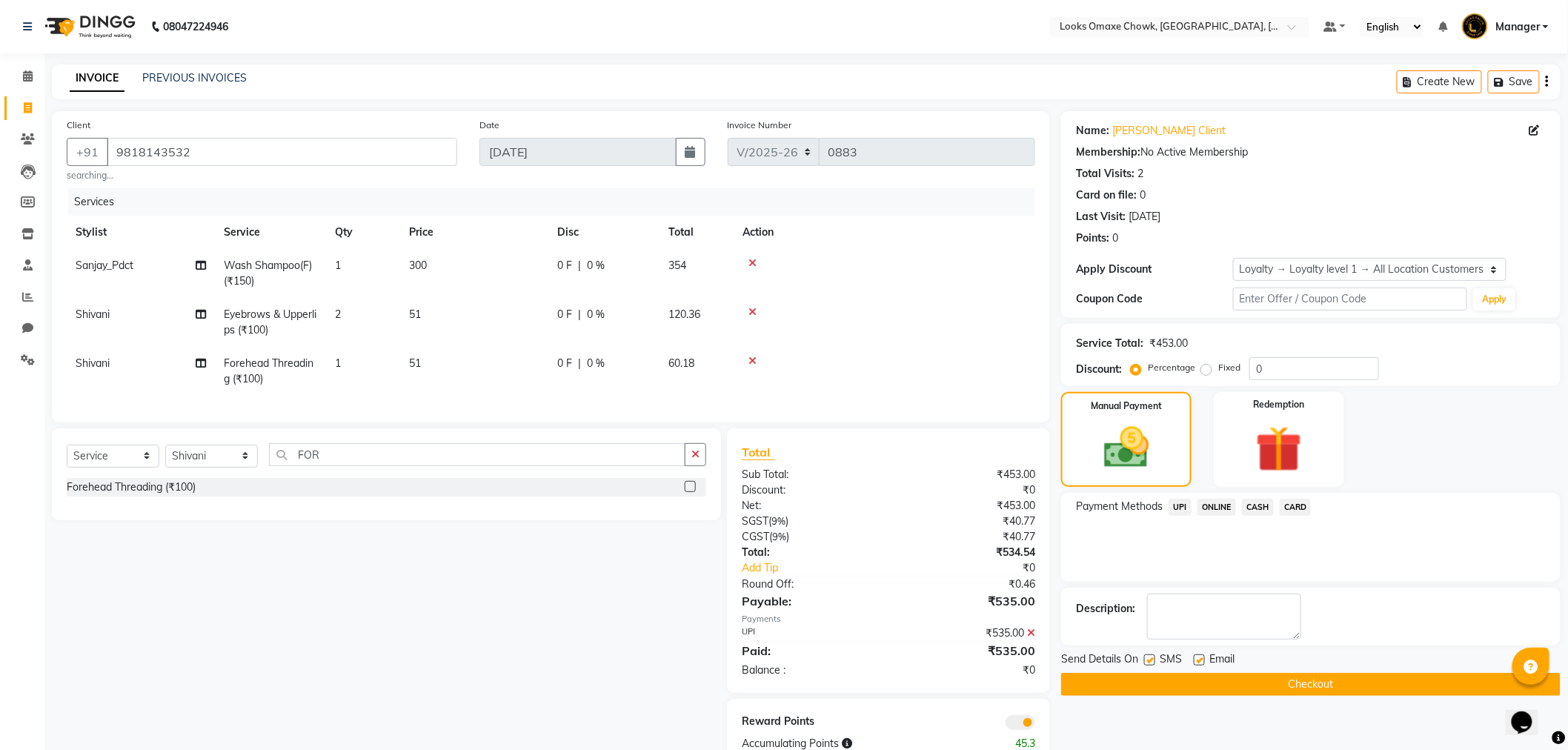
click at [1150, 658] on label at bounding box center [1149, 660] width 11 height 11
click at [1150, 658] on input "checkbox" at bounding box center [1149, 660] width 10 height 10
checkbox input "false"
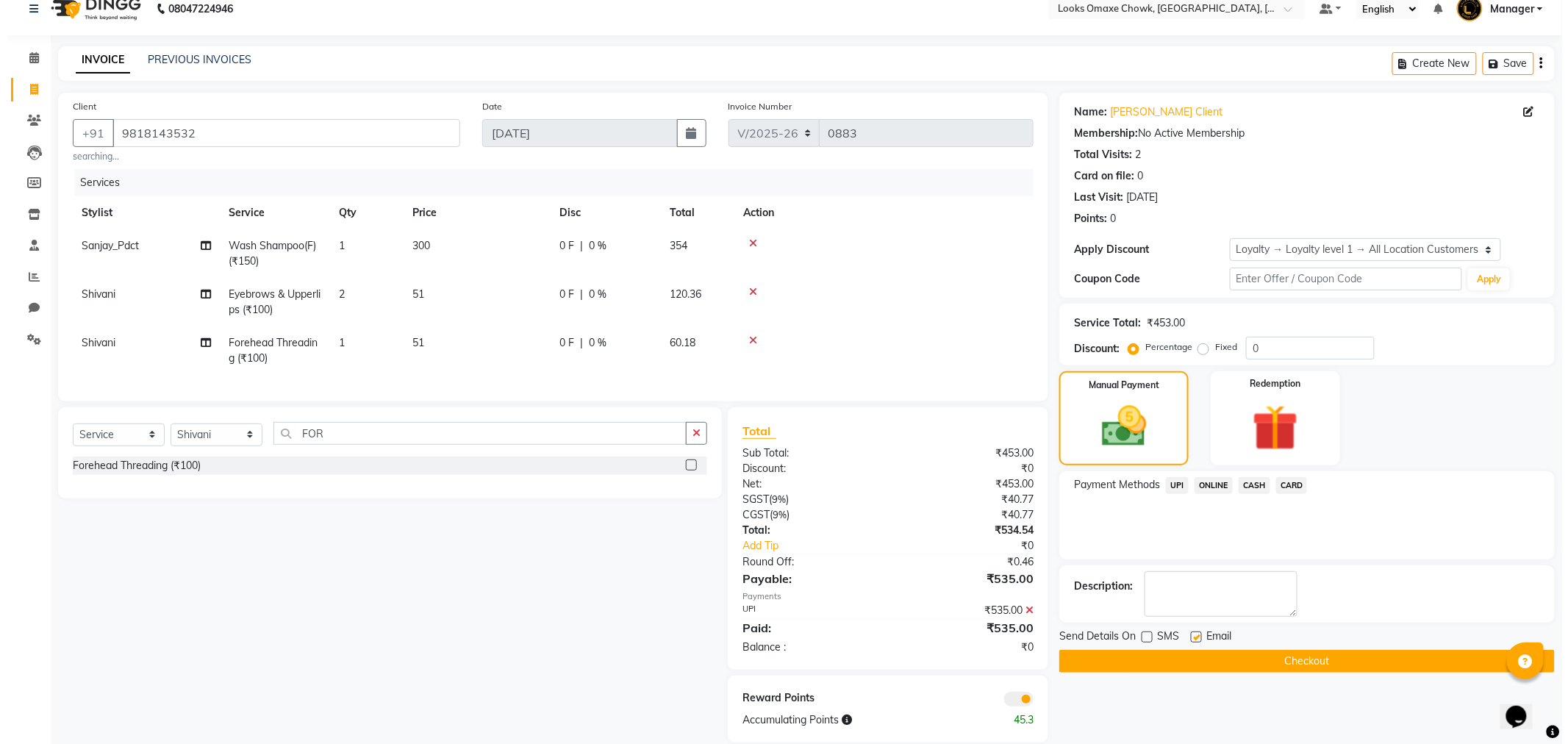
scroll to position [50, 0]
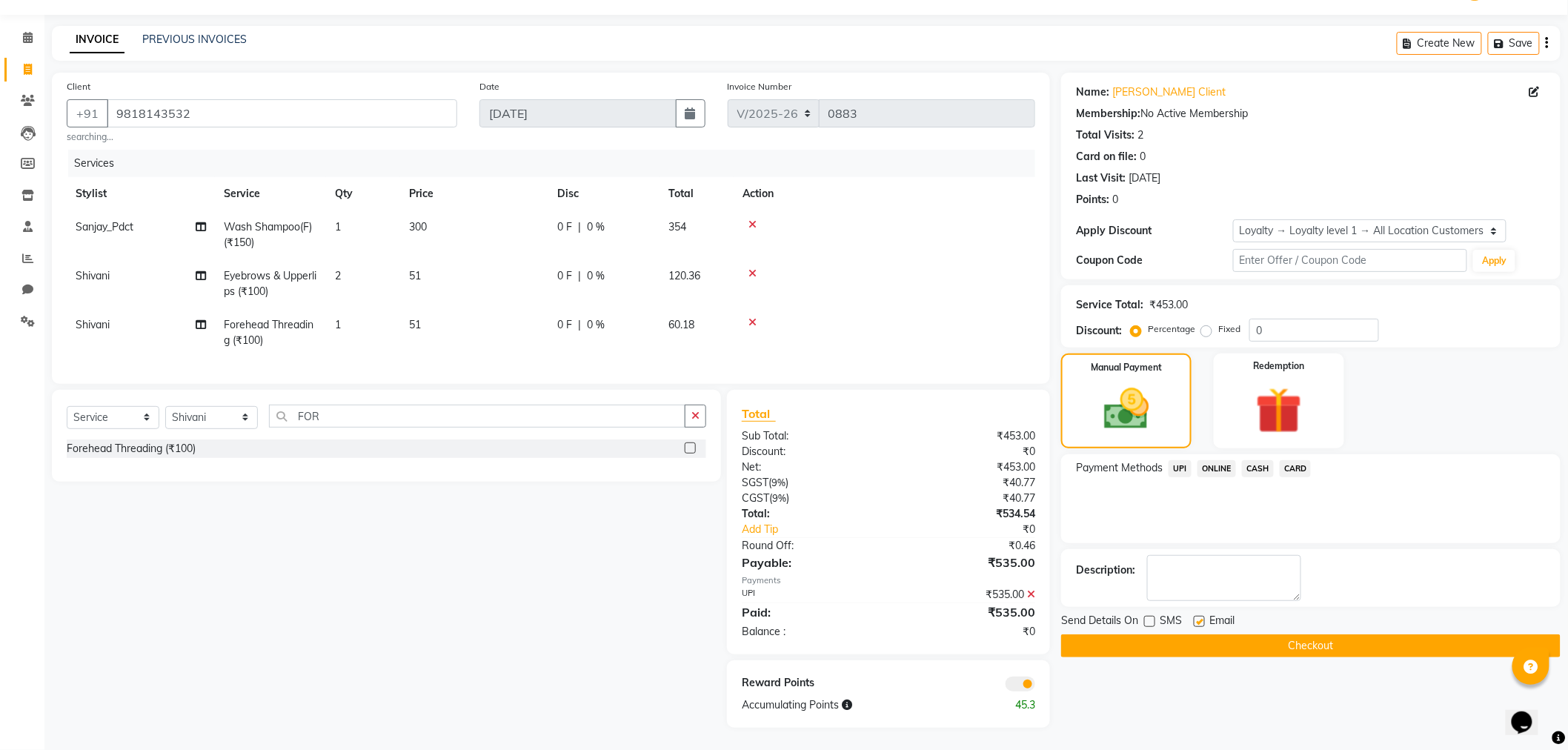
click at [1027, 686] on span at bounding box center [1020, 683] width 30 height 15
click at [1035, 686] on input "checkbox" at bounding box center [1035, 686] width 0 height 0
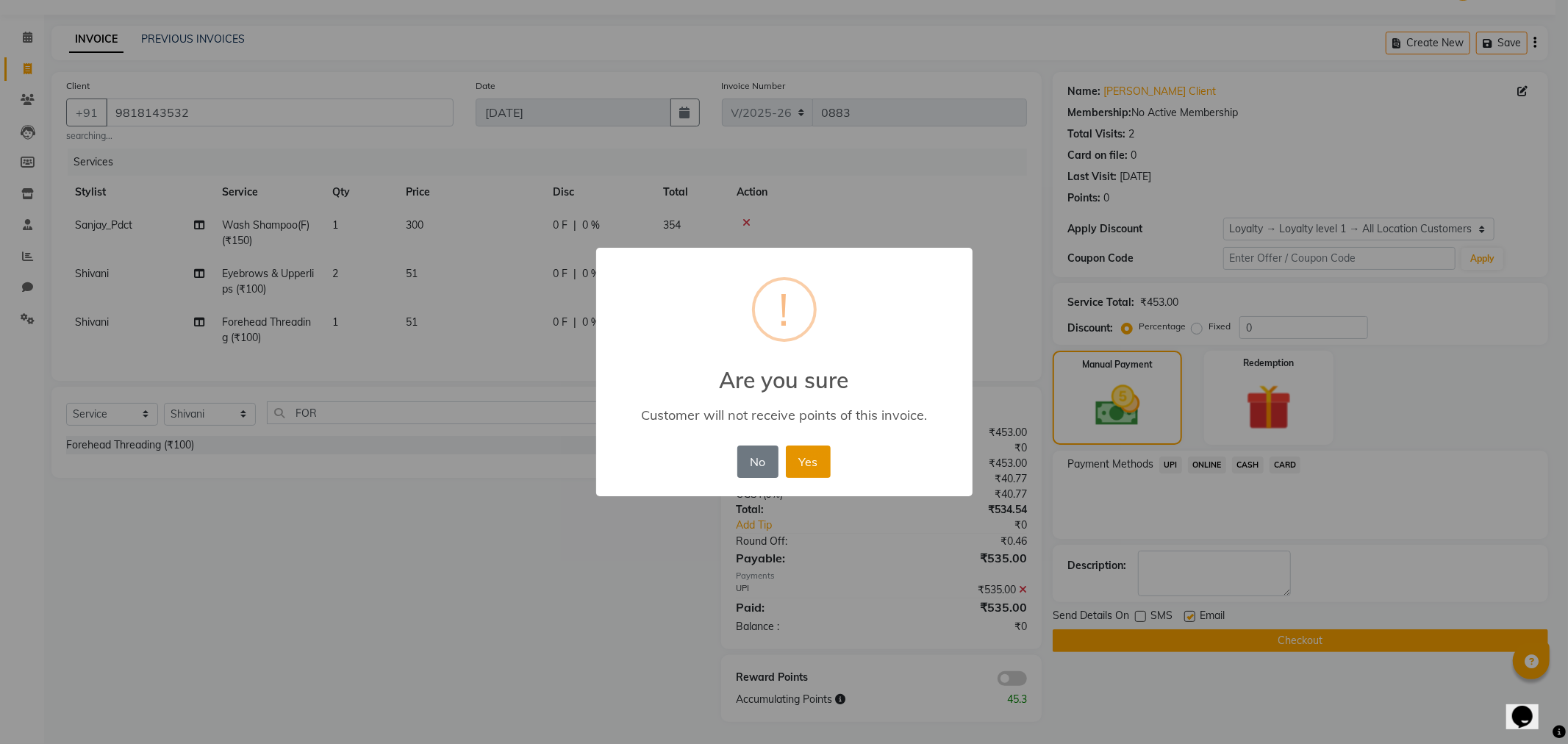
click at [825, 463] on button "Yes" at bounding box center [808, 462] width 45 height 33
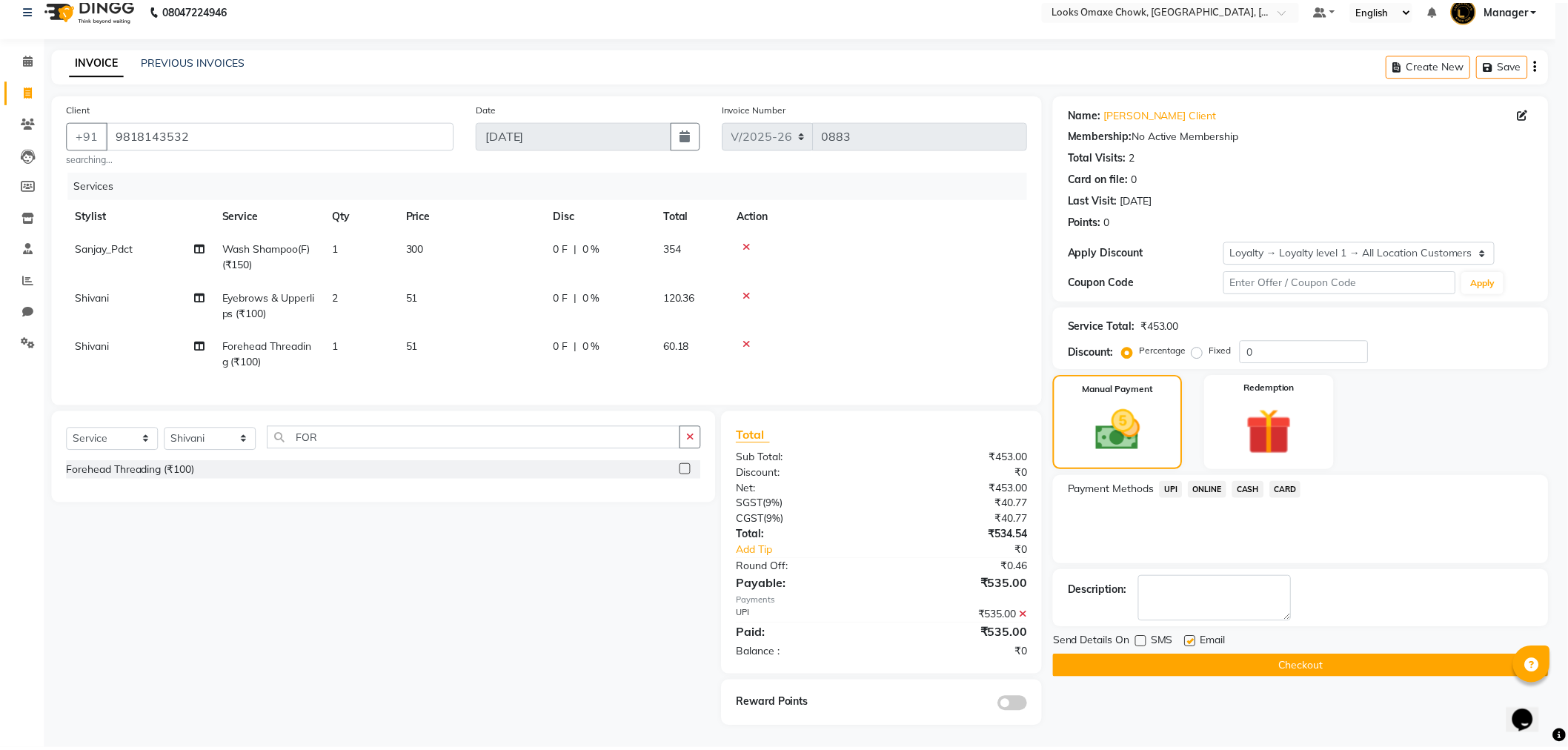
scroll to position [30, 0]
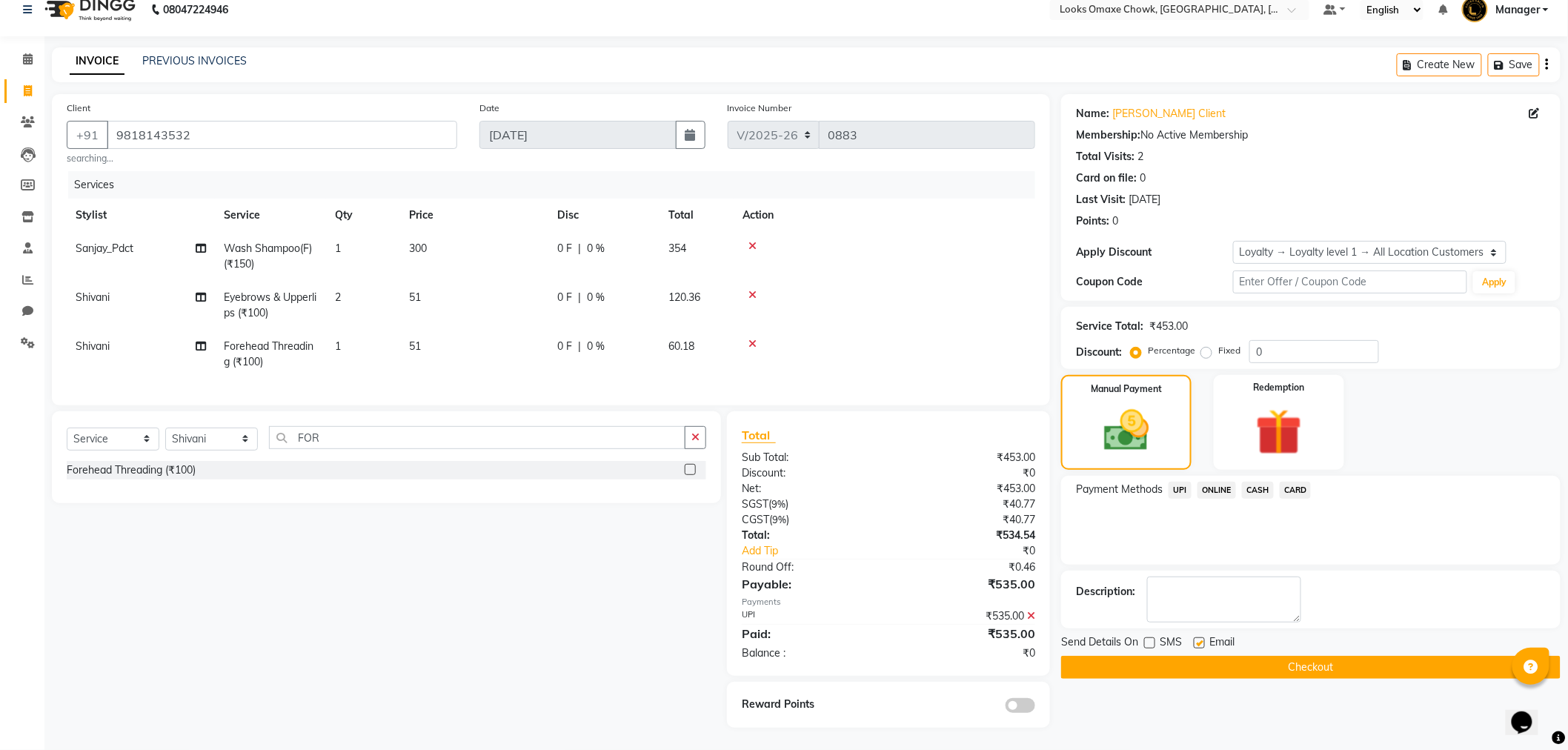
click at [1247, 657] on button "Checkout" at bounding box center [1310, 667] width 500 height 23
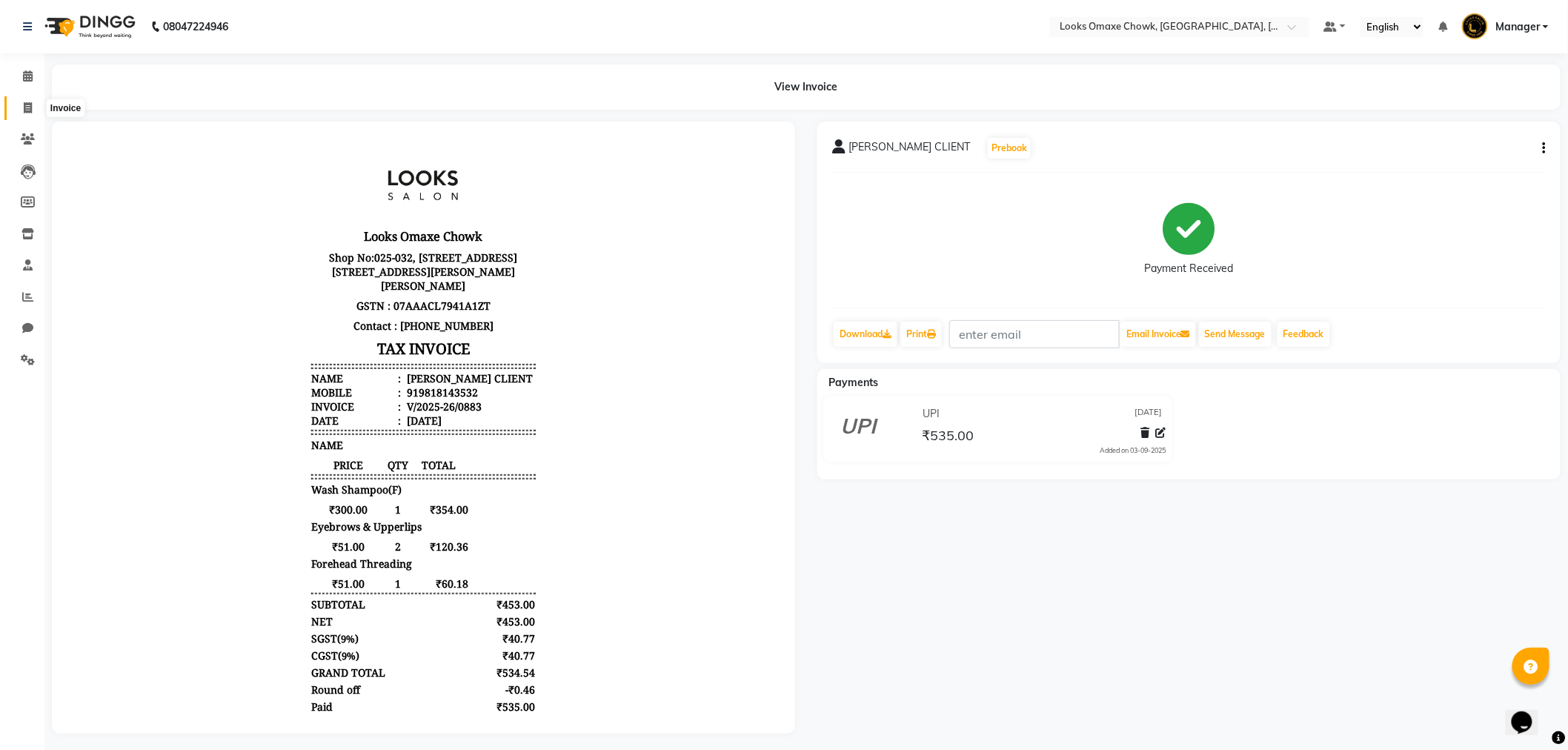
click at [31, 109] on icon at bounding box center [28, 108] width 8 height 11
select select "service"
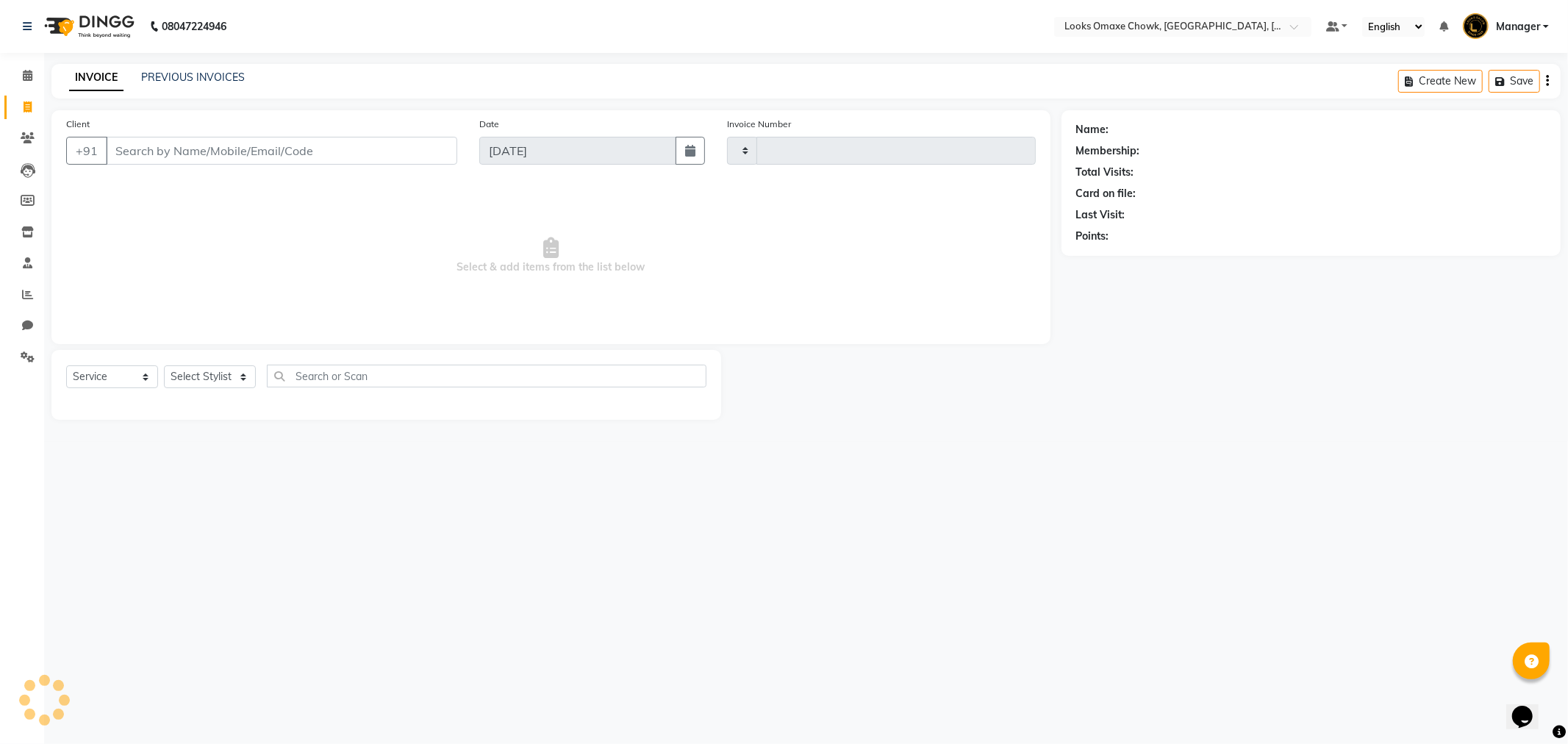
type input "0884"
select select "8121"
click at [24, 106] on icon at bounding box center [27, 107] width 8 height 11
select select "service"
type input "0884"
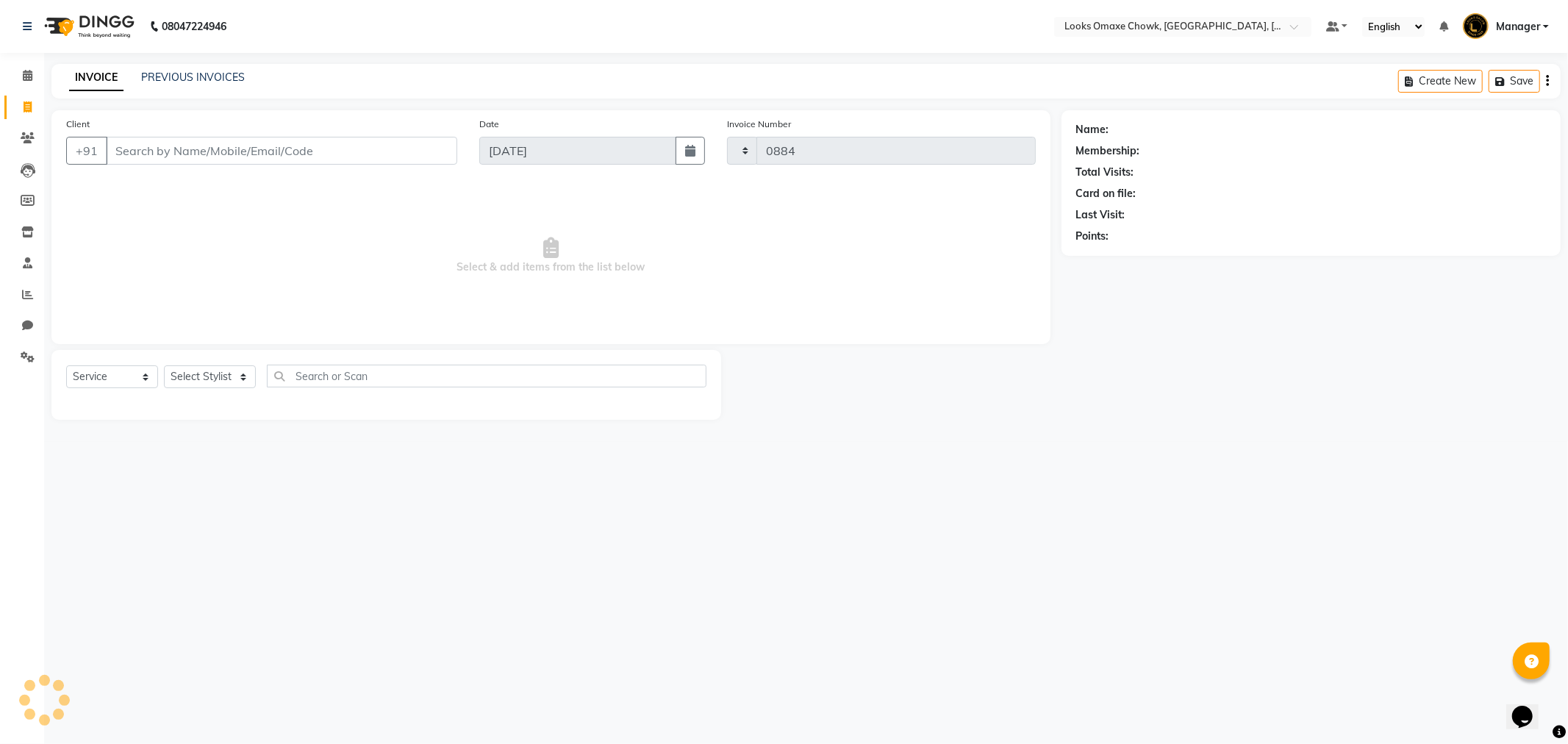
select select "8121"
click at [199, 83] on link "PREVIOUS INVOICES" at bounding box center [193, 77] width 104 height 13
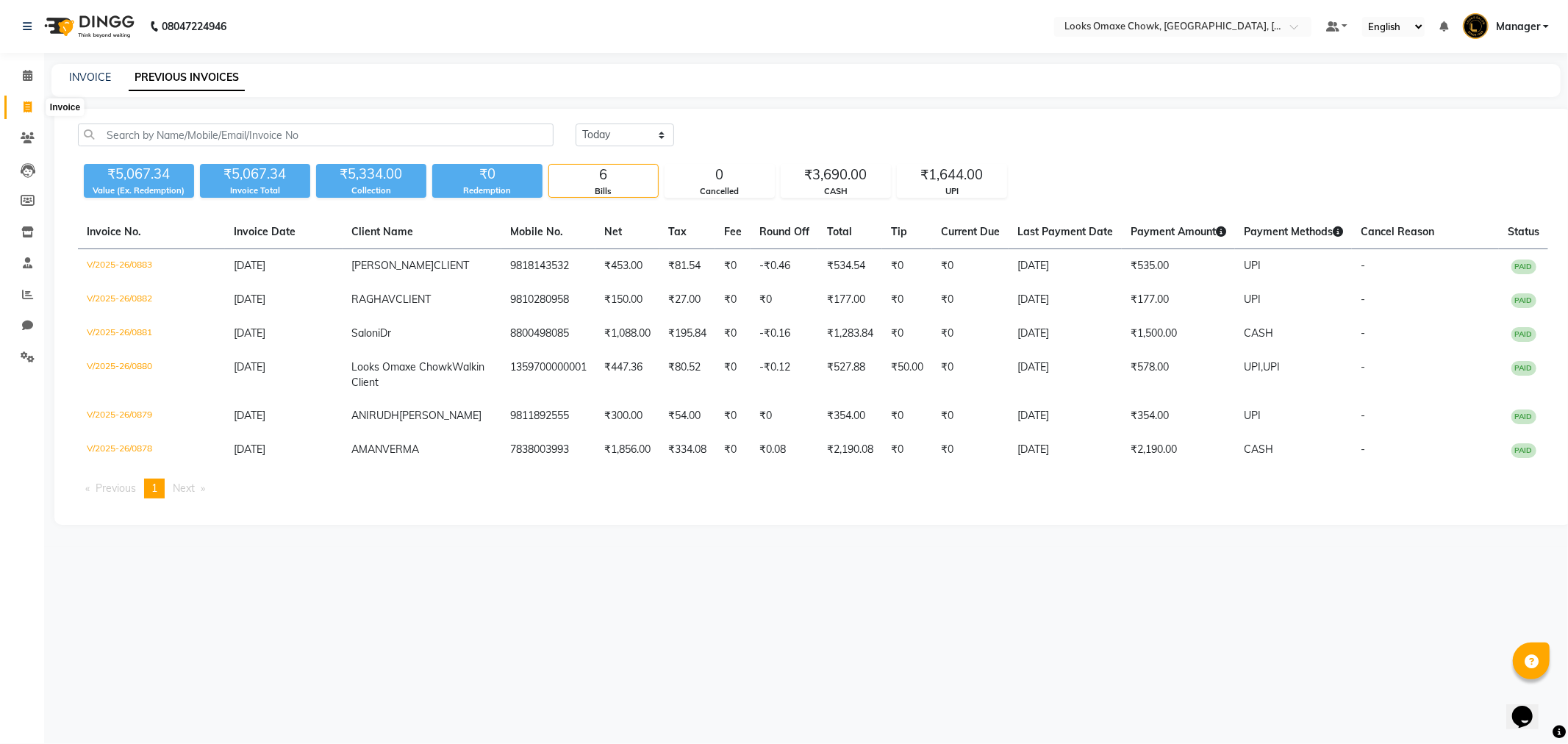
click at [33, 112] on span at bounding box center [27, 108] width 26 height 17
select select "8121"
select select "service"
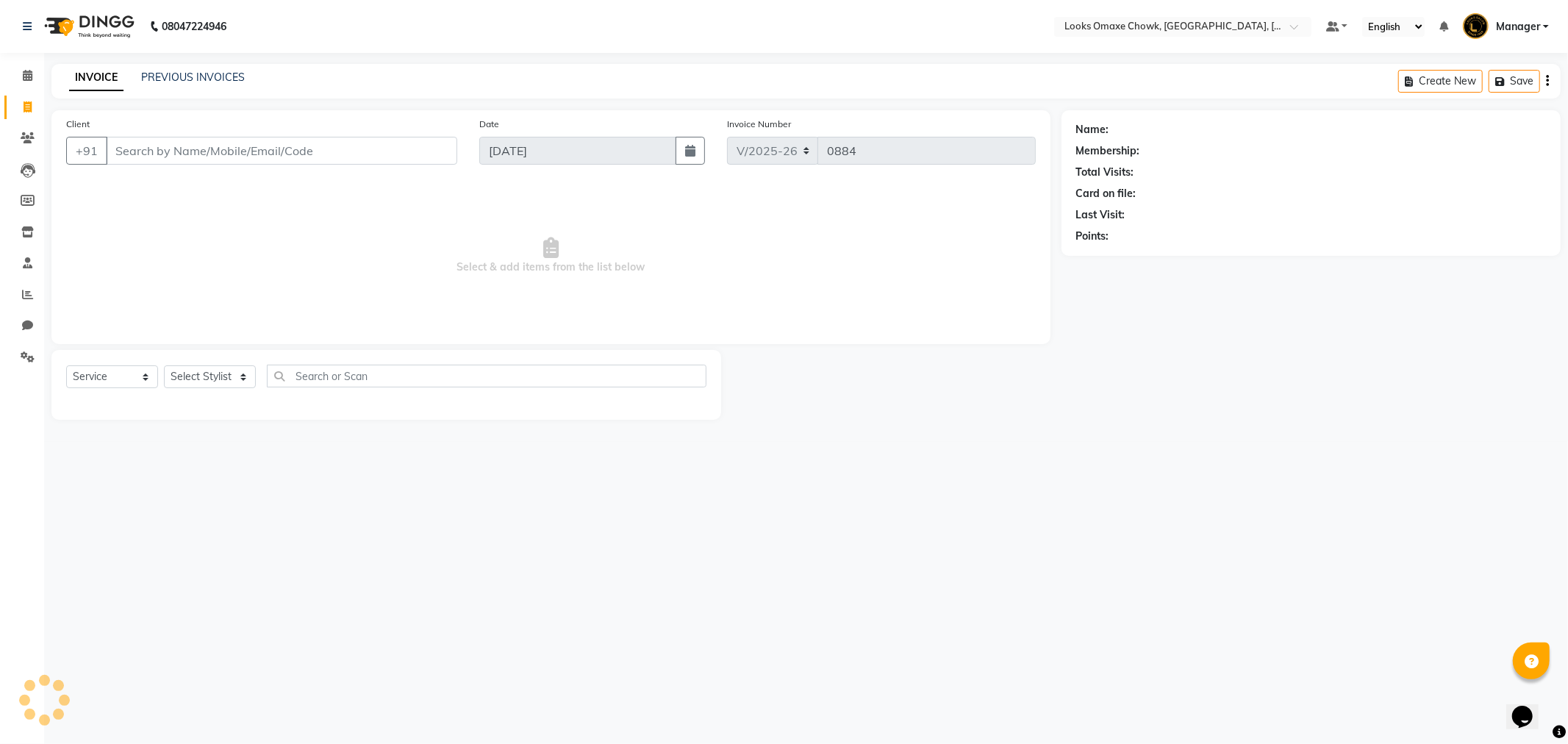
click at [218, 144] on input "Client" at bounding box center [281, 150] width 352 height 28
type input "D"
click at [33, 78] on span at bounding box center [27, 76] width 26 height 17
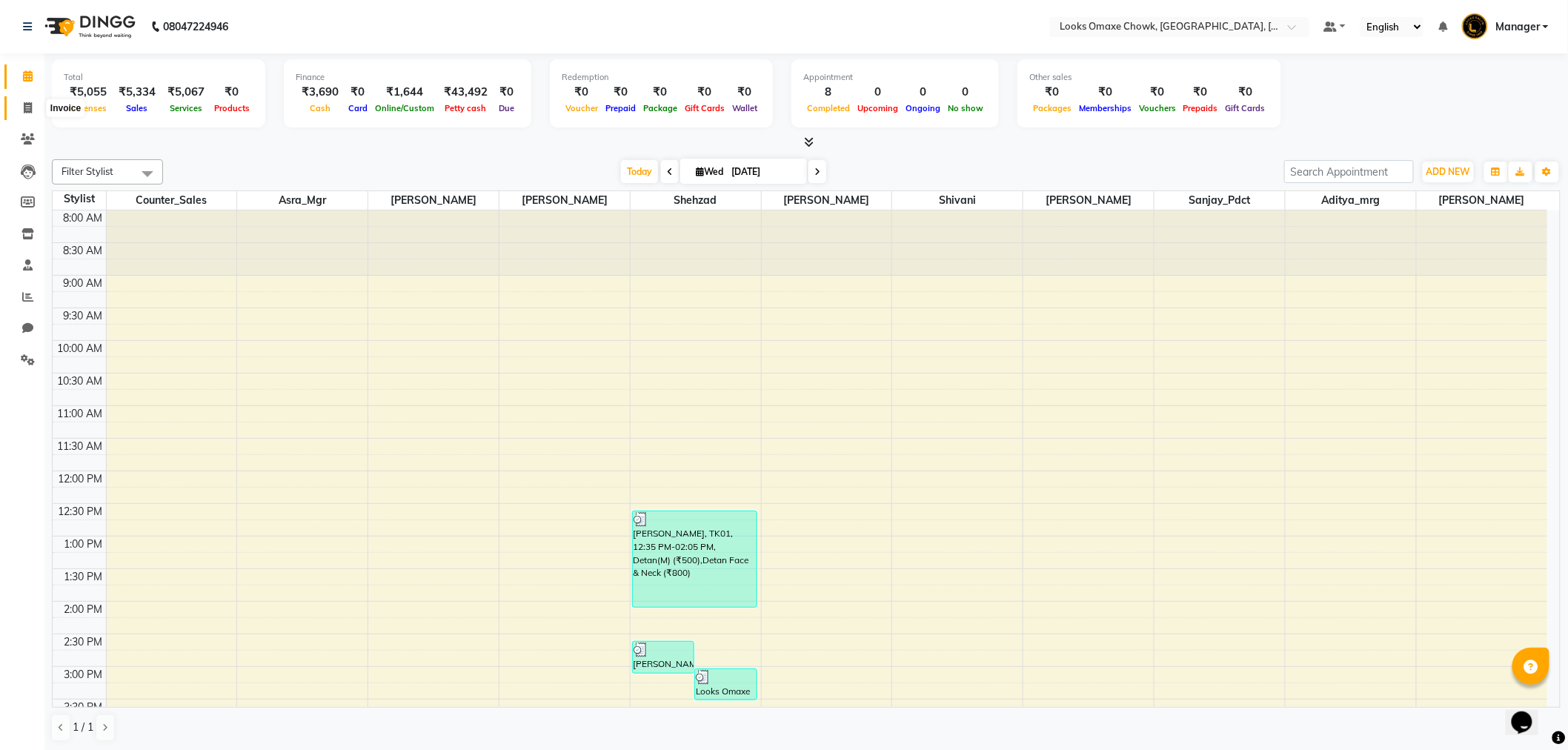
click at [28, 109] on icon at bounding box center [28, 108] width 8 height 11
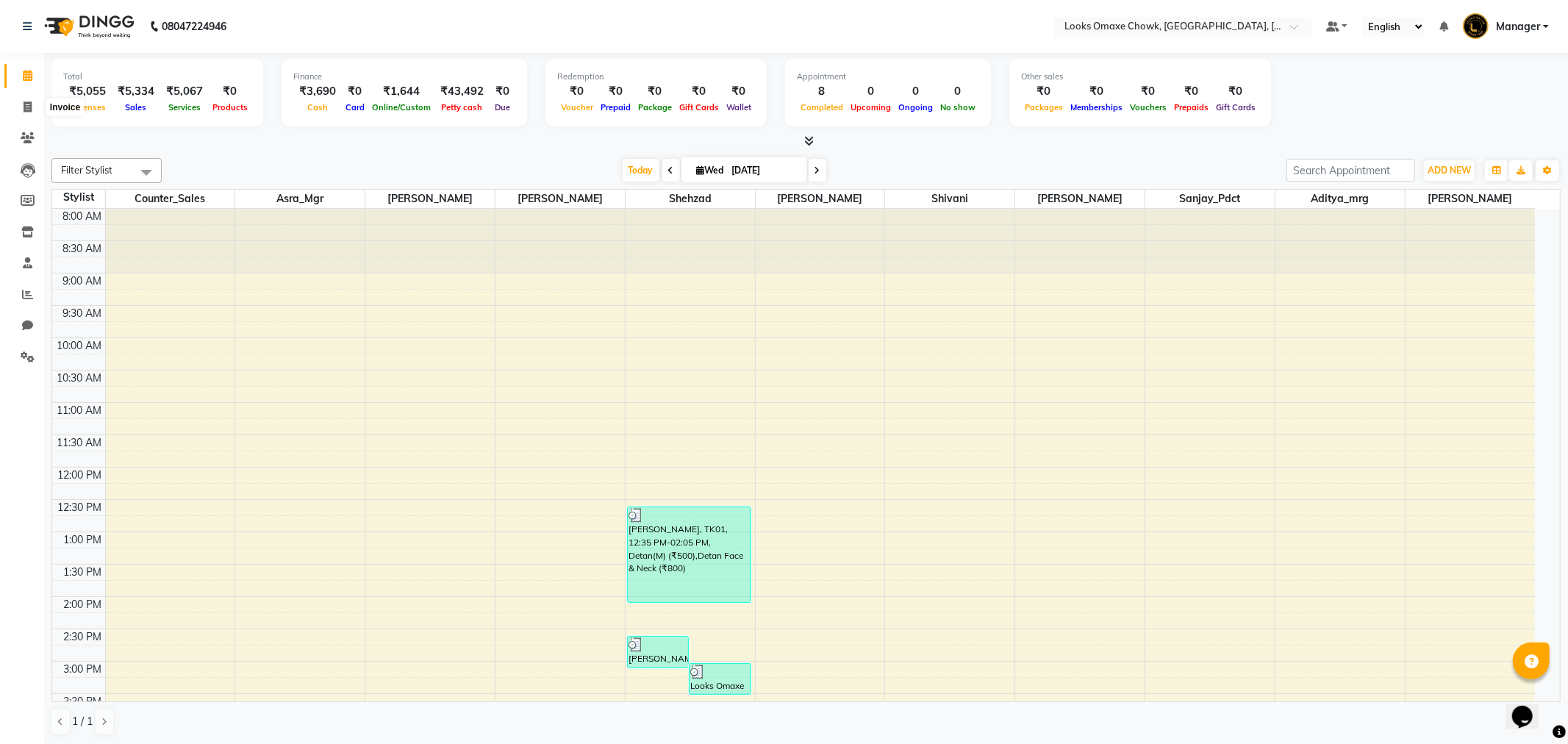
select select "8121"
select select "service"
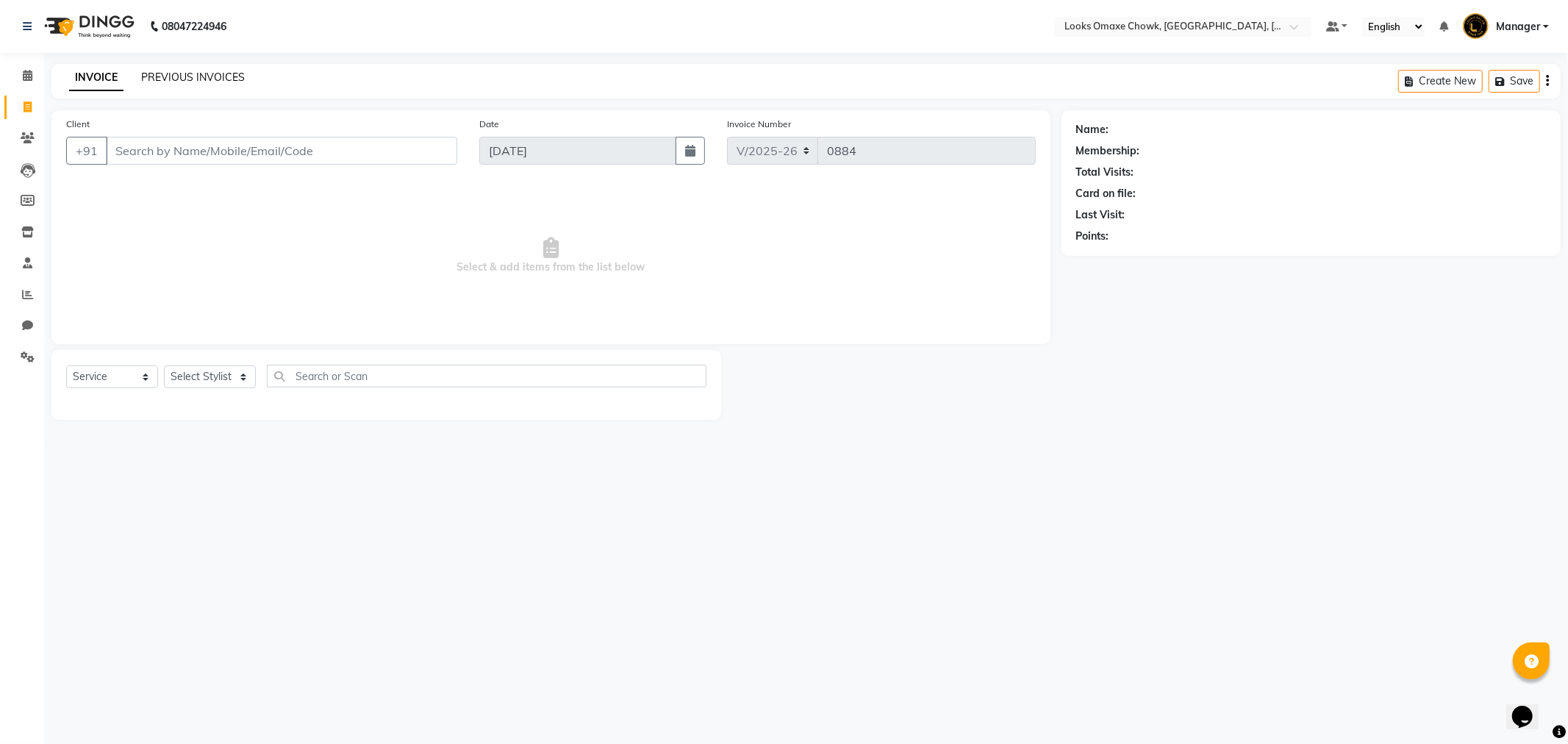
click at [197, 71] on link "PREVIOUS INVOICES" at bounding box center [193, 77] width 104 height 13
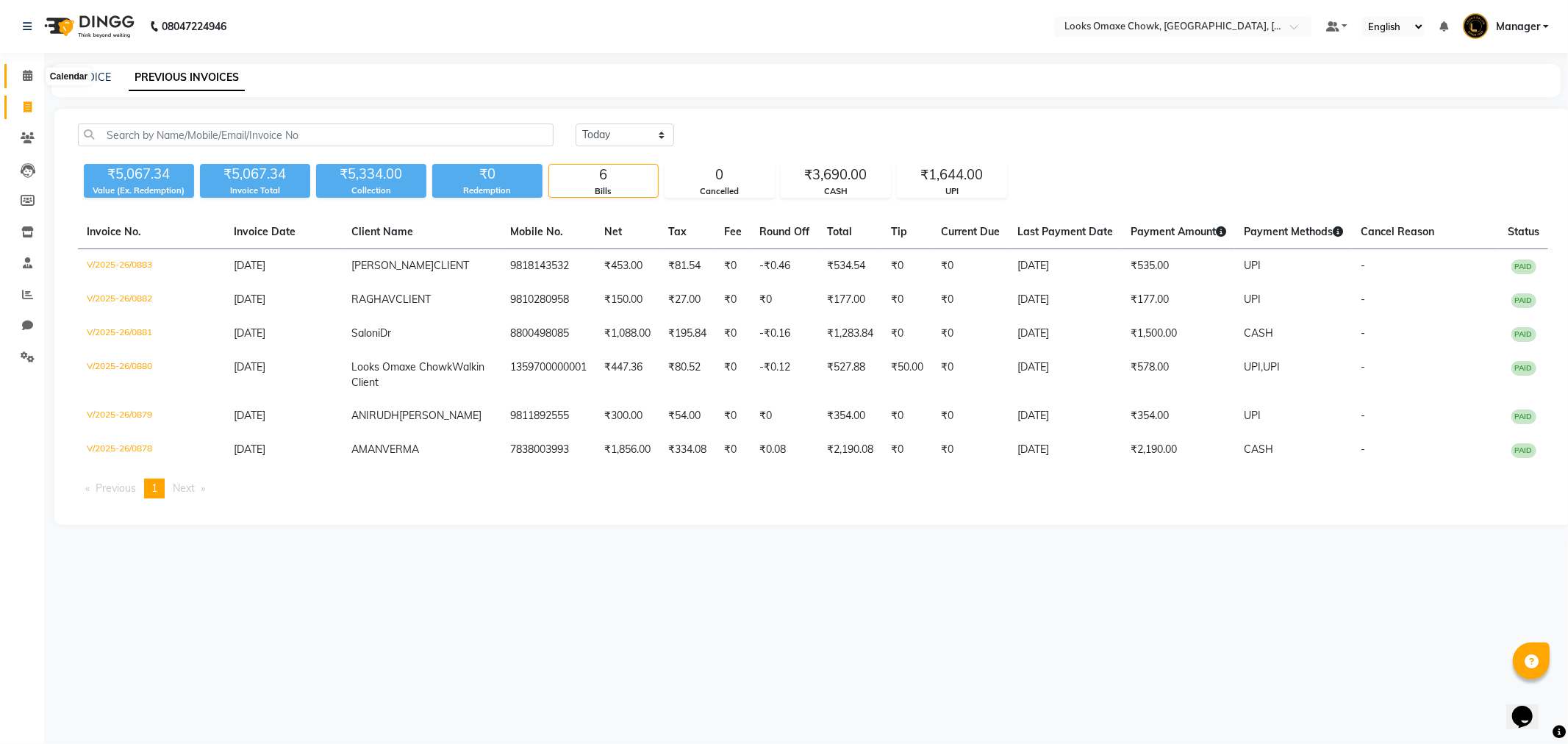
click at [24, 79] on icon at bounding box center [27, 75] width 10 height 11
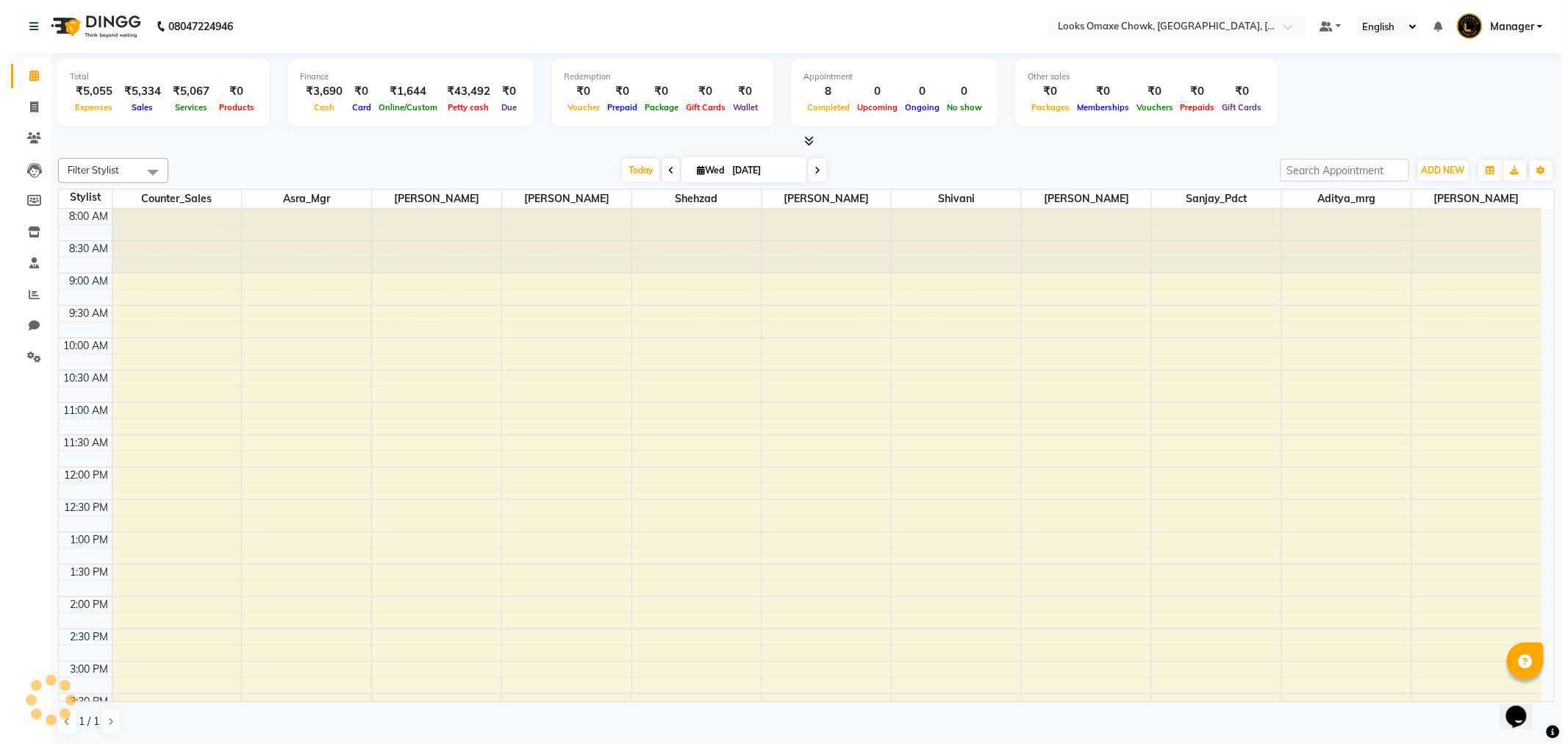
scroll to position [323, 0]
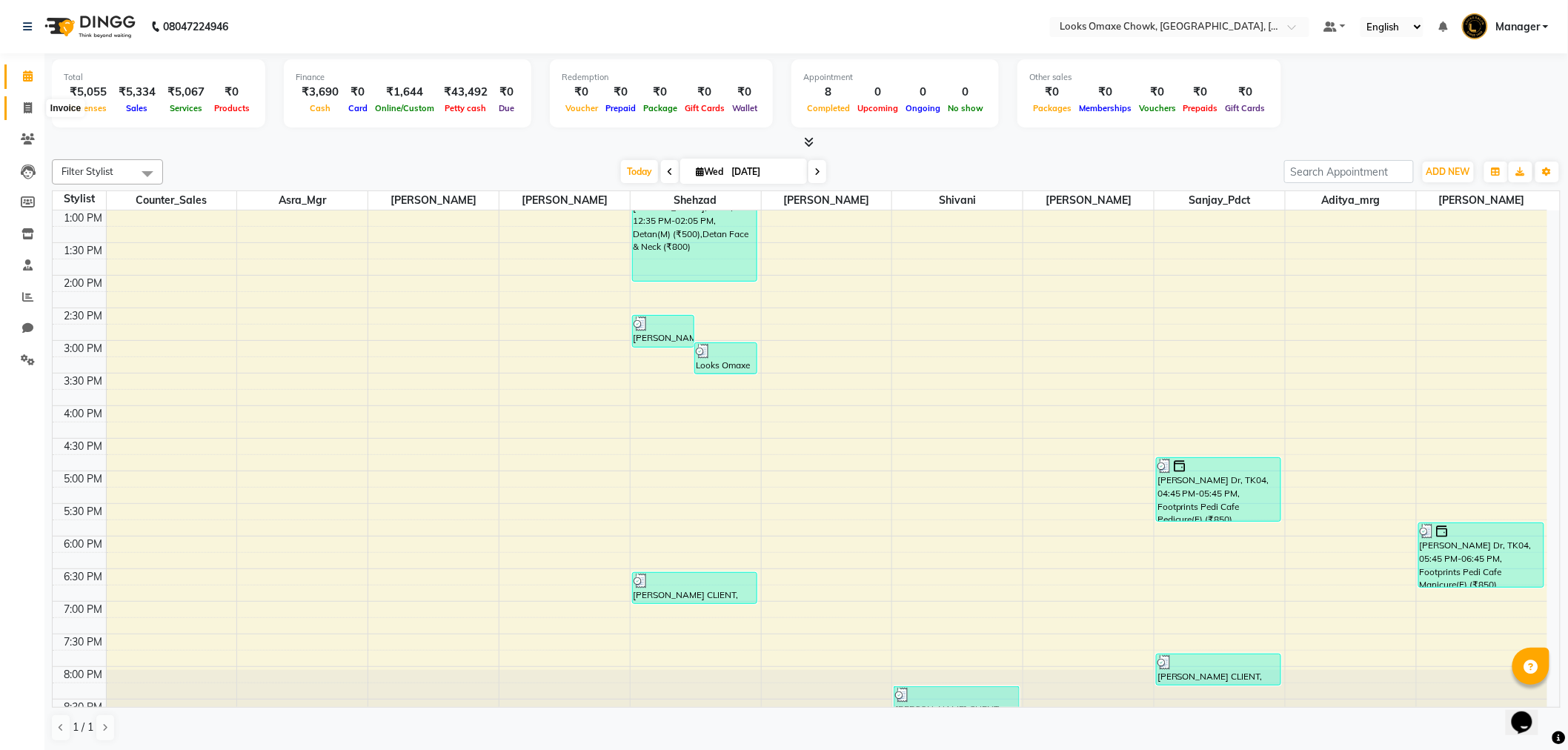
click at [28, 111] on icon at bounding box center [28, 108] width 8 height 11
select select "service"
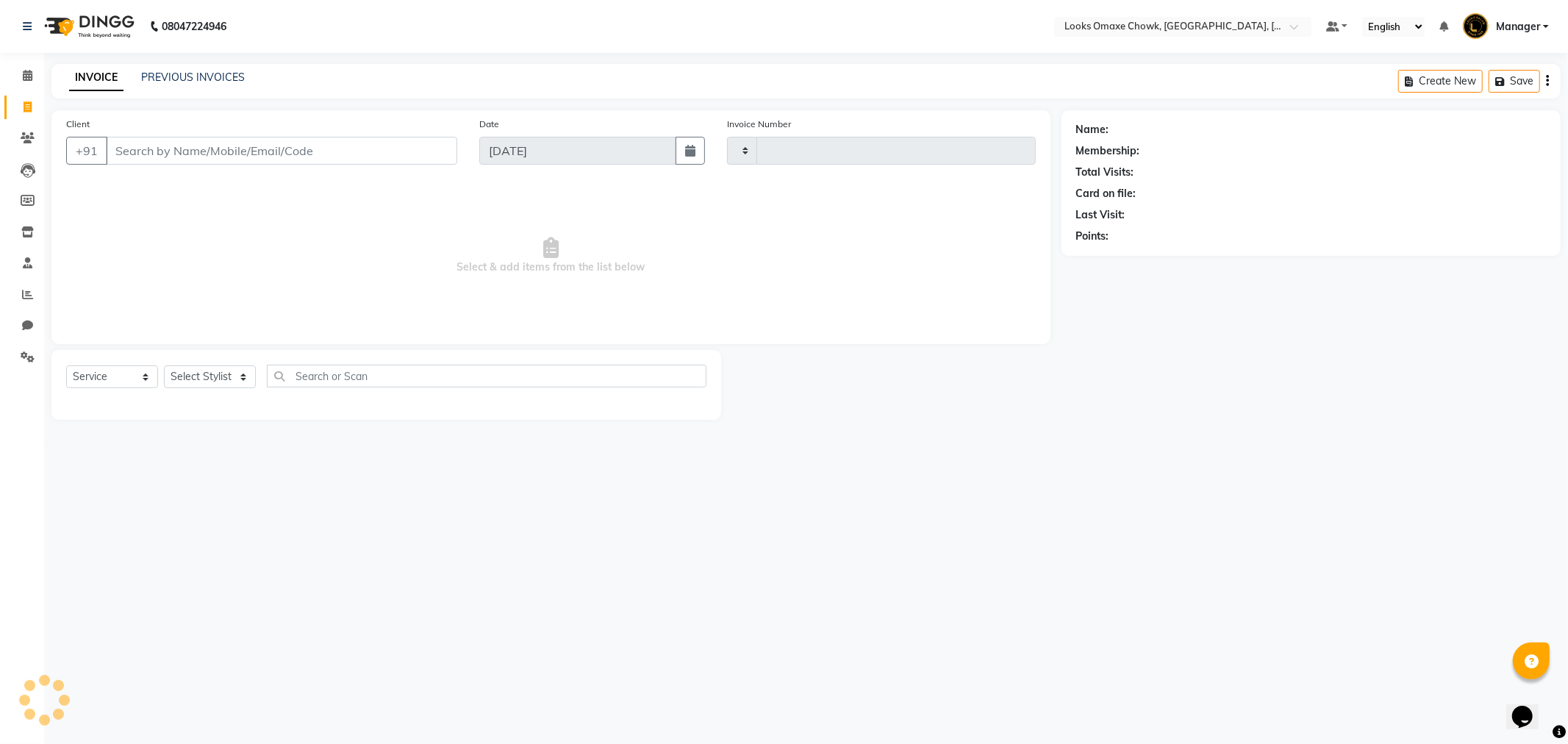
type input "0884"
select select "8121"
click at [212, 71] on link "PREVIOUS INVOICES" at bounding box center [193, 77] width 104 height 13
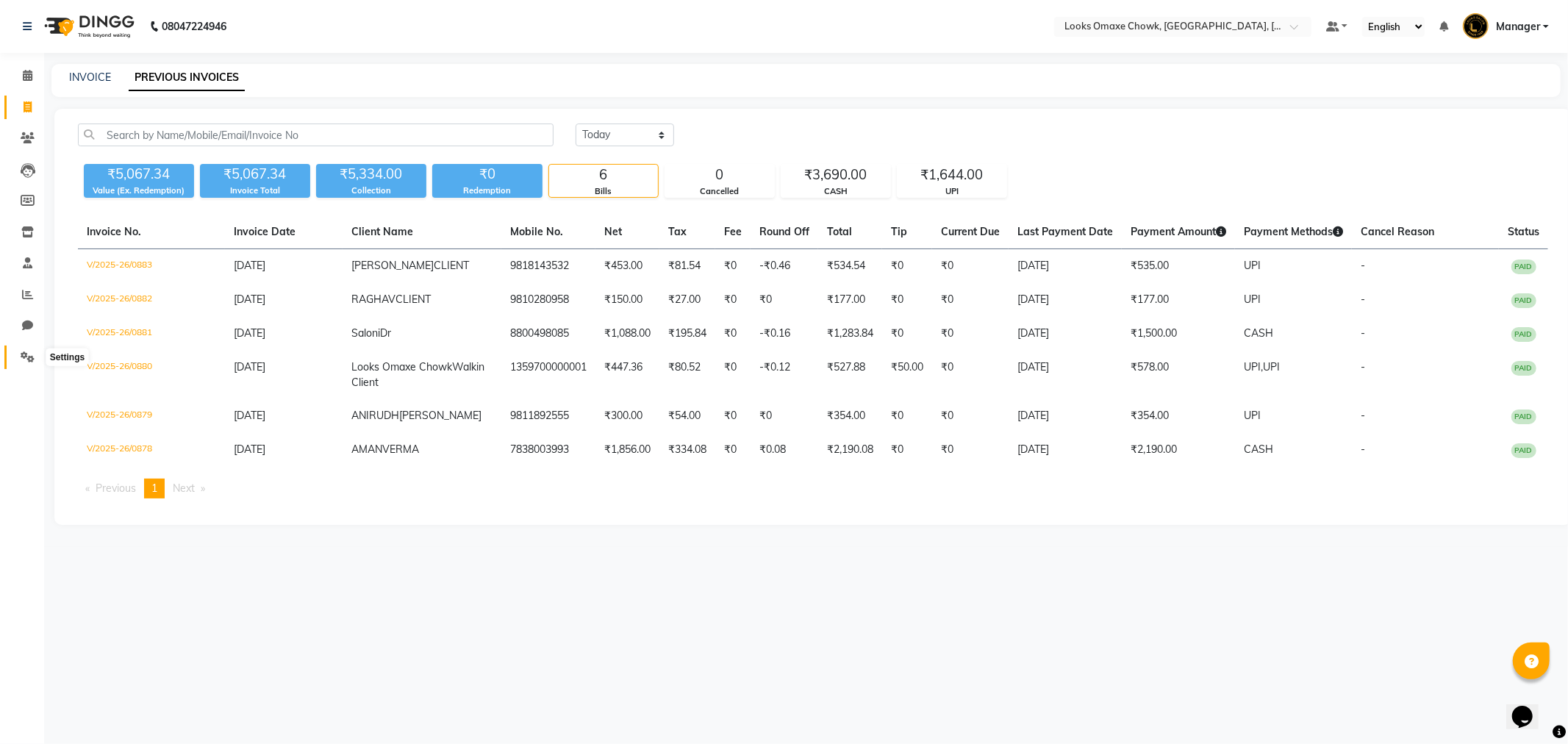
click at [21, 350] on span at bounding box center [27, 358] width 26 height 17
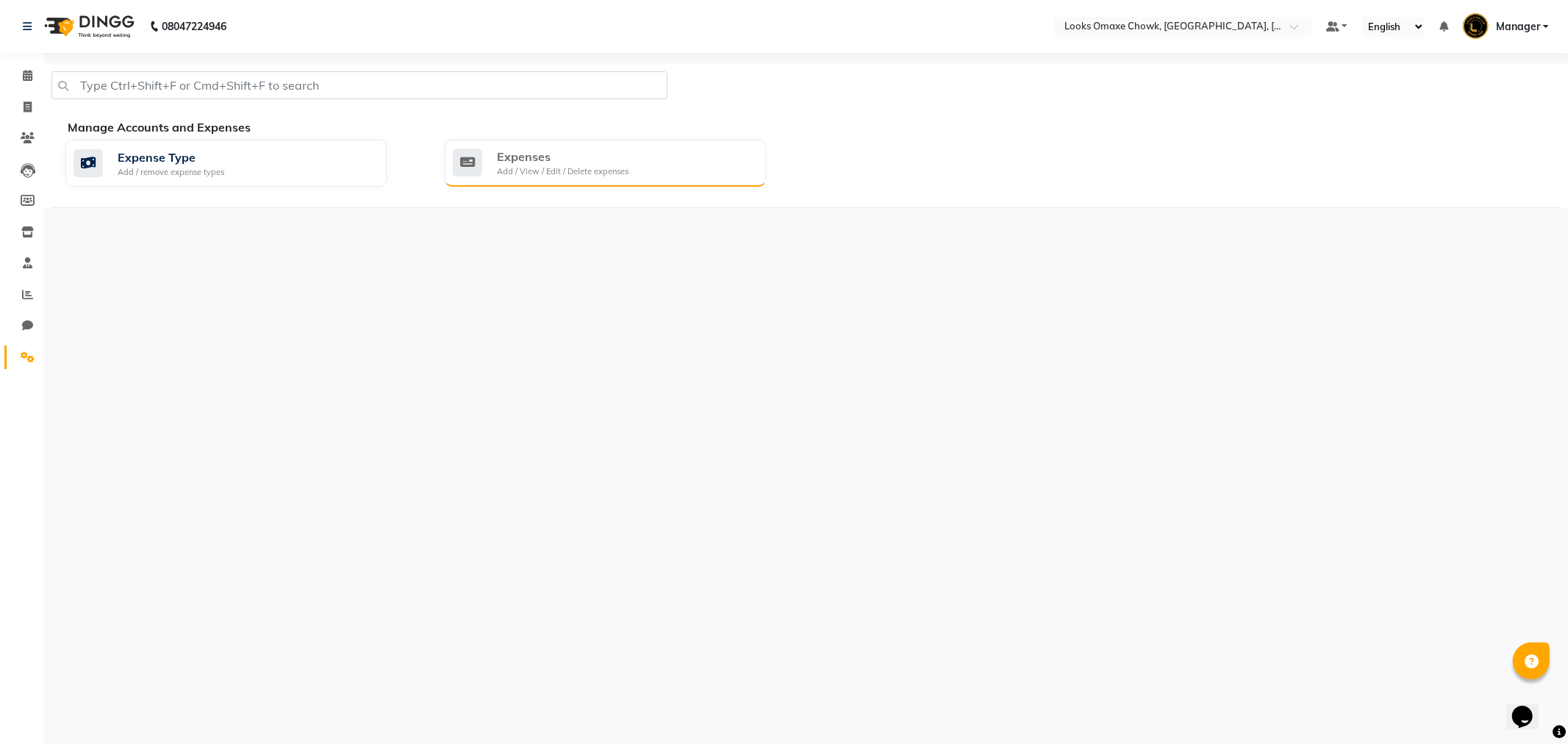
click at [518, 175] on div "Add / View / Edit / Delete expenses" at bounding box center [562, 172] width 131 height 12
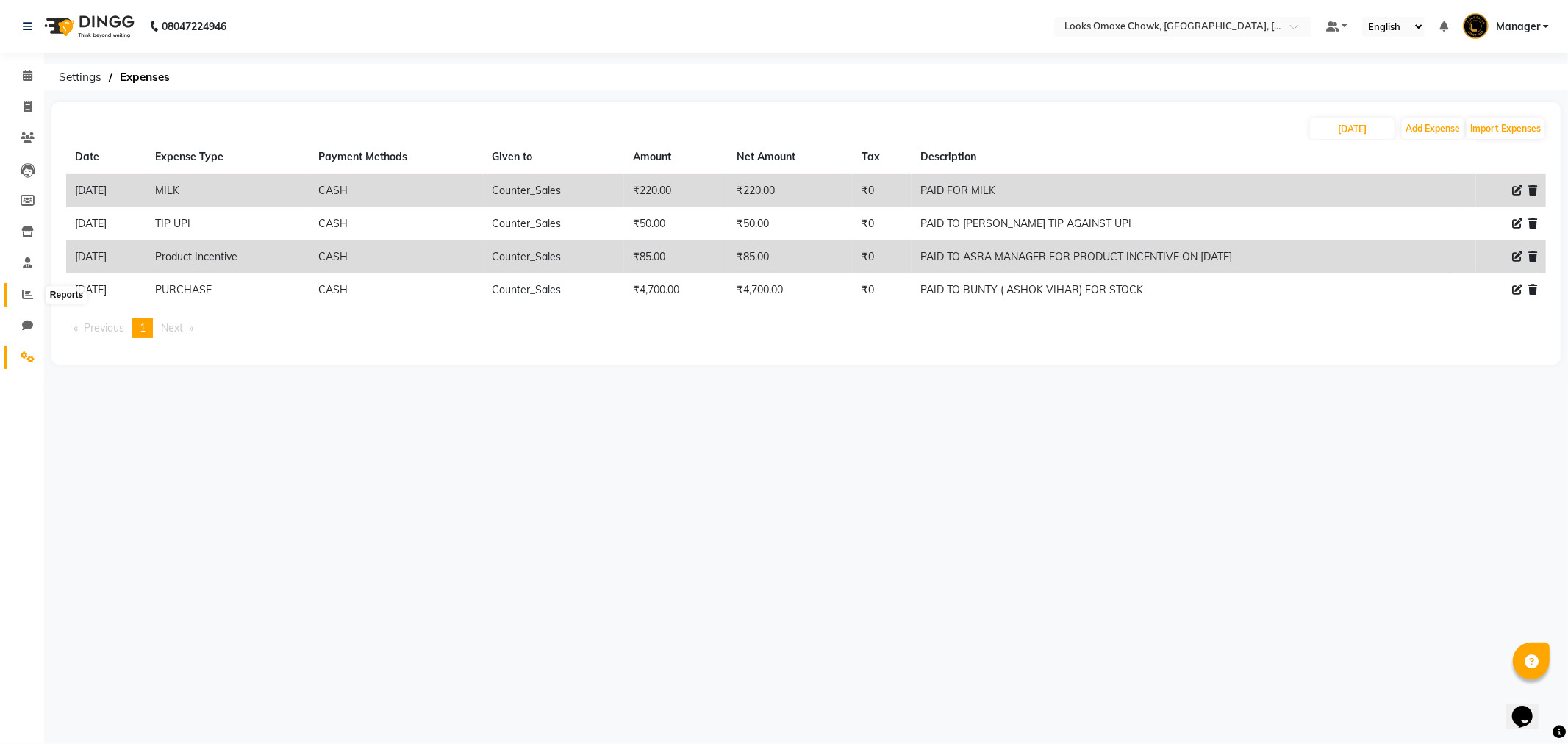
click at [24, 288] on icon at bounding box center [27, 294] width 11 height 11
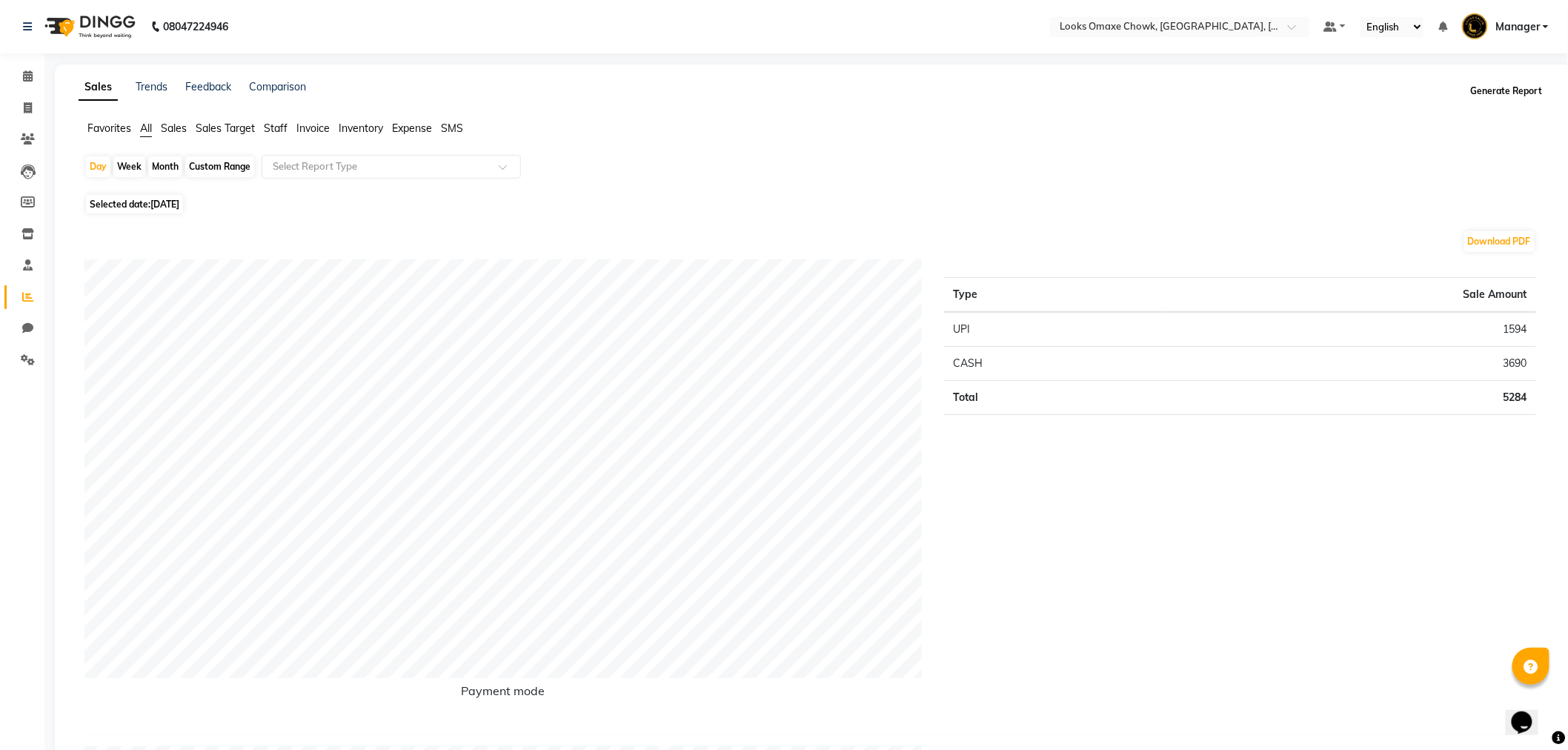
click at [1521, 92] on button "Generate Report" at bounding box center [1507, 91] width 80 height 21
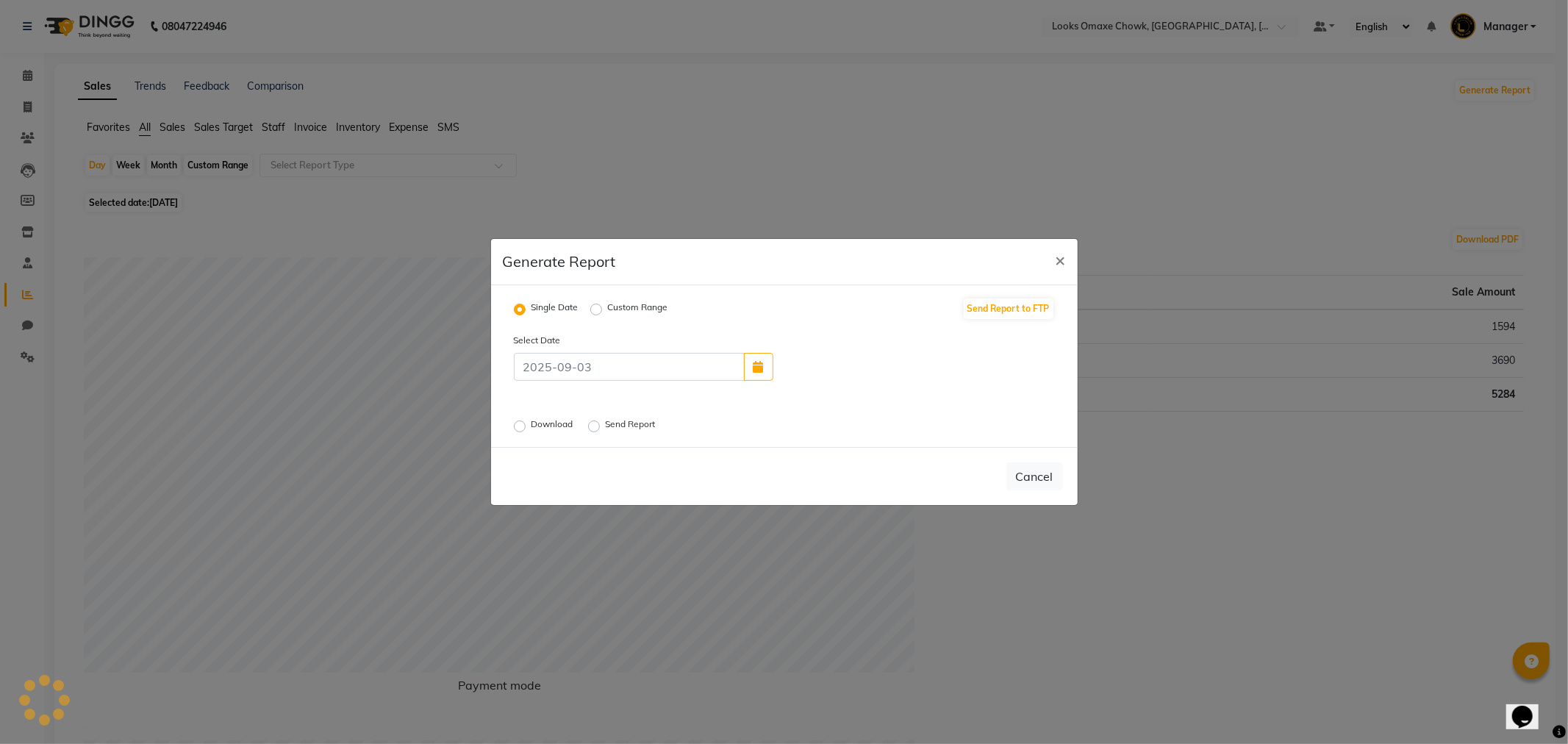
click at [606, 425] on label "Send Report" at bounding box center [633, 426] width 53 height 17
click at [597, 425] on input "Send Report" at bounding box center [596, 427] width 11 height 11
click at [1043, 474] on button "Send" at bounding box center [1040, 476] width 46 height 27
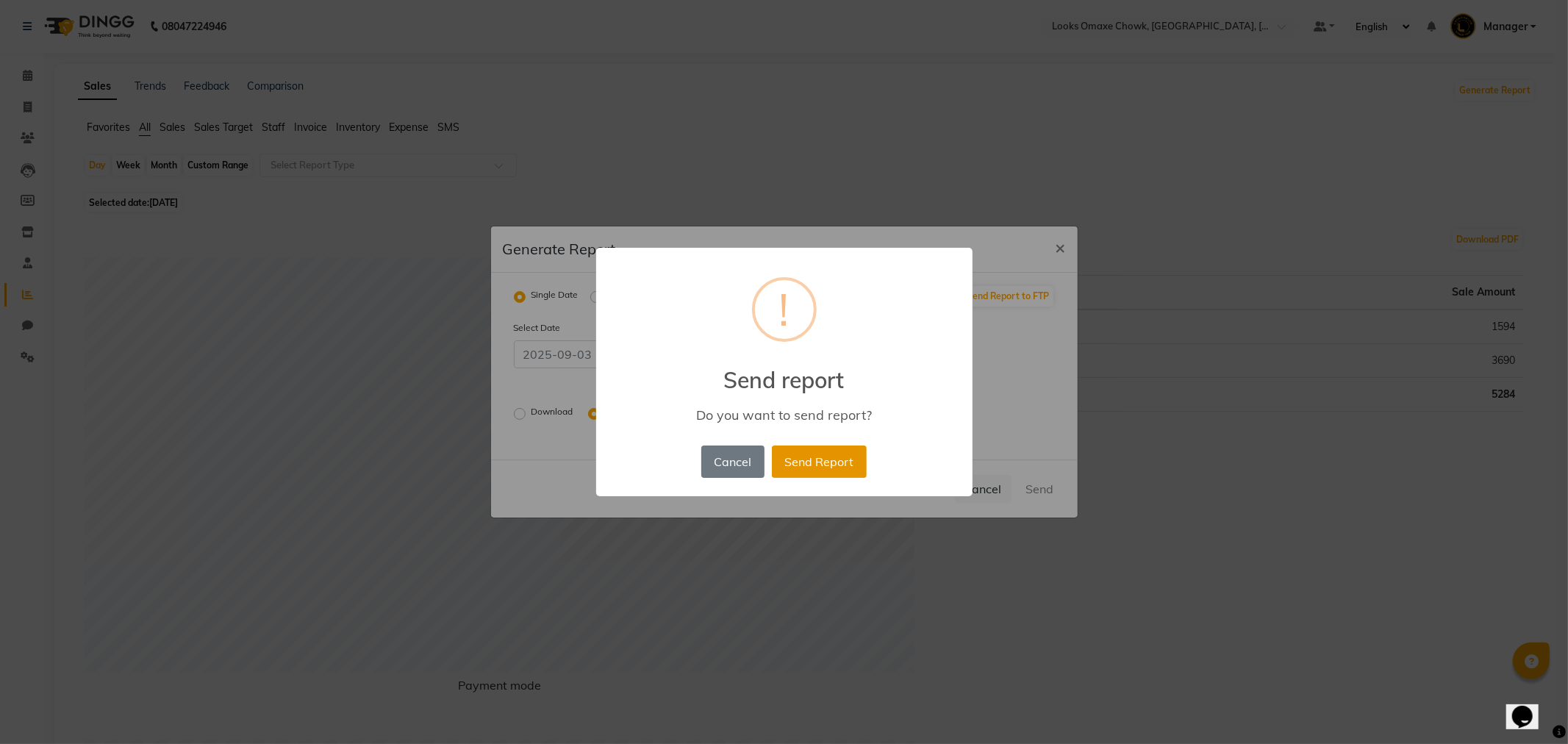
click at [848, 456] on button "Send Report" at bounding box center [819, 462] width 95 height 33
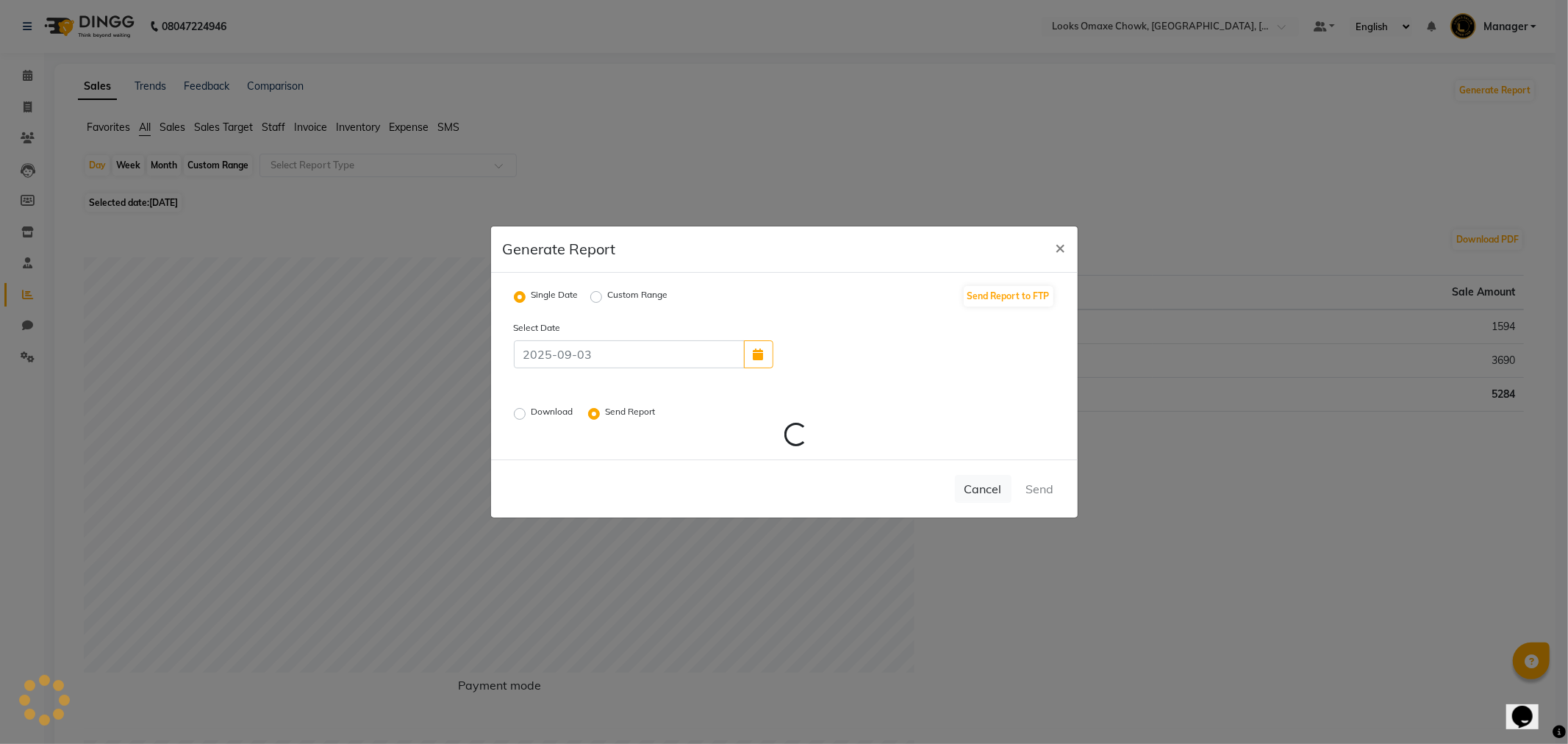
radio input "false"
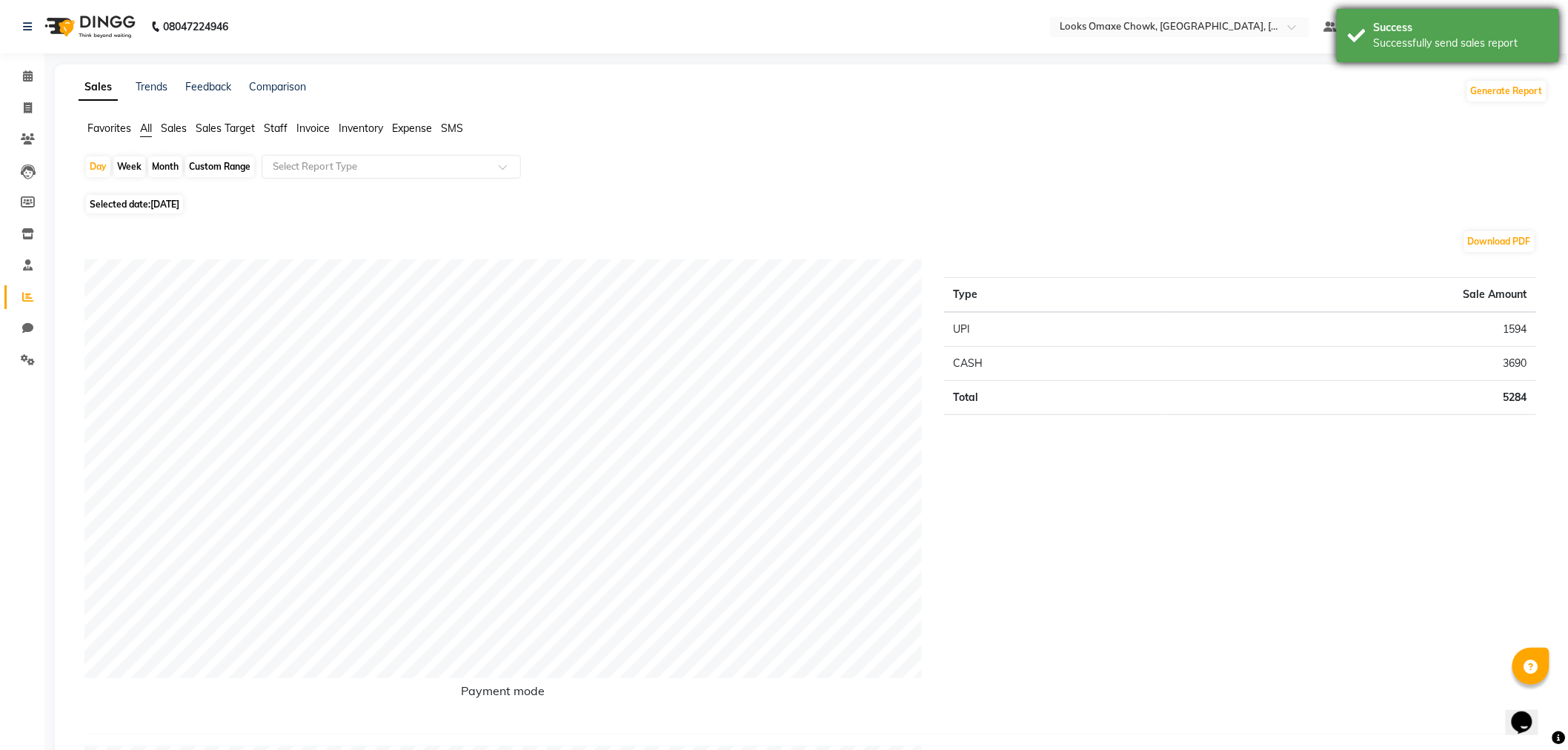
click at [1449, 28] on div "Success" at bounding box center [1461, 28] width 174 height 15
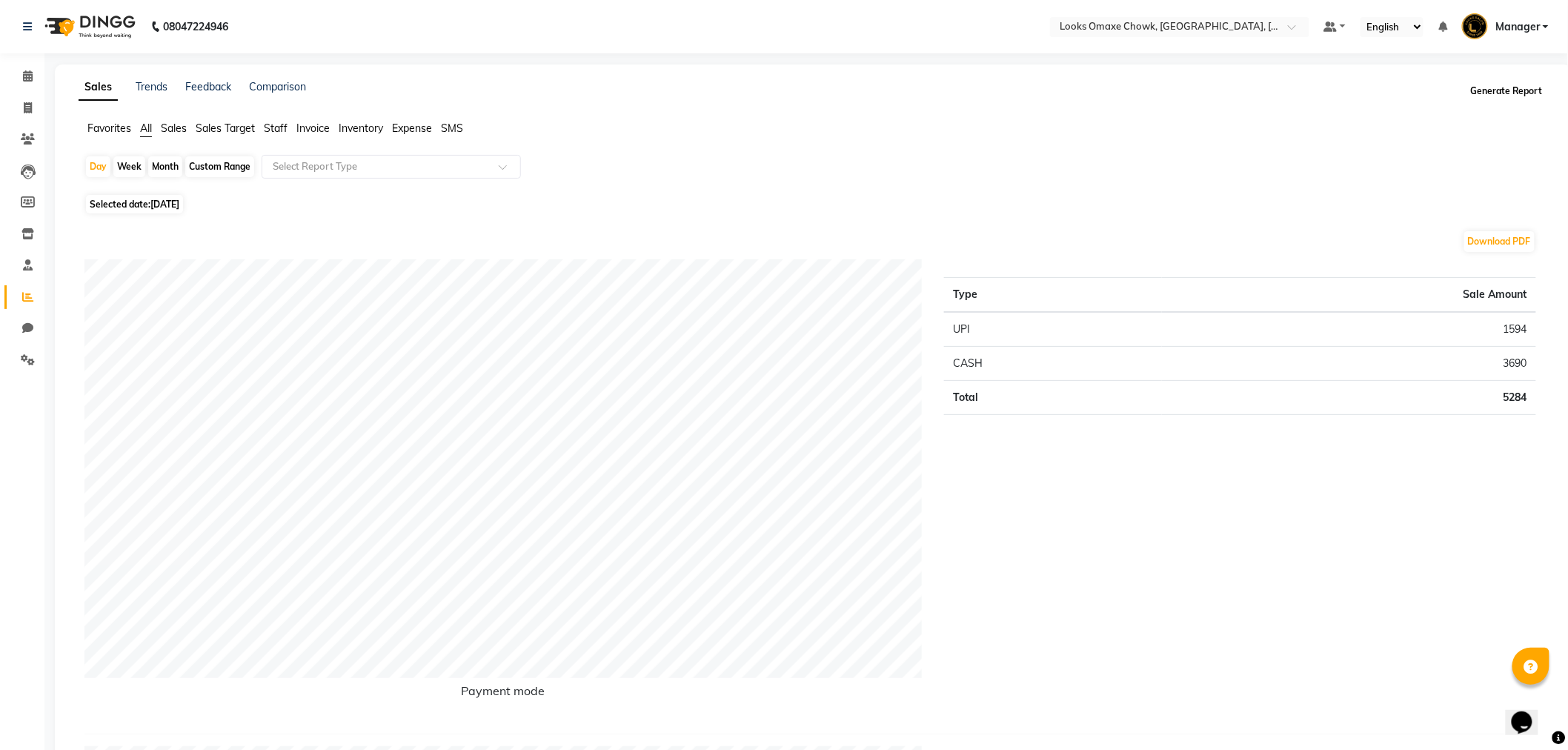
click at [1510, 98] on button "Generate Report" at bounding box center [1507, 91] width 80 height 21
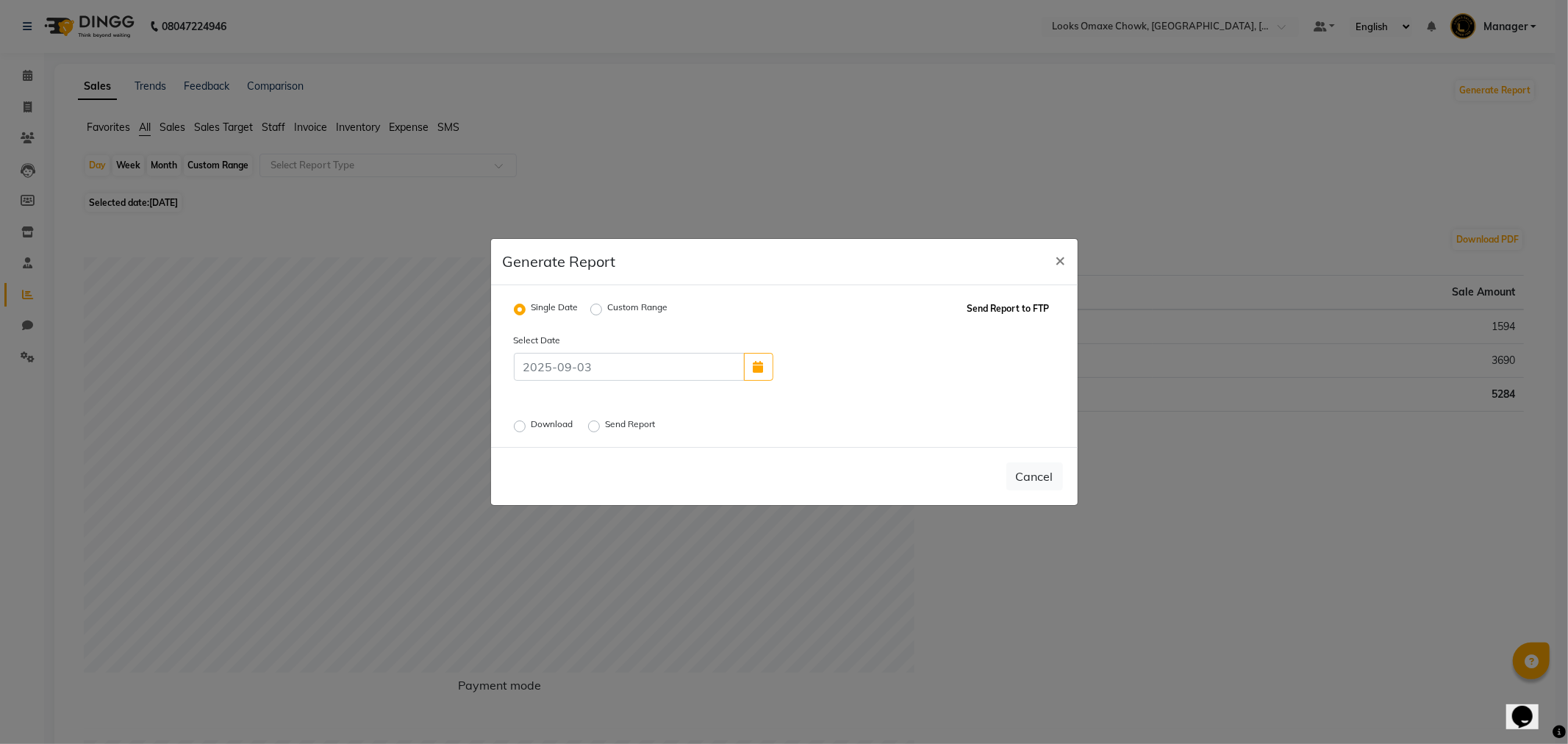
click at [1033, 307] on button "Send Report to FTP" at bounding box center [1008, 308] width 90 height 20
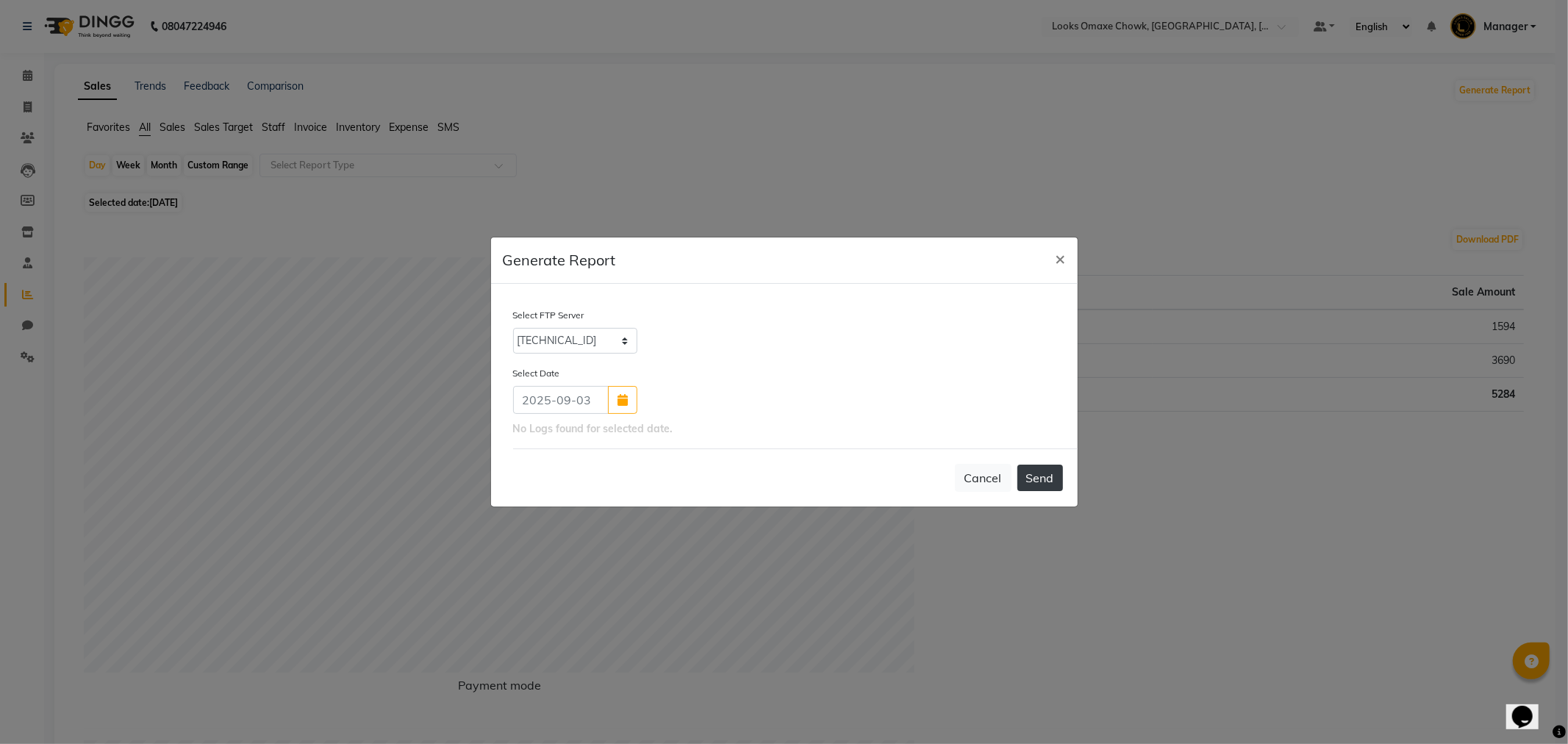
click at [1029, 478] on button "Send" at bounding box center [1040, 478] width 46 height 27
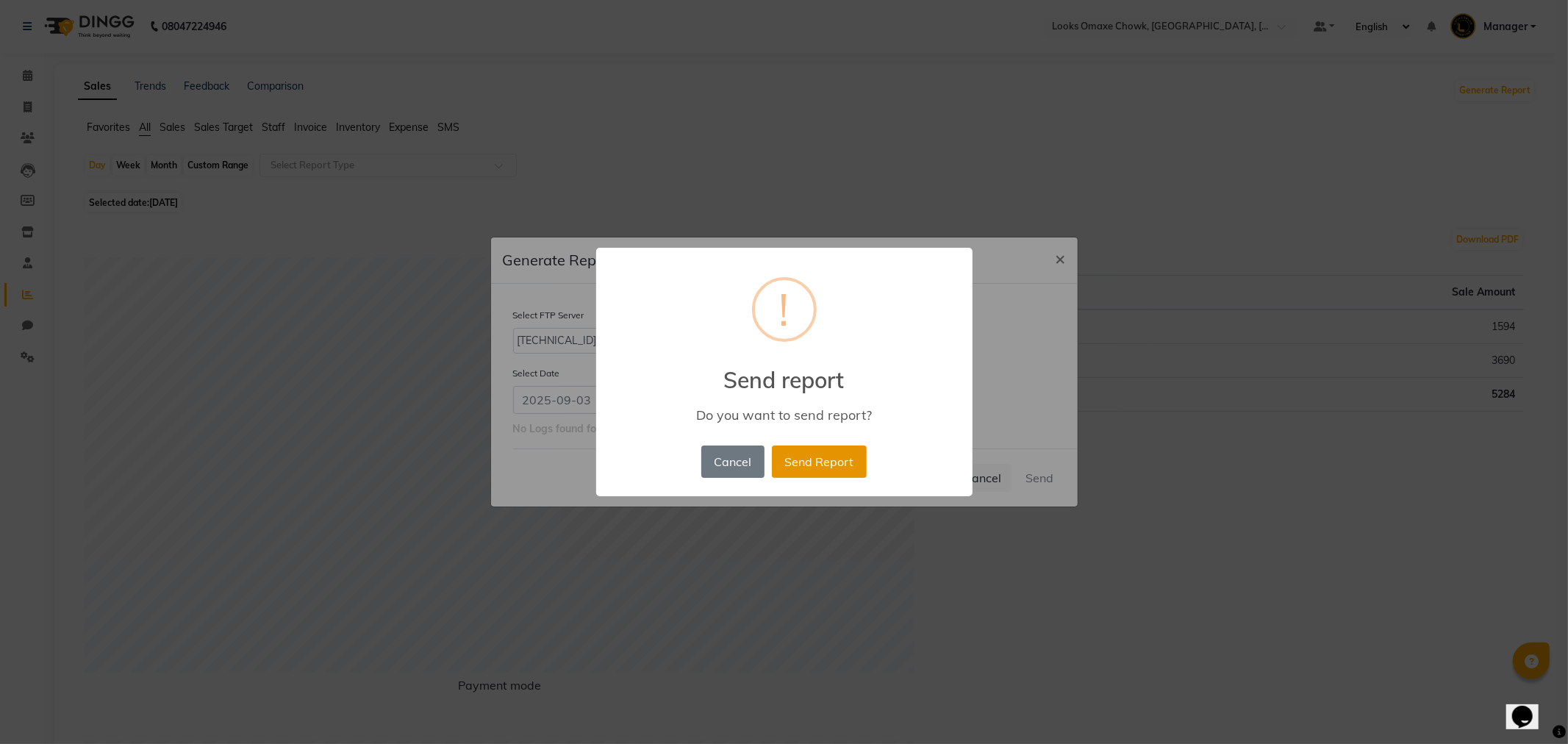
click at [825, 462] on button "Send Report" at bounding box center [819, 462] width 95 height 33
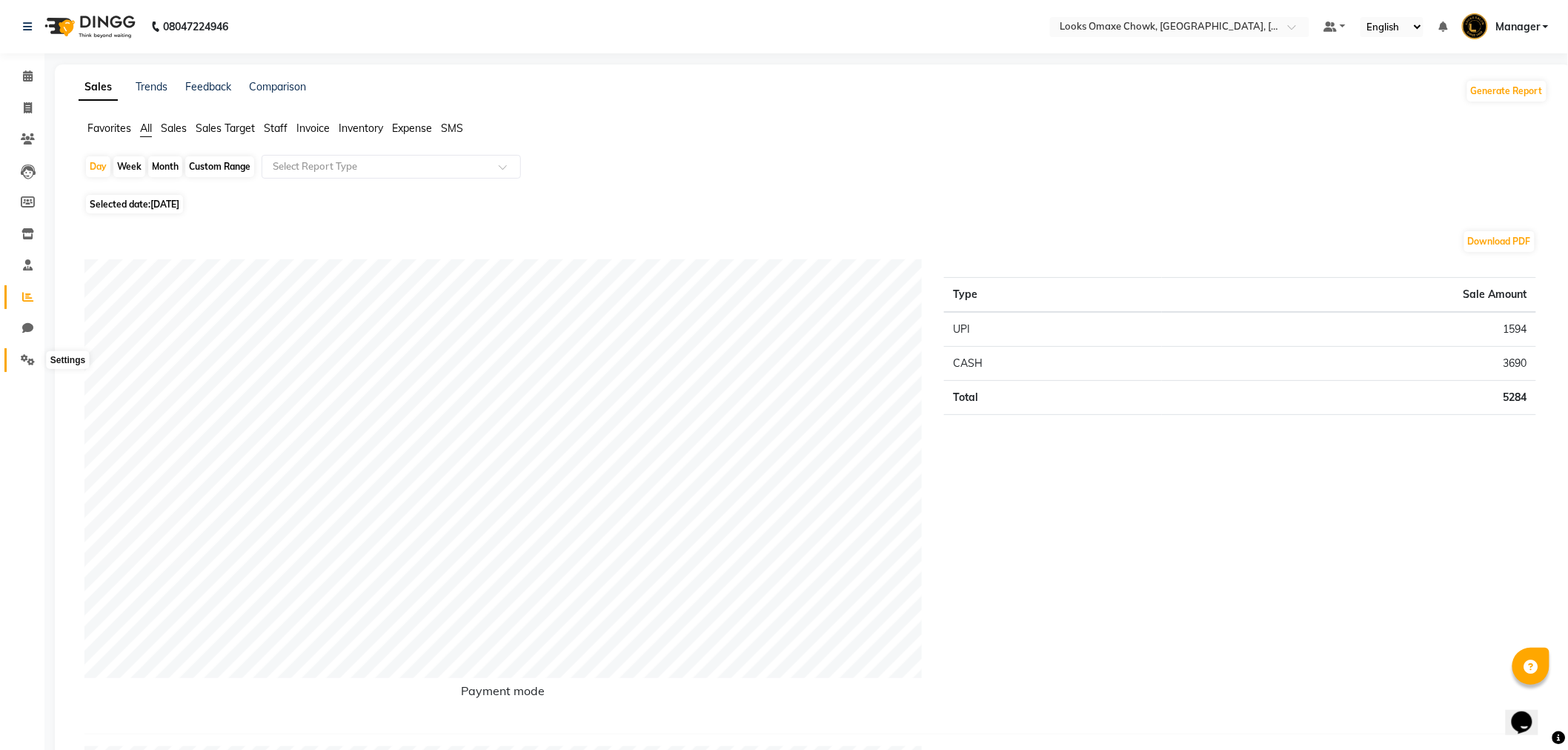
click at [31, 359] on icon at bounding box center [28, 360] width 14 height 11
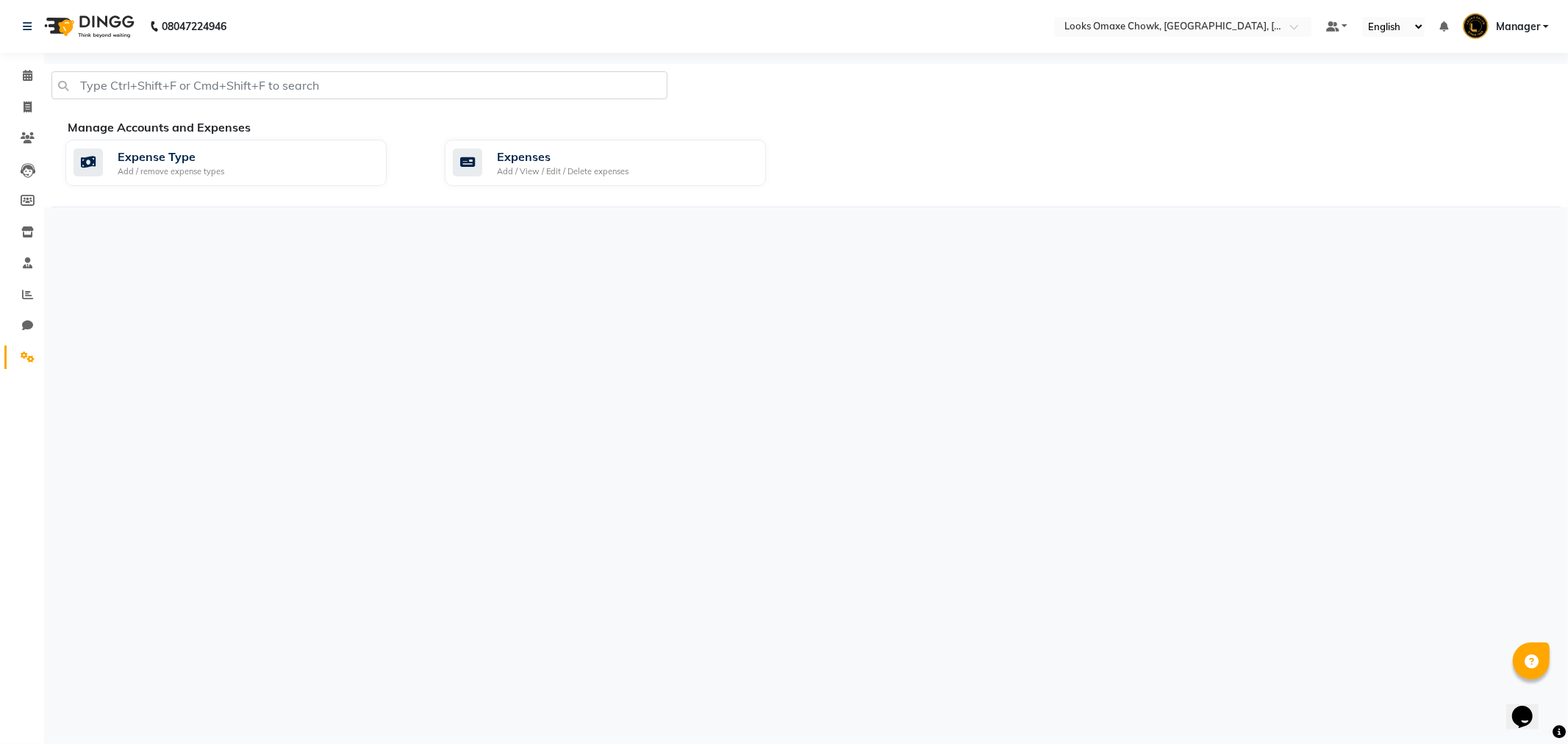
click at [1538, 20] on span "Manager" at bounding box center [1518, 27] width 44 height 15
click at [1461, 111] on link "Sign out" at bounding box center [1473, 106] width 134 height 23
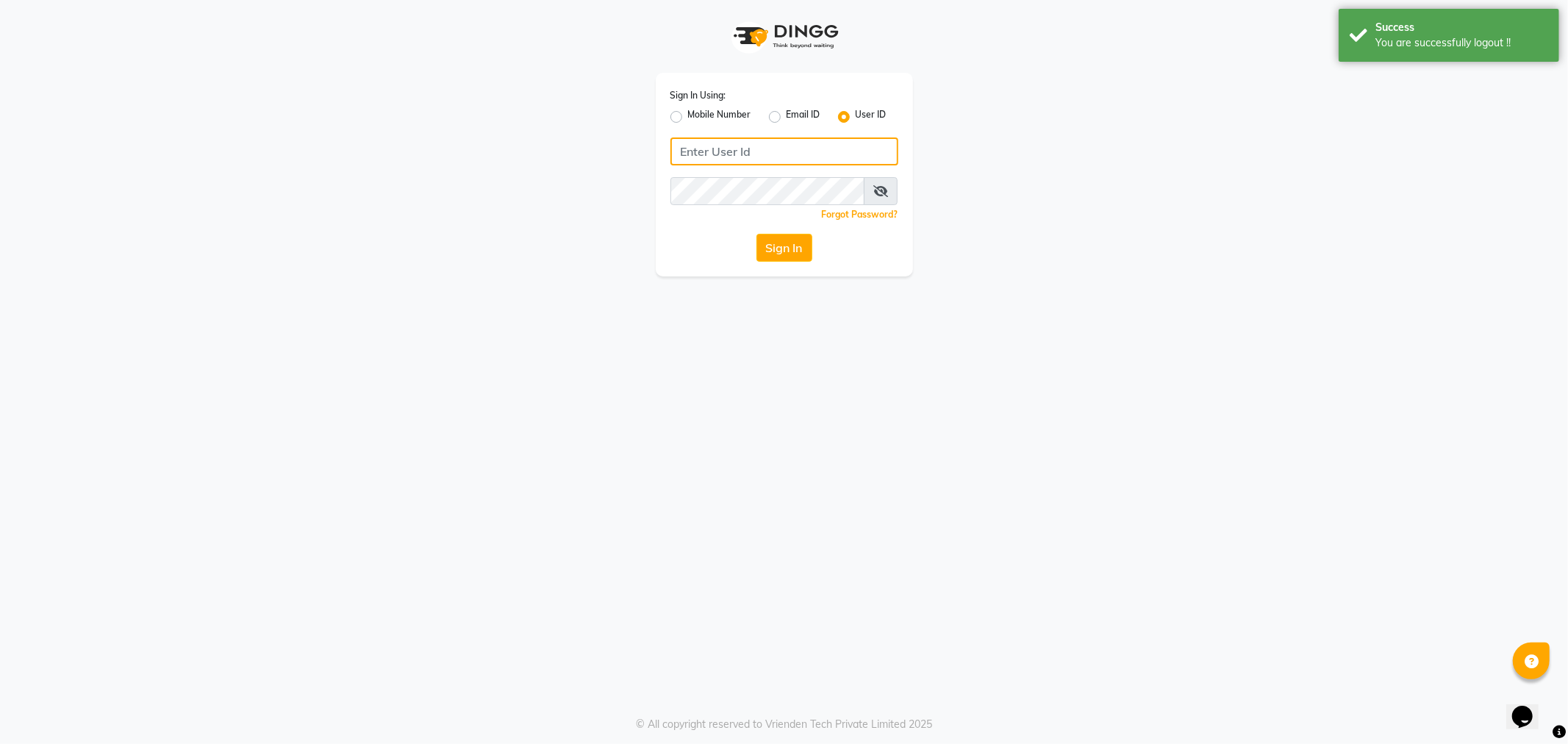
type input "e3597-01"
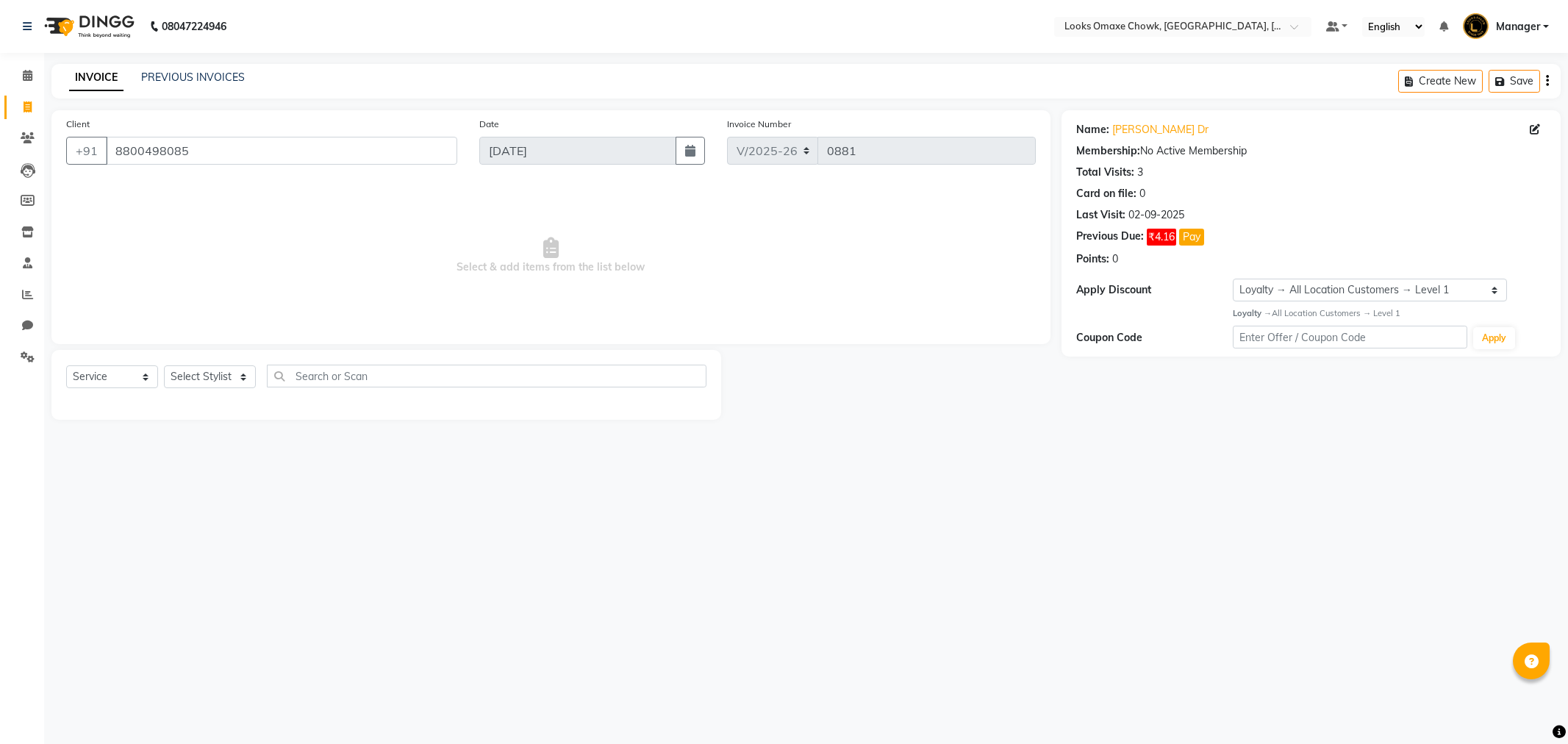
select select "8121"
select select "service"
select select "1: Object"
